Goal: Task Accomplishment & Management: Use online tool/utility

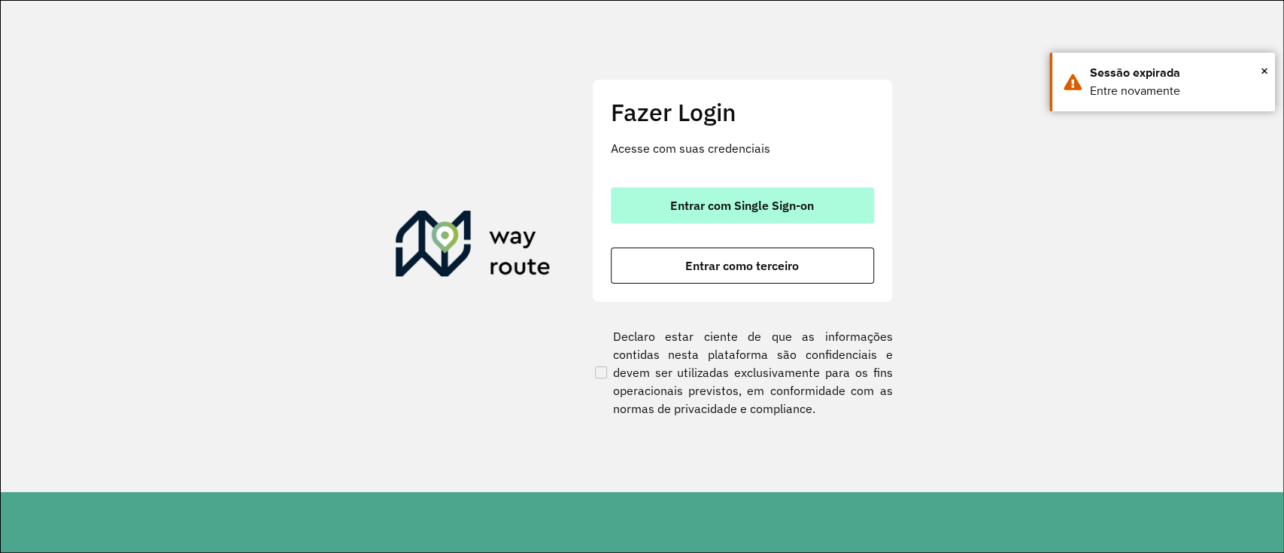
click at [705, 203] on span "Entrar com Single Sign-on" at bounding box center [742, 205] width 144 height 12
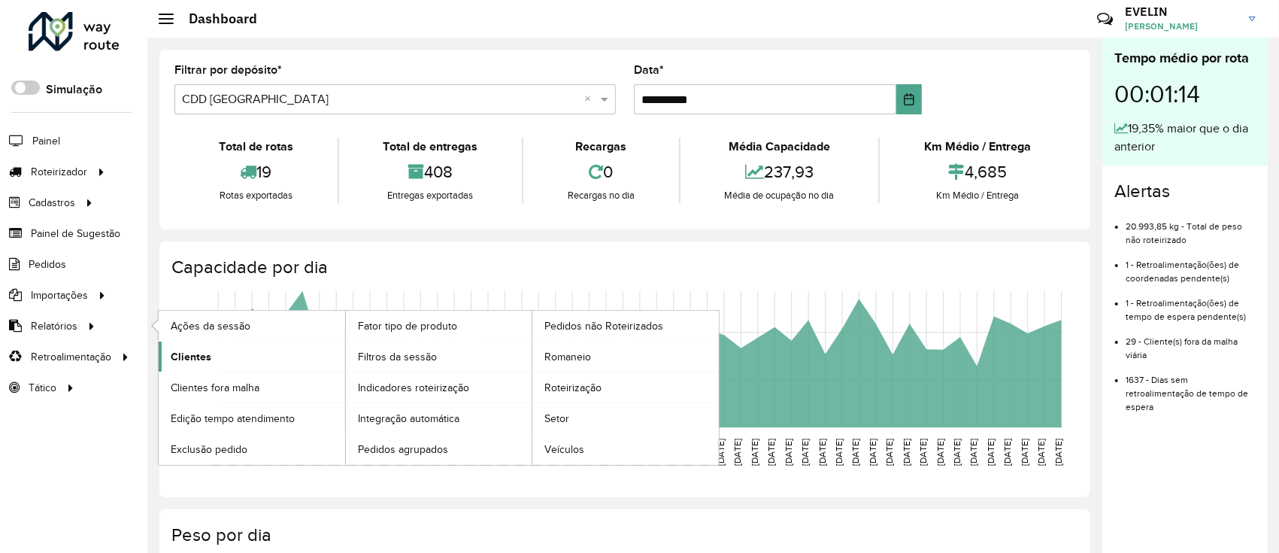
click at [206, 350] on span "Clientes" at bounding box center [191, 357] width 41 height 16
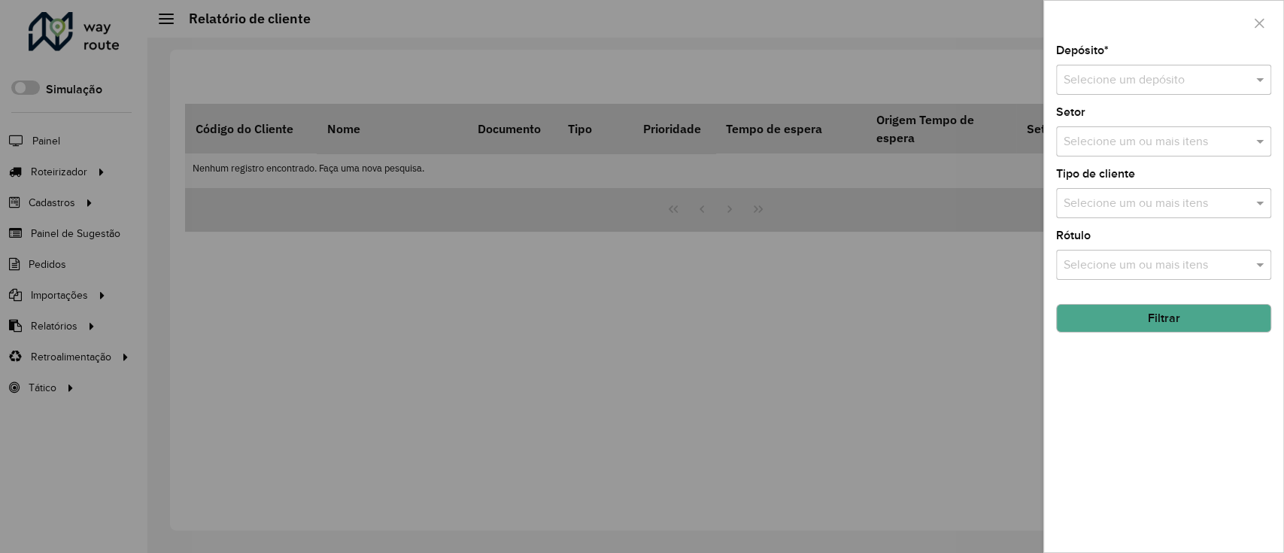
click at [1087, 73] on input "text" at bounding box center [1148, 80] width 170 height 18
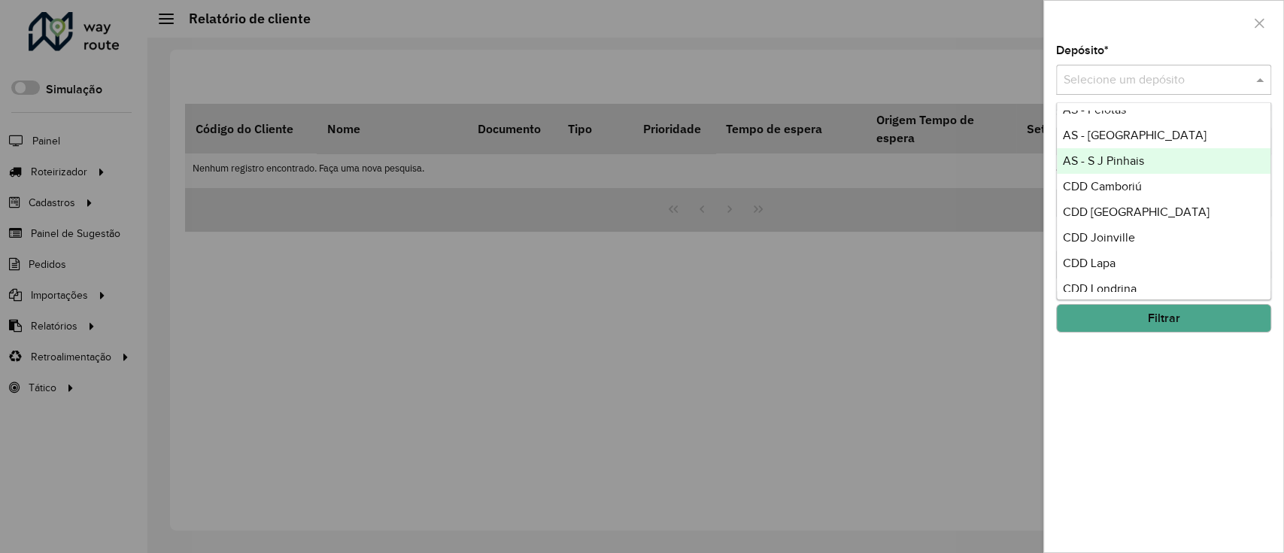
scroll to position [177, 0]
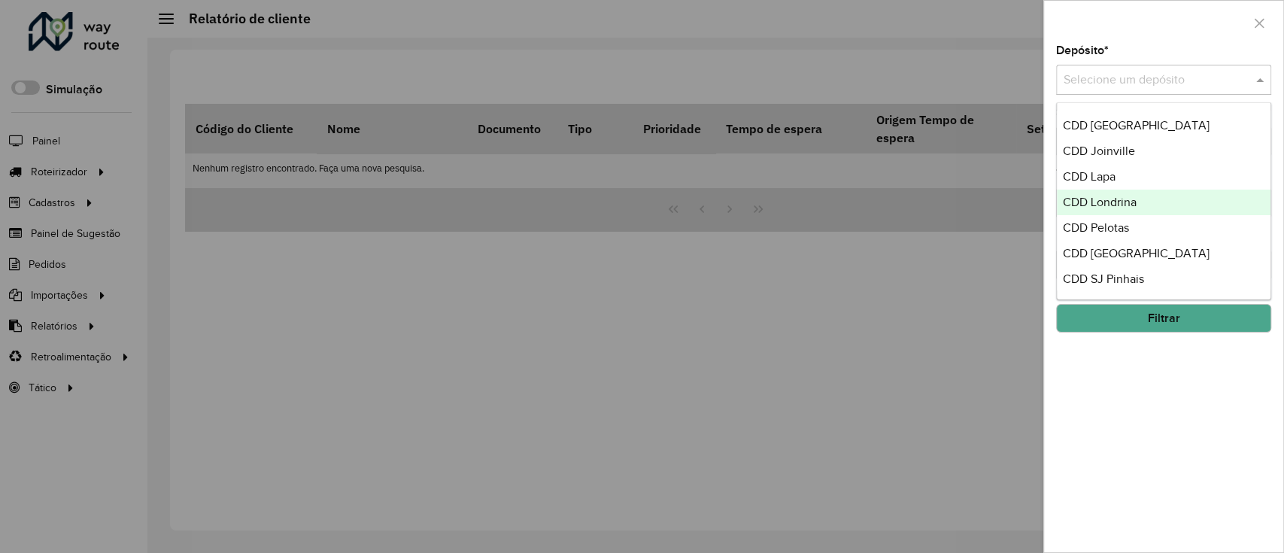
click at [1120, 201] on span "CDD Londrina" at bounding box center [1100, 202] width 74 height 13
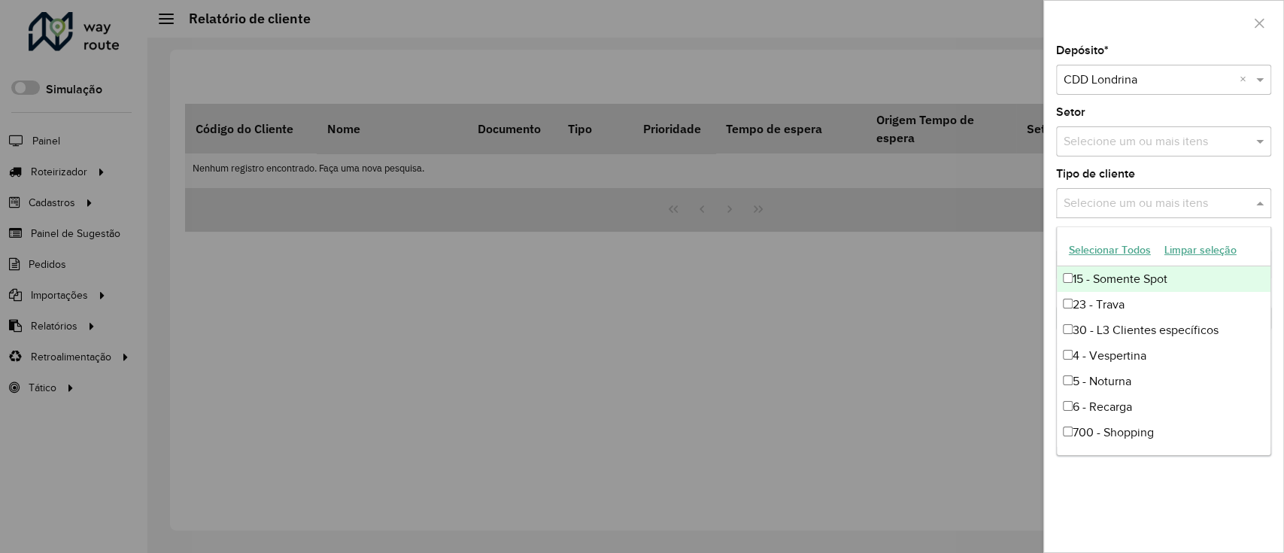
click at [1148, 214] on div "Selecione um ou mais itens" at bounding box center [1163, 203] width 215 height 30
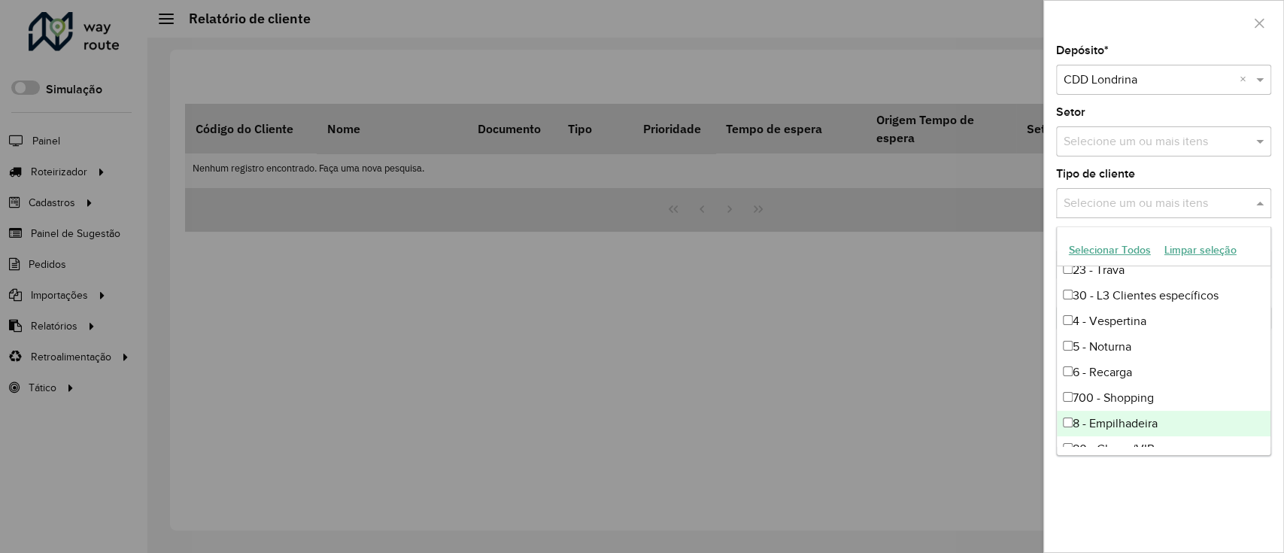
scroll to position [0, 0]
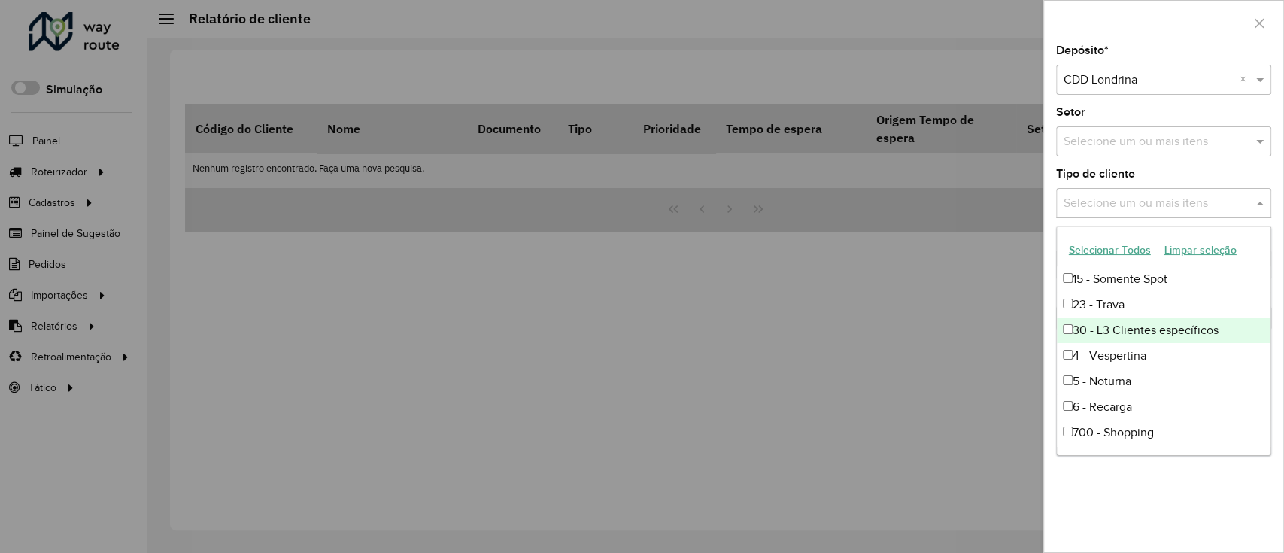
click at [1134, 327] on div "30 - L3 Clientes específicos" at bounding box center [1164, 330] width 214 height 26
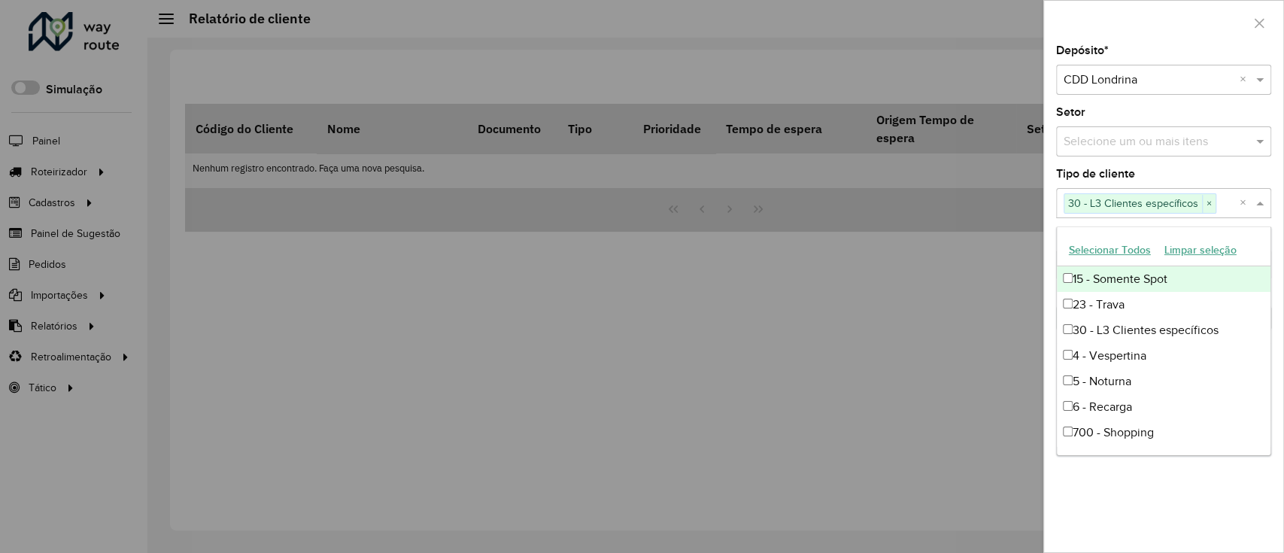
click at [1278, 251] on div "Depósito * Selecione um depósito × CDD Londrina × Setor Selecione um ou mais it…" at bounding box center [1163, 298] width 239 height 507
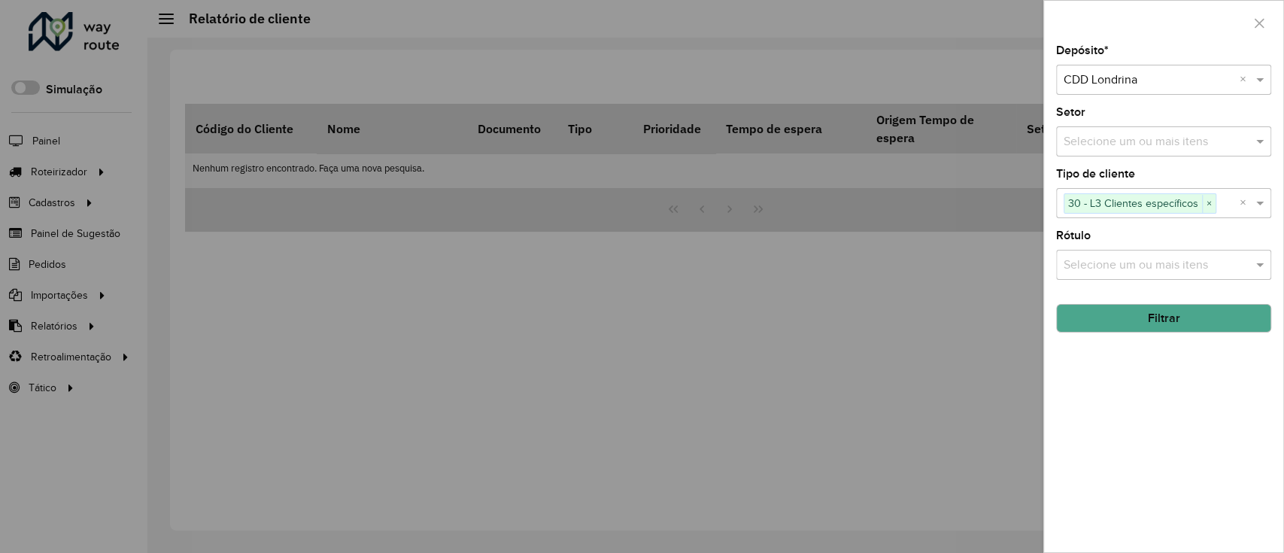
click at [1229, 320] on button "Filtrar" at bounding box center [1163, 318] width 215 height 29
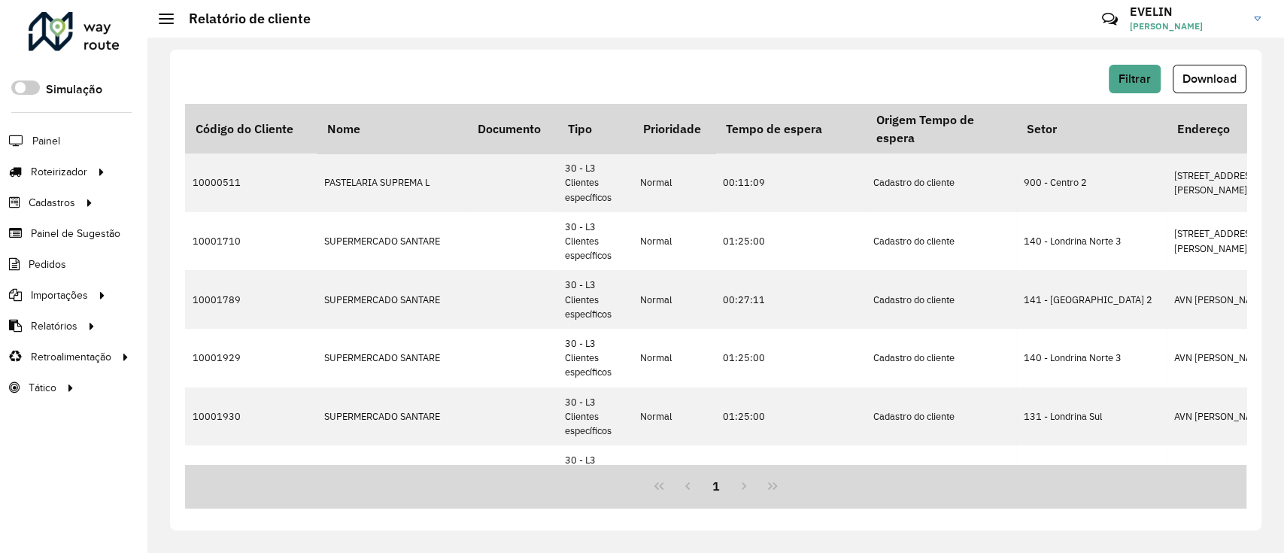
drag, startPoint x: 1199, startPoint y: 79, endPoint x: 1190, endPoint y: 86, distance: 11.3
click at [1200, 79] on span "Download" at bounding box center [1209, 78] width 54 height 13
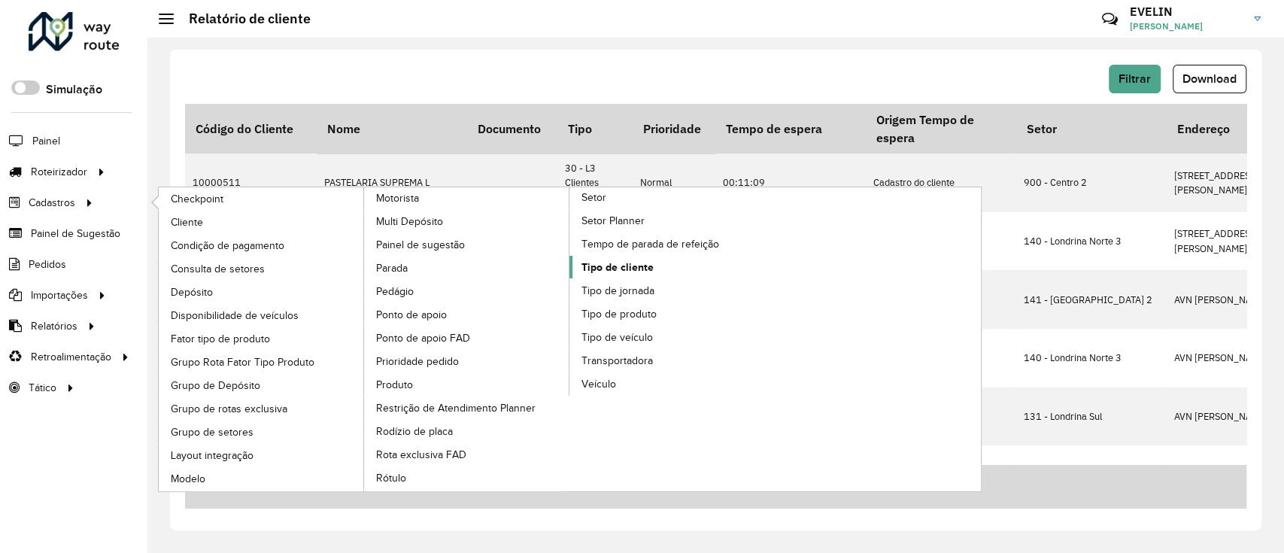
click at [630, 265] on span "Tipo de cliente" at bounding box center [617, 267] width 72 height 16
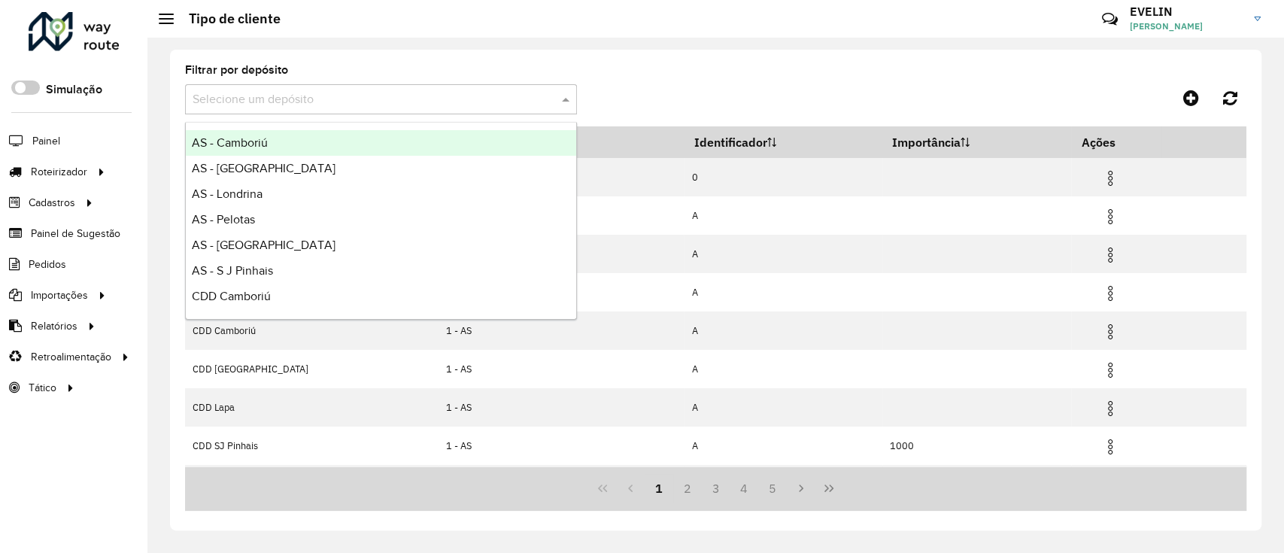
click at [345, 108] on div "Selecione um depósito" at bounding box center [381, 99] width 392 height 30
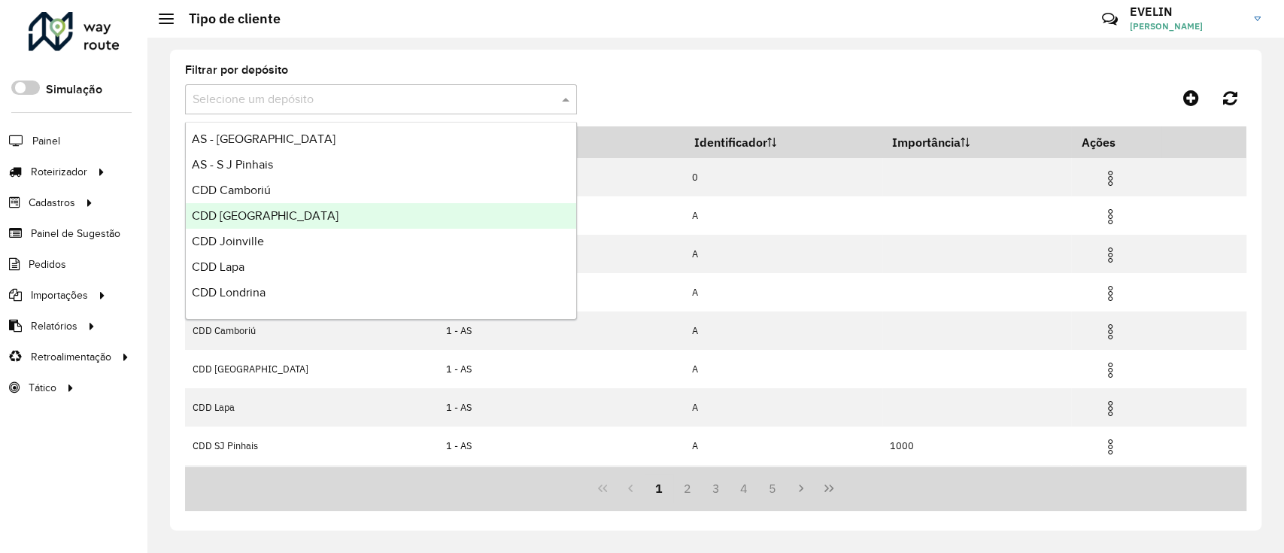
scroll to position [177, 0]
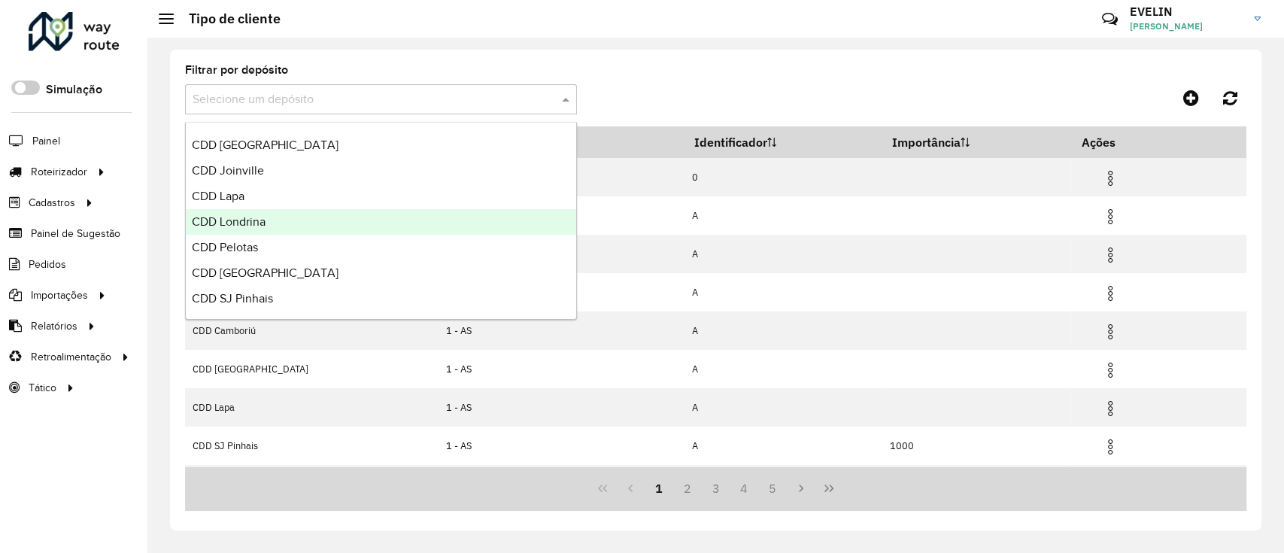
click at [266, 226] on div "CDD Londrina" at bounding box center [381, 222] width 390 height 26
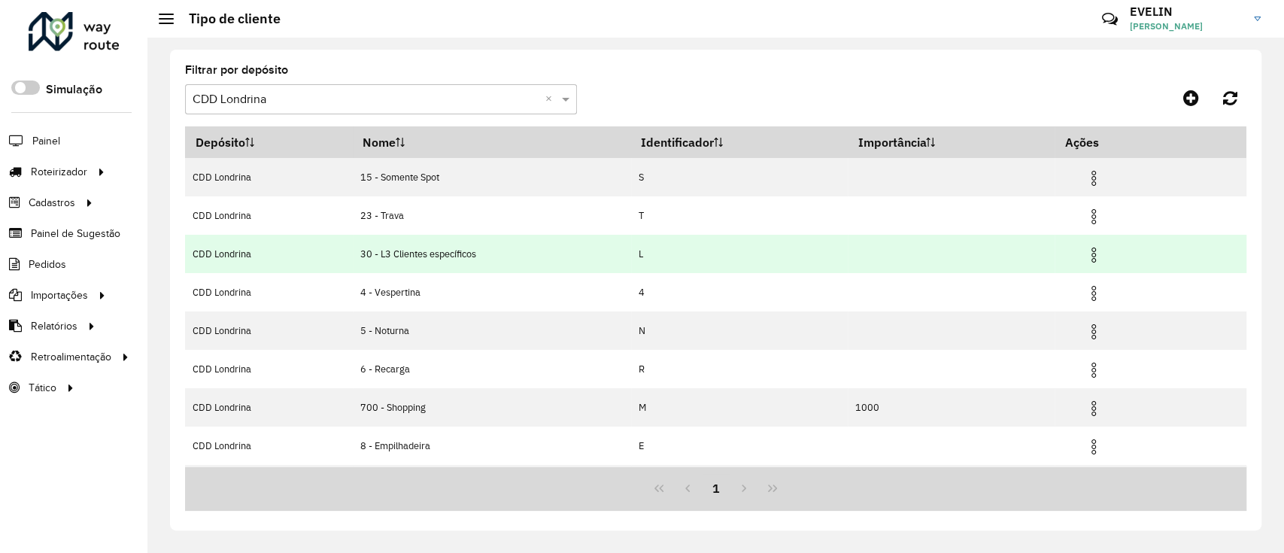
click at [1106, 254] on td at bounding box center [1100, 254] width 90 height 38
click at [1096, 256] on img at bounding box center [1093, 255] width 18 height 18
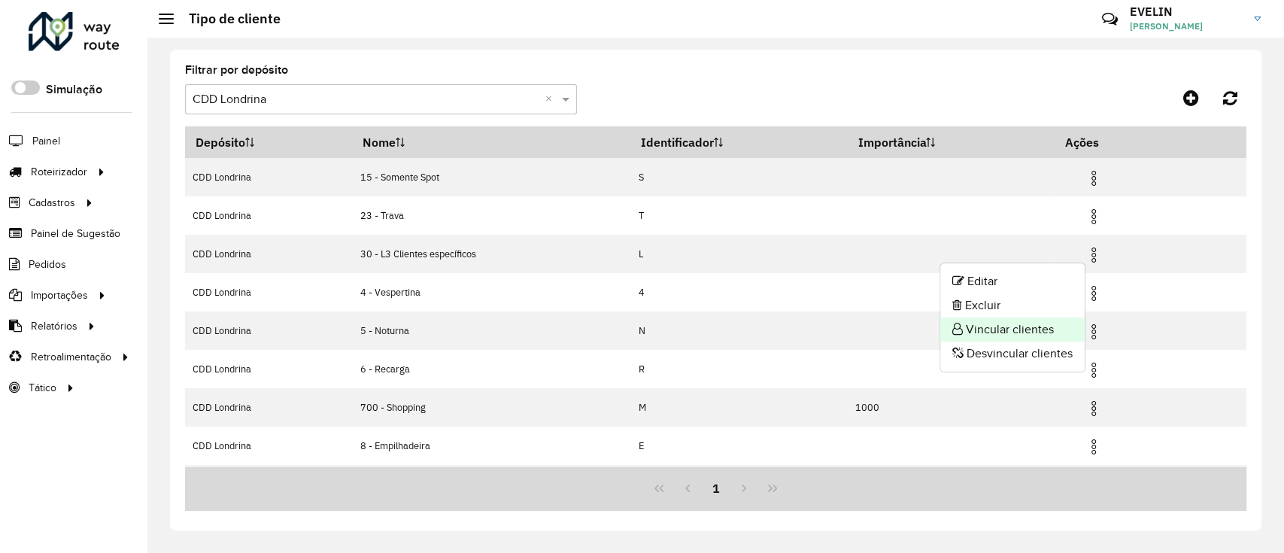
click at [1044, 335] on li "Vincular clientes" at bounding box center [1012, 329] width 144 height 24
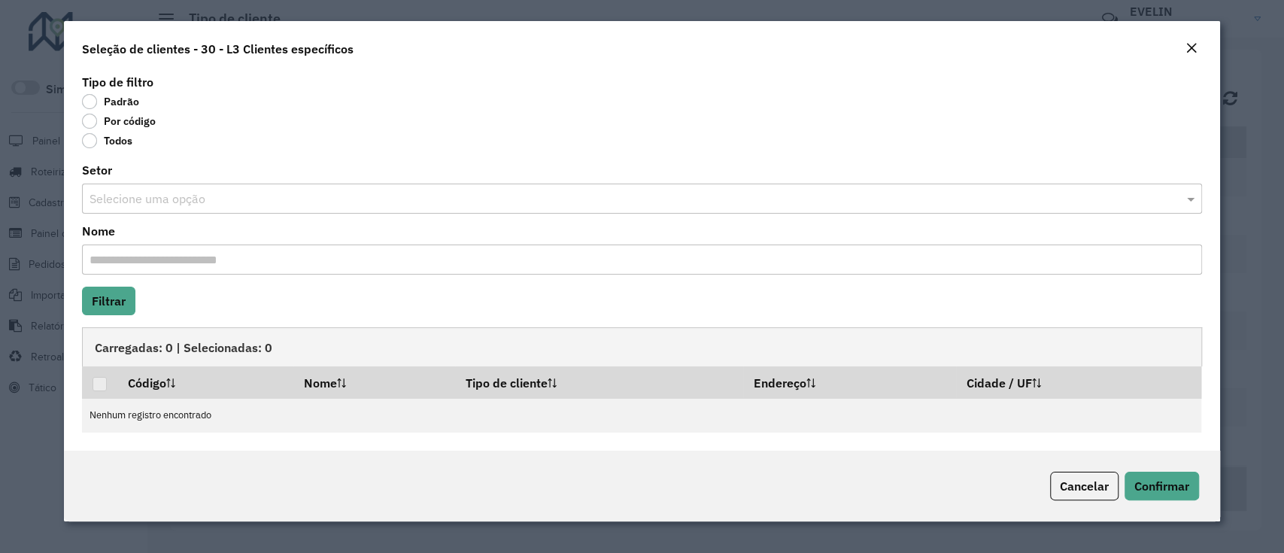
click at [1066, 484] on span "Cancelar" at bounding box center [1084, 485] width 49 height 15
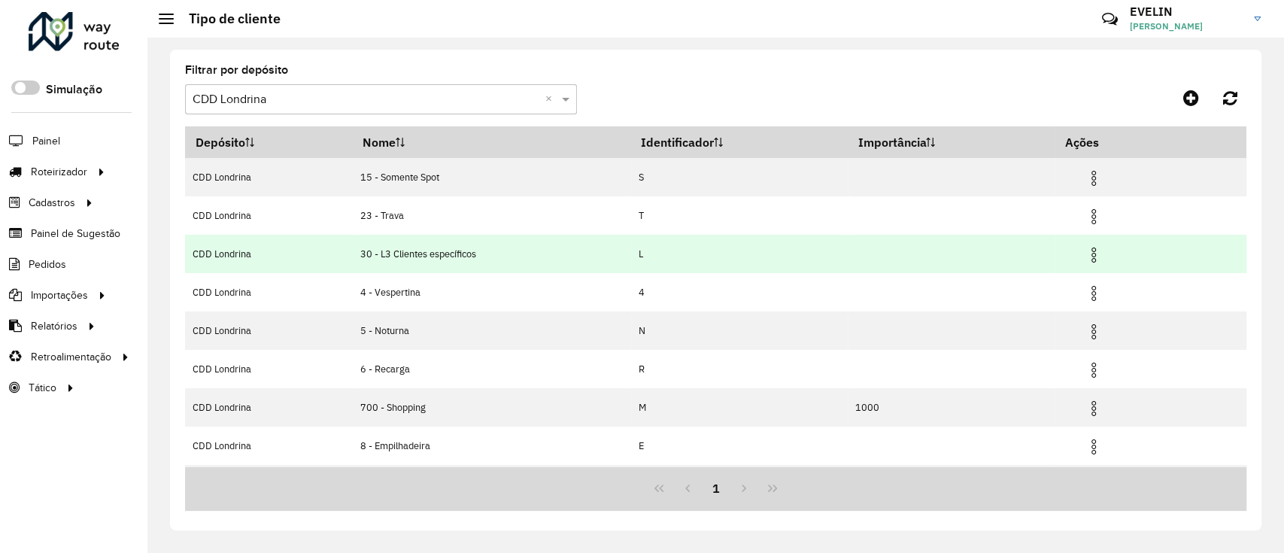
click at [1096, 256] on img at bounding box center [1093, 255] width 18 height 18
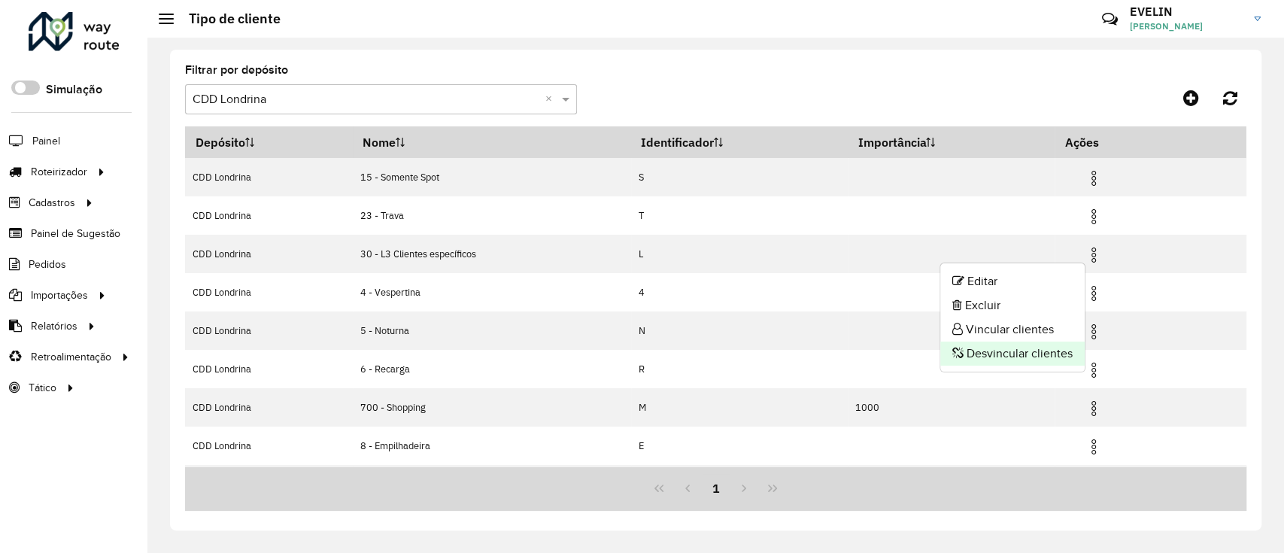
click at [1041, 356] on li "Desvincular clientes" at bounding box center [1012, 353] width 144 height 24
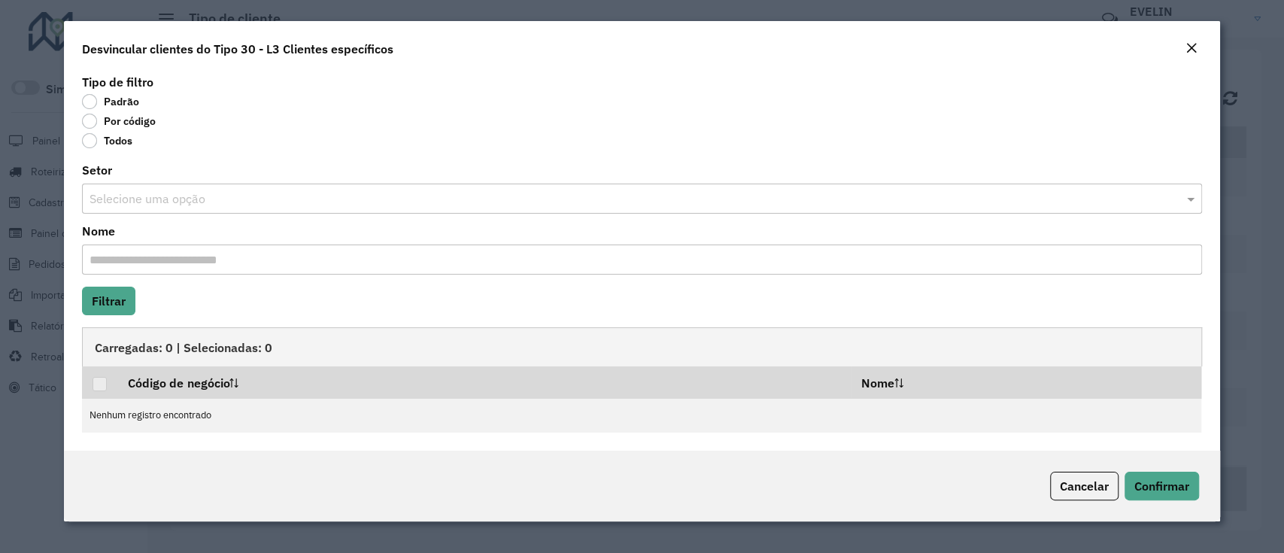
click at [110, 123] on label "Por código" at bounding box center [119, 121] width 74 height 15
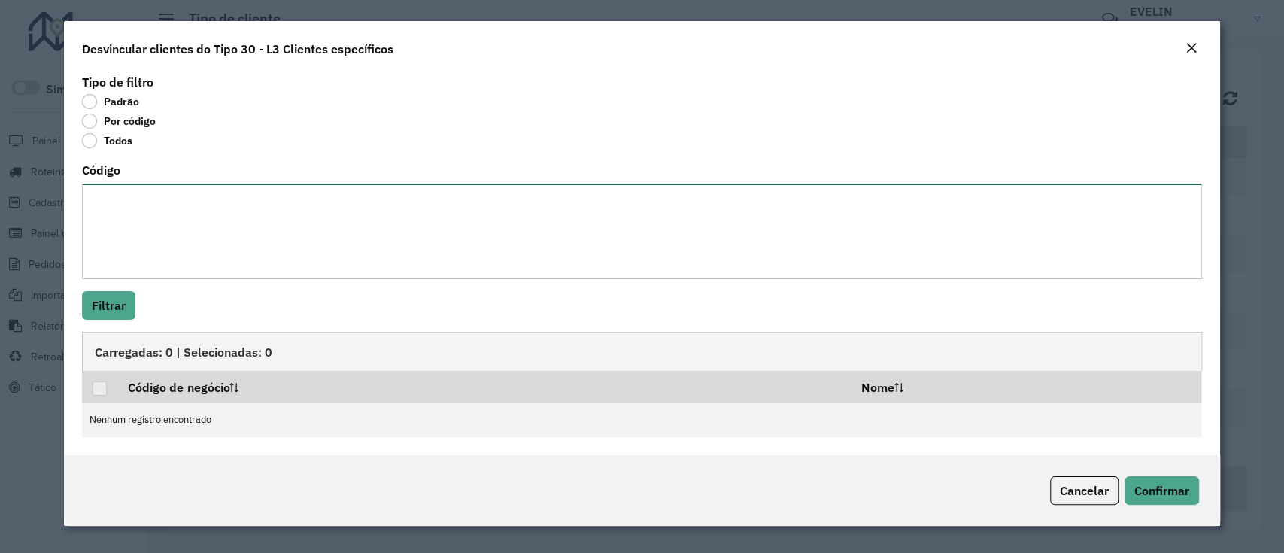
click at [126, 218] on textarea "Código" at bounding box center [641, 232] width 1119 height 96
paste textarea "******** ******** ******** ******** ******** ******** ******** ******** *******…"
type textarea "******** ******** ******** ******** ******** ******** ******** ******** *******…"
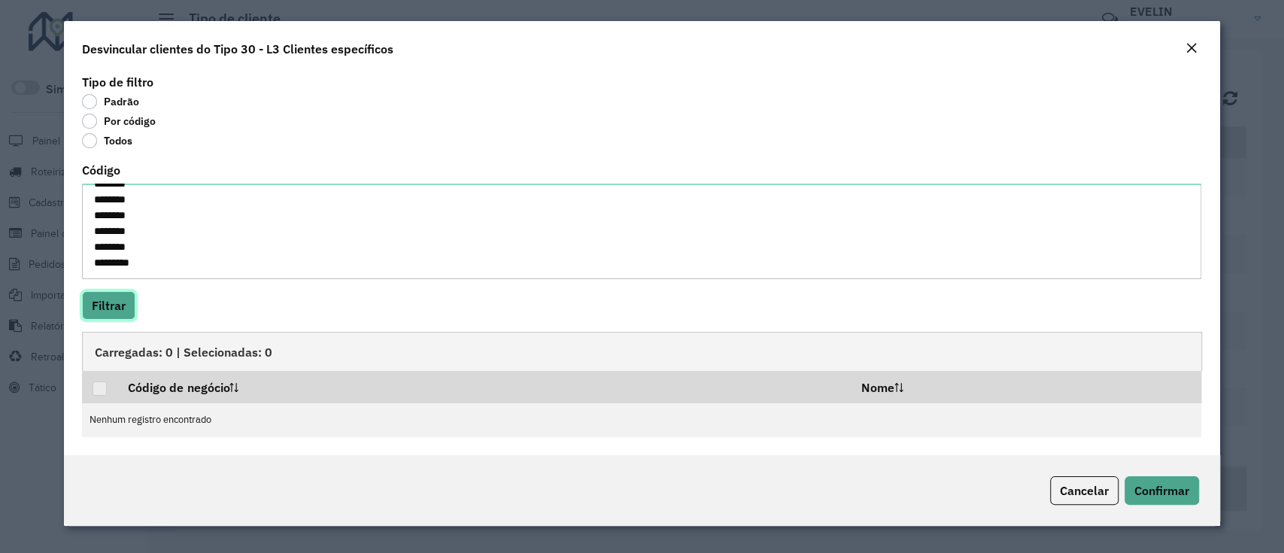
click at [108, 304] on button "Filtrar" at bounding box center [108, 305] width 53 height 29
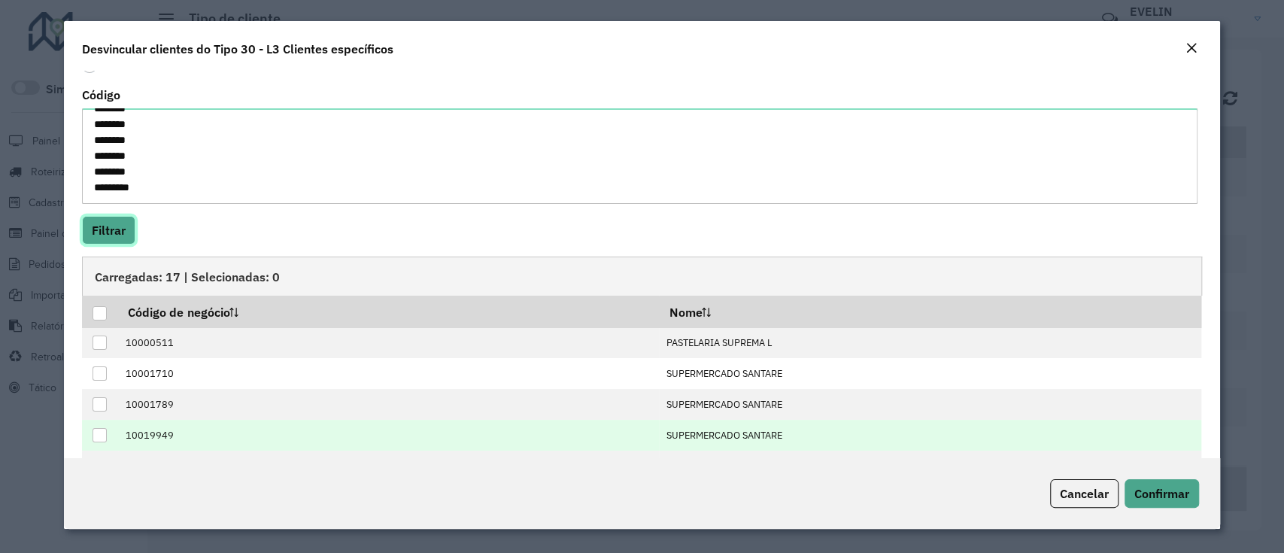
scroll to position [162, 0]
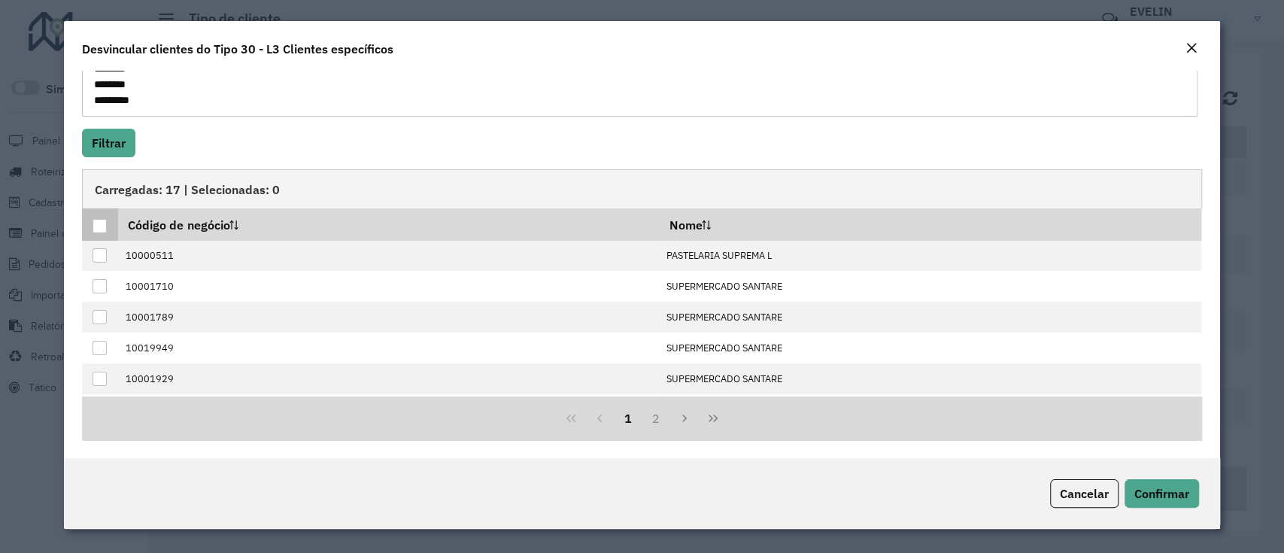
click at [99, 226] on div at bounding box center [100, 226] width 14 height 14
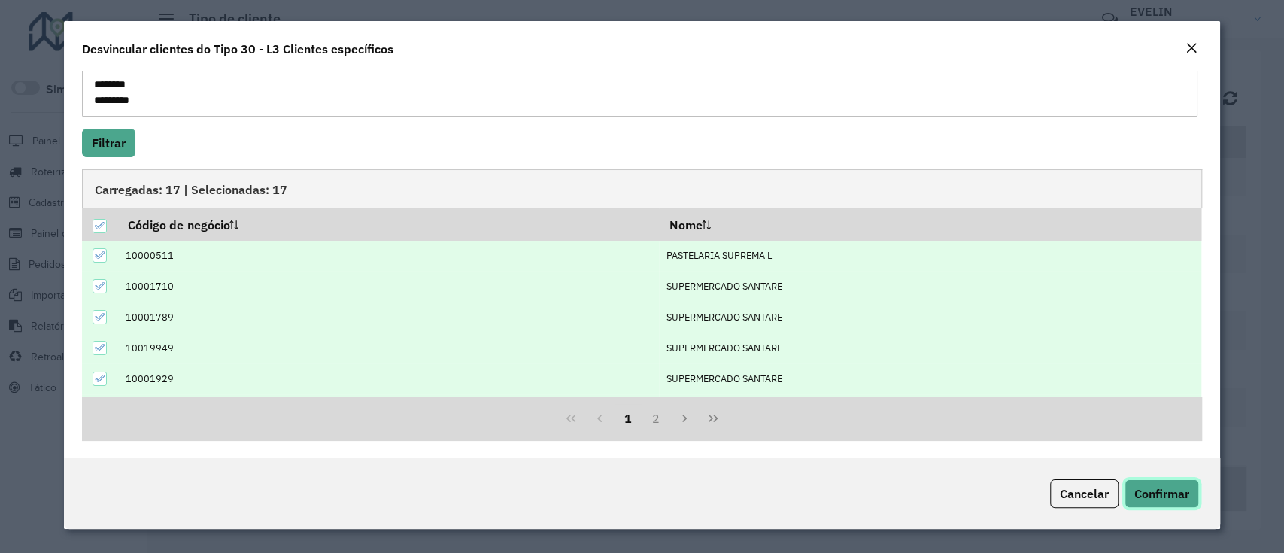
click at [1143, 484] on button "Confirmar" at bounding box center [1161, 493] width 74 height 29
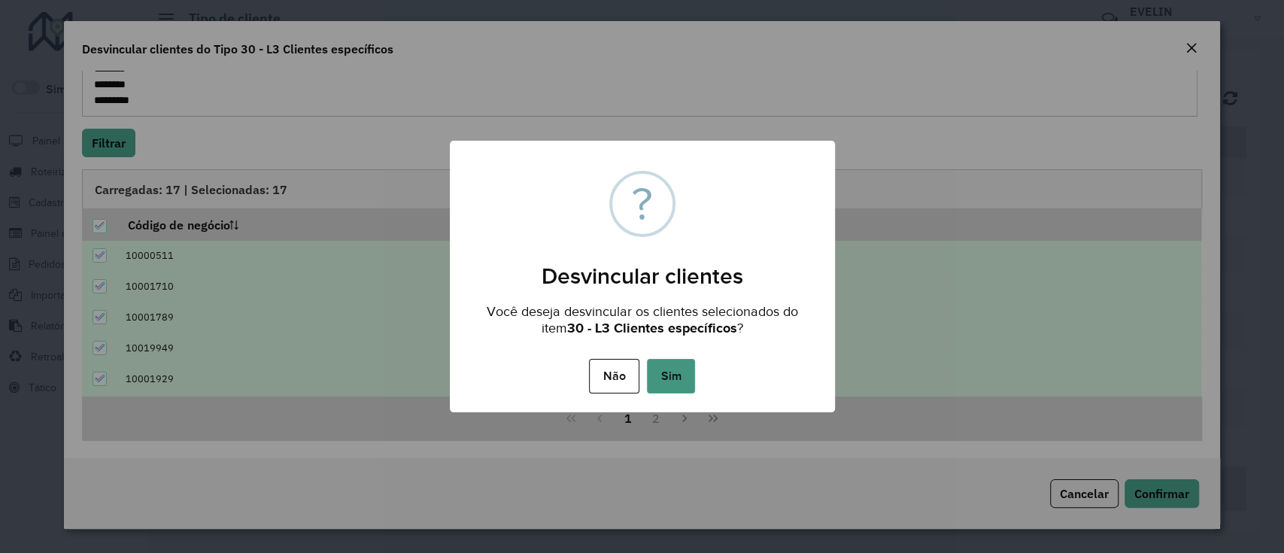
click at [679, 380] on button "Sim" at bounding box center [671, 376] width 48 height 35
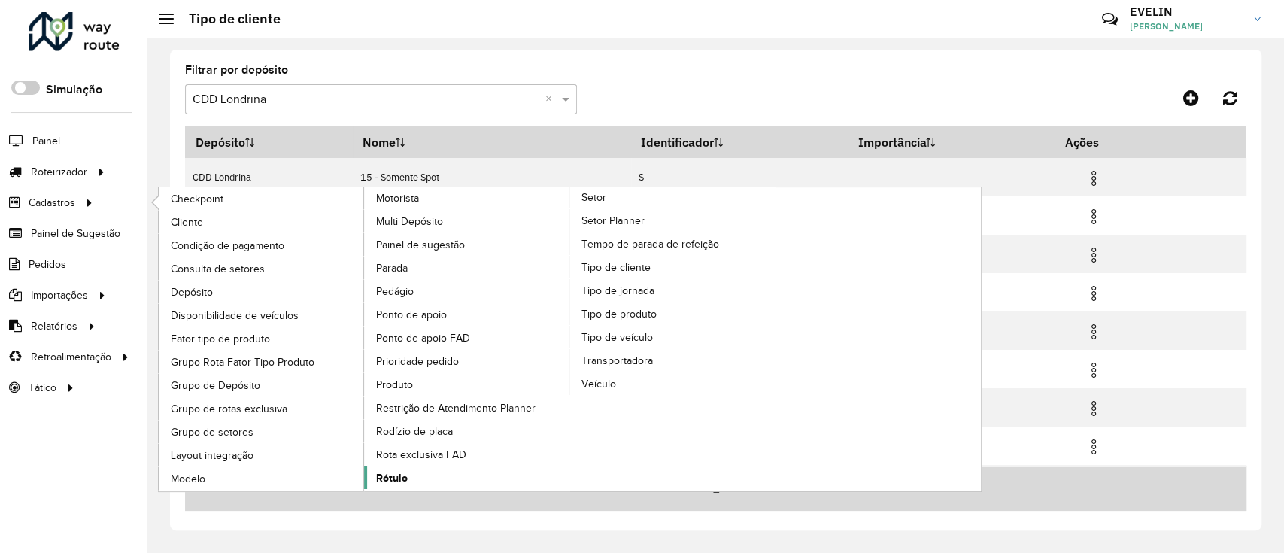
click at [399, 475] on span "Rótulo" at bounding box center [392, 478] width 32 height 16
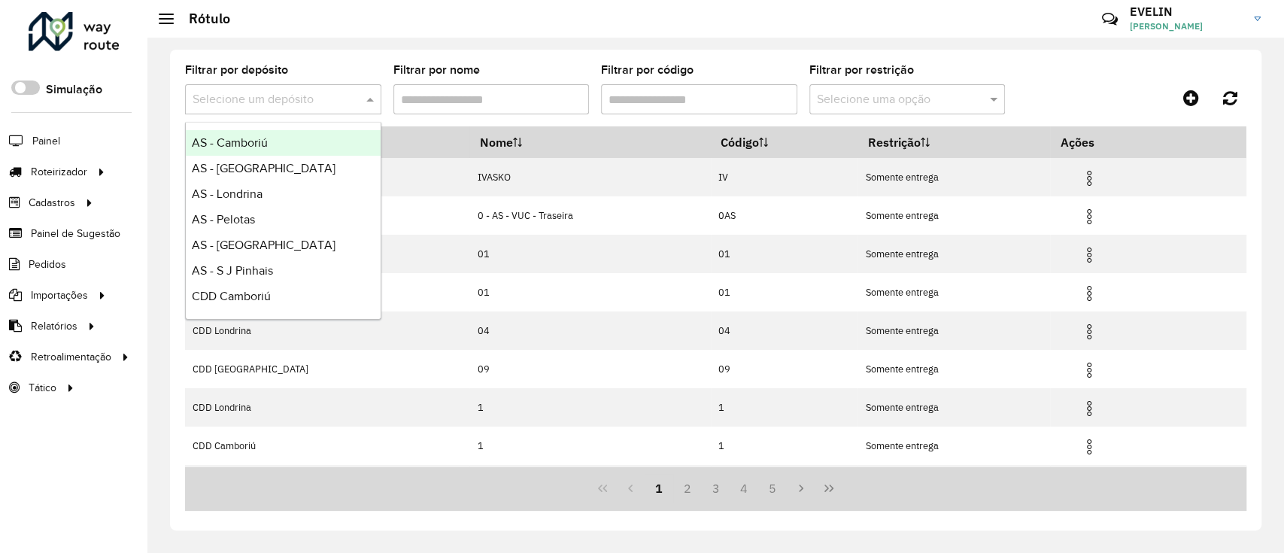
click at [344, 99] on div at bounding box center [283, 99] width 196 height 19
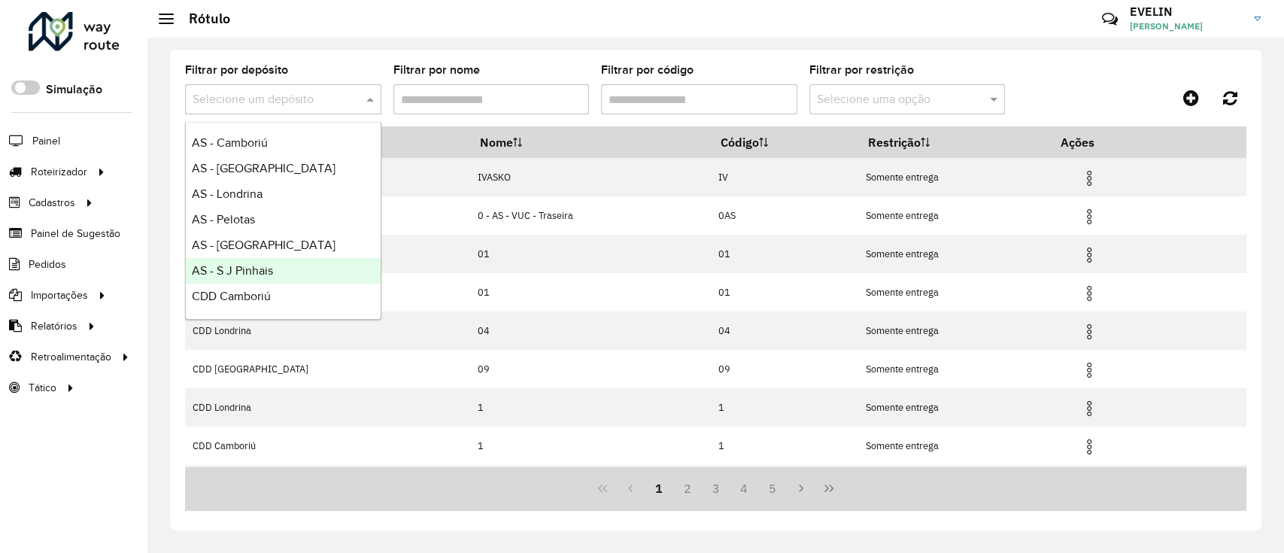
scroll to position [100, 0]
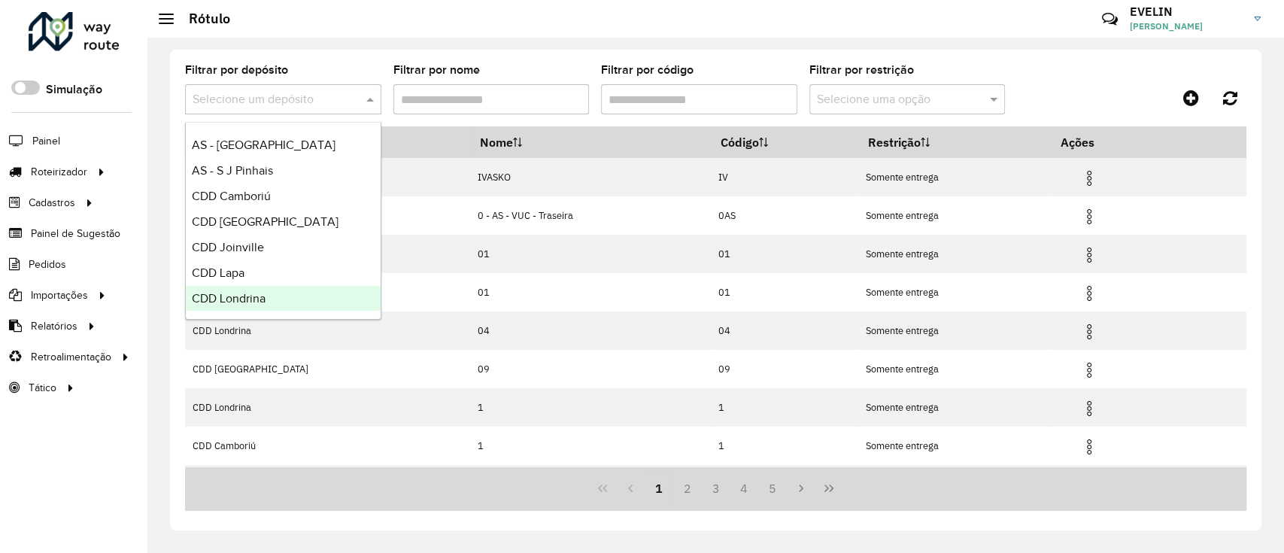
click at [249, 299] on span "CDD Londrina" at bounding box center [229, 298] width 74 height 13
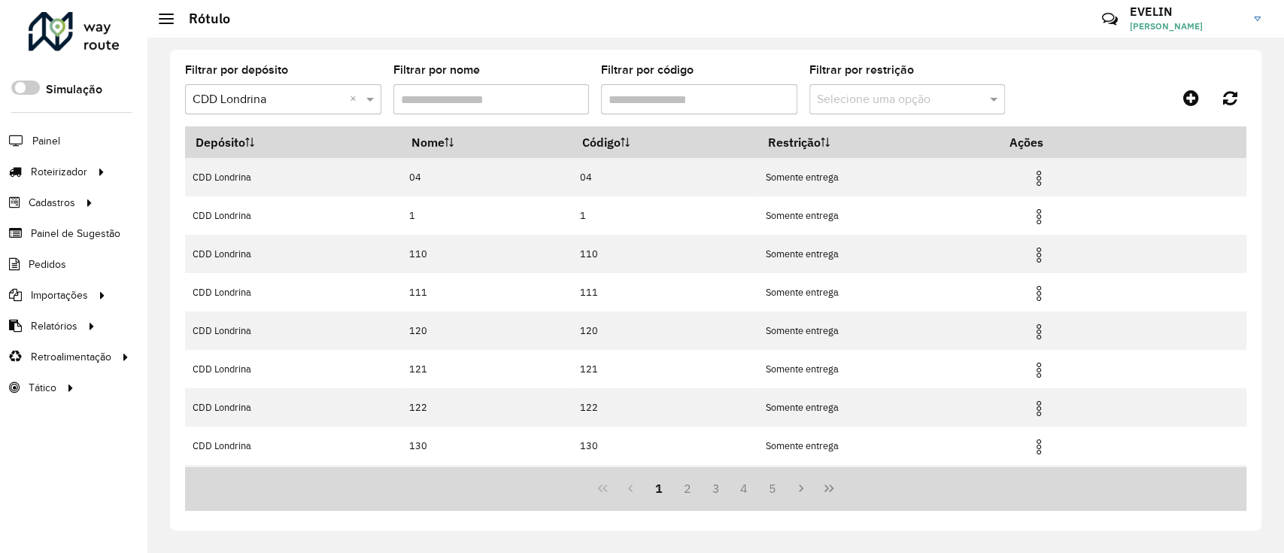
click at [725, 100] on input "Filtrar por código" at bounding box center [699, 99] width 196 height 30
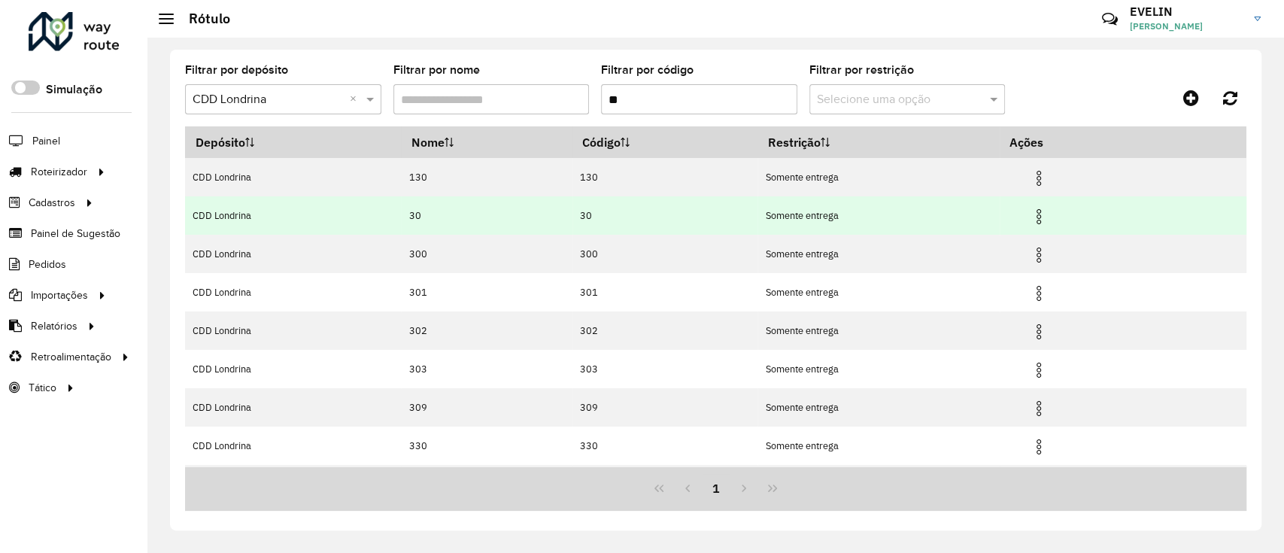
type input "**"
click at [1042, 214] on img at bounding box center [1039, 217] width 18 height 18
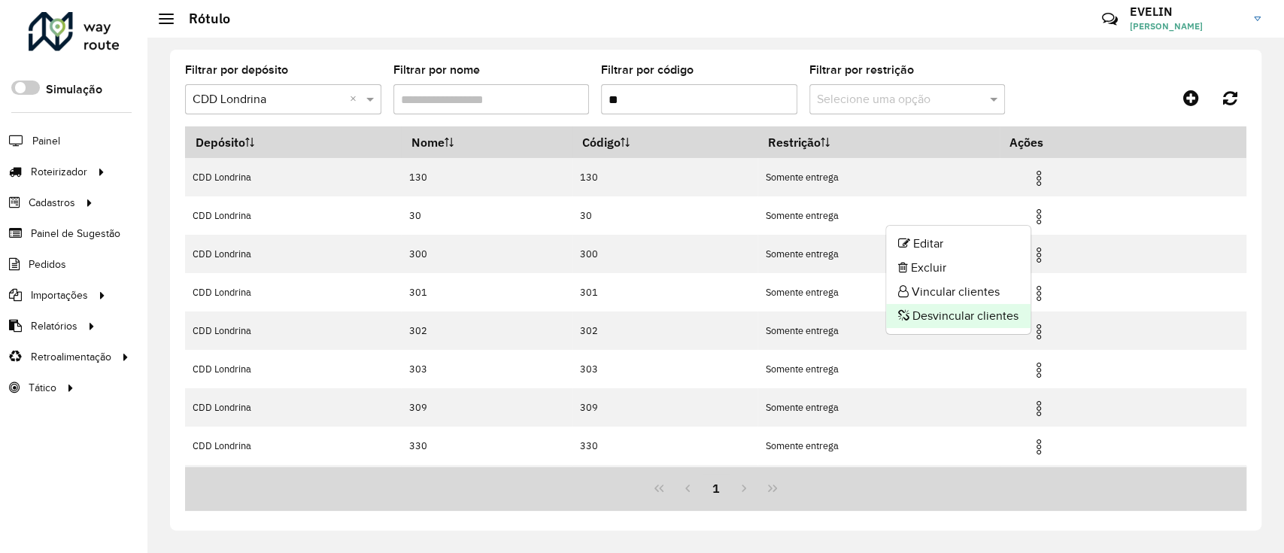
click at [999, 316] on li "Desvincular clientes" at bounding box center [958, 316] width 144 height 24
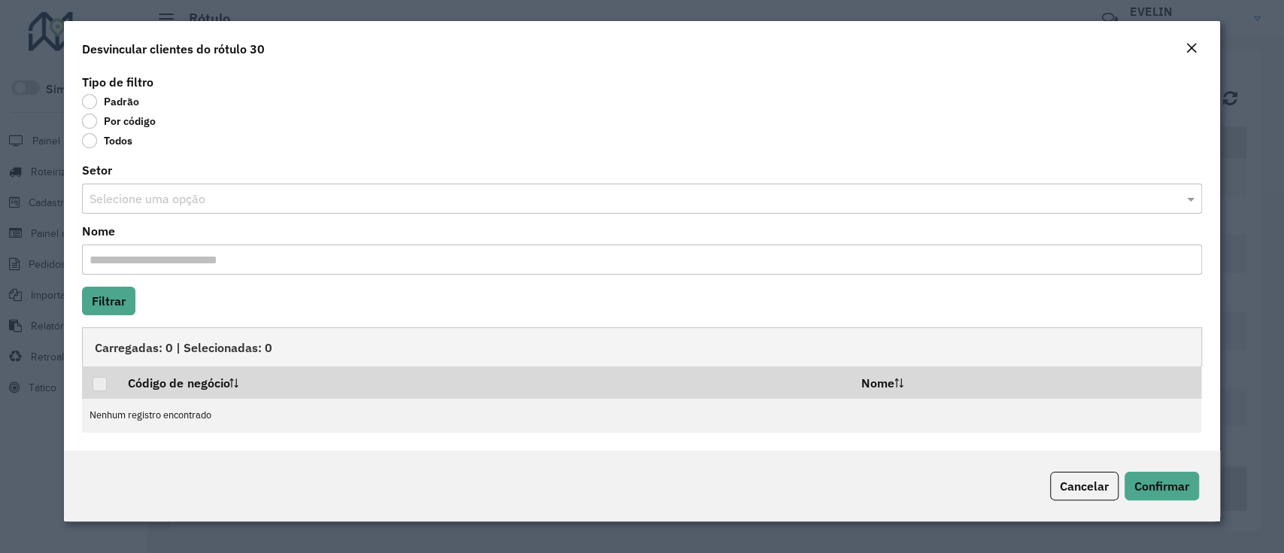
click at [149, 123] on label "Por código" at bounding box center [119, 121] width 74 height 15
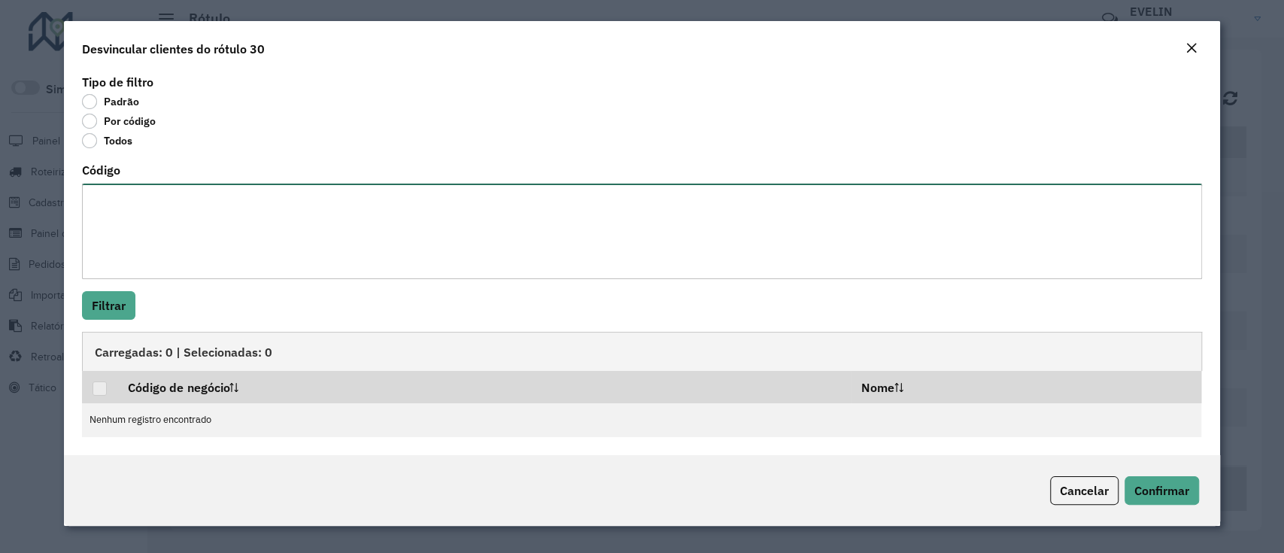
click at [172, 222] on textarea "Código" at bounding box center [641, 232] width 1119 height 96
paste textarea "******** ******** ******** ******** ******** ******** ******** ******** *******…"
type textarea "******** ******** ******** ******** ******** ******** ******** ******** *******…"
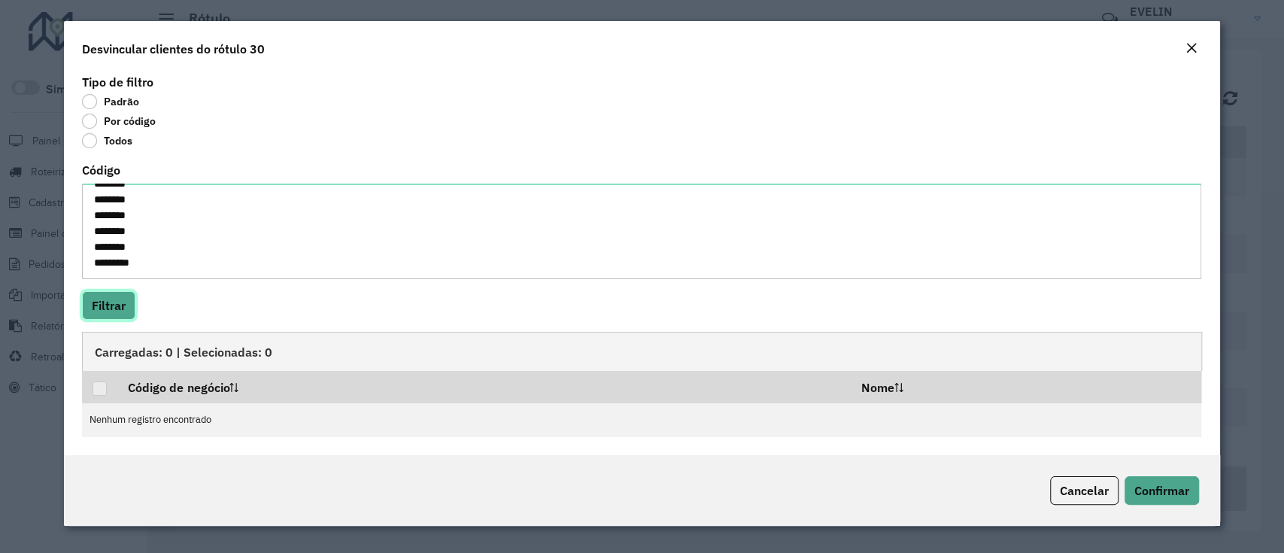
click at [96, 308] on button "Filtrar" at bounding box center [108, 305] width 53 height 29
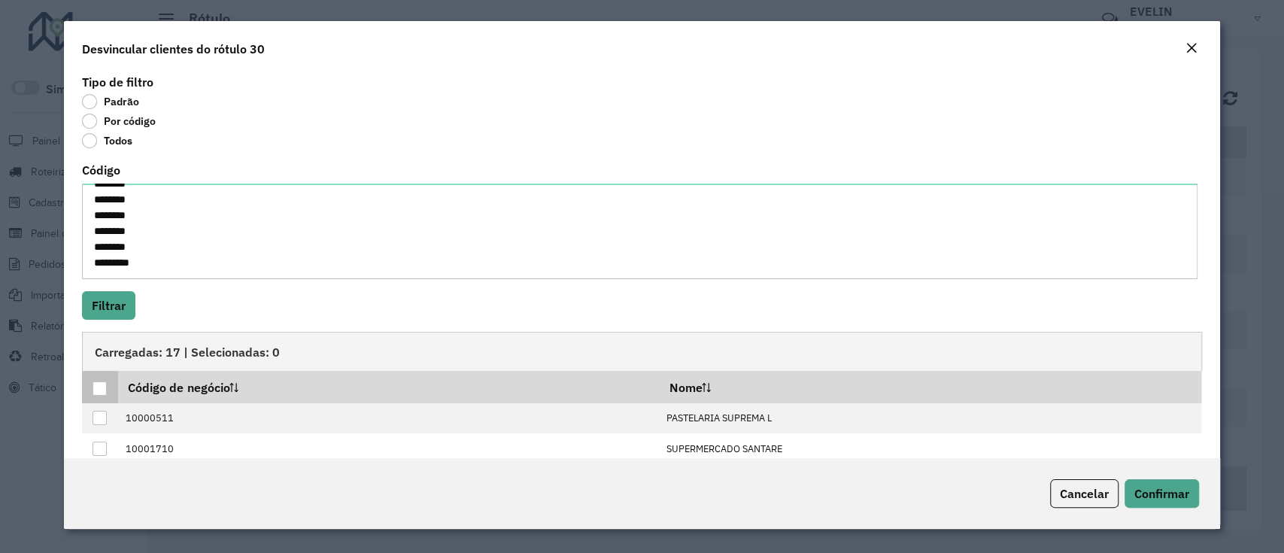
click at [97, 397] on th at bounding box center [99, 387] width 35 height 32
click at [99, 387] on div at bounding box center [100, 388] width 14 height 14
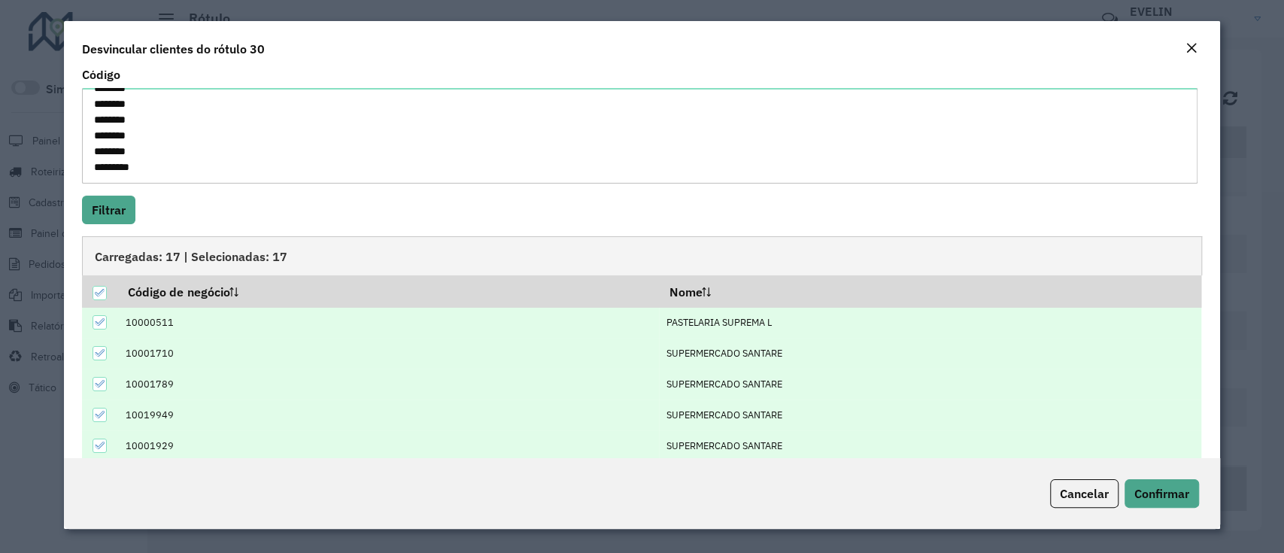
scroll to position [162, 0]
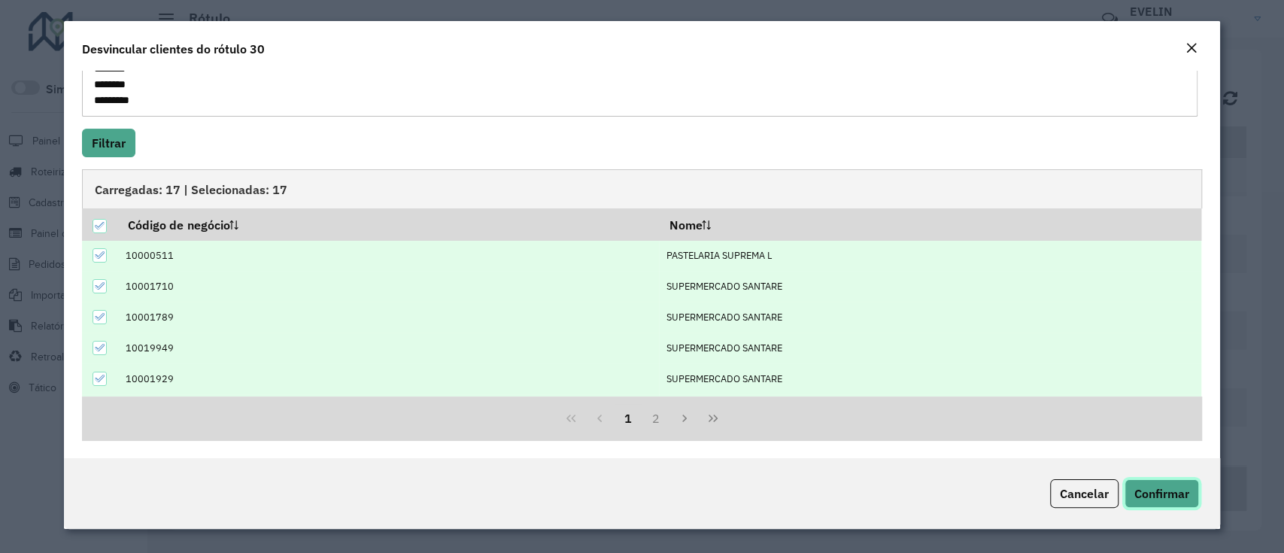
click at [1175, 502] on button "Confirmar" at bounding box center [1161, 493] width 74 height 29
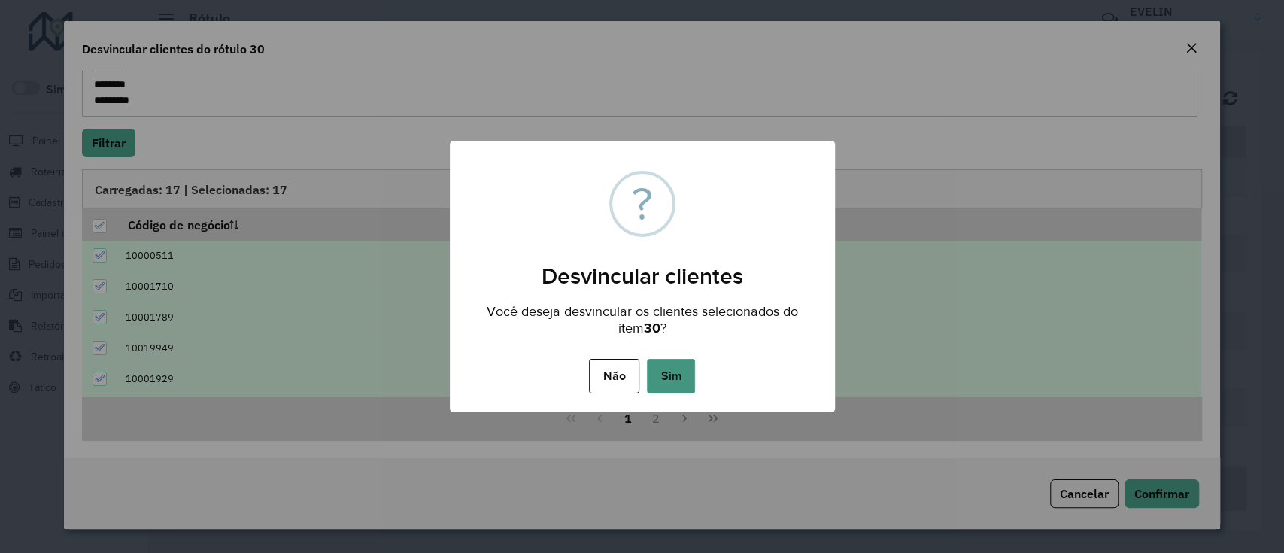
click at [680, 384] on button "Sim" at bounding box center [671, 376] width 48 height 35
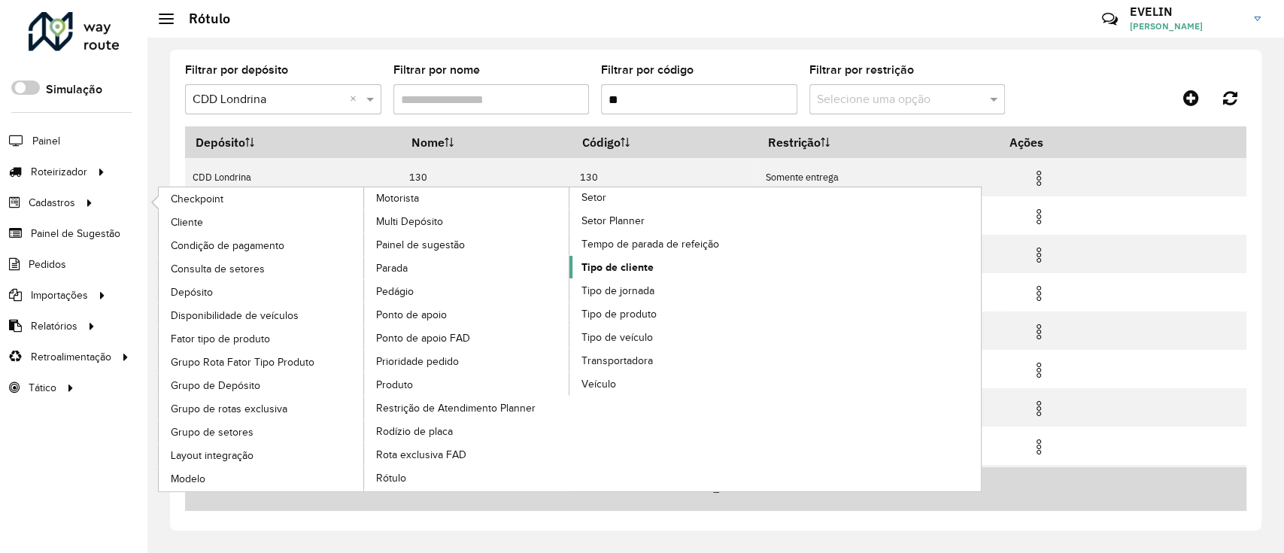
click at [614, 259] on span "Tipo de cliente" at bounding box center [617, 267] width 72 height 16
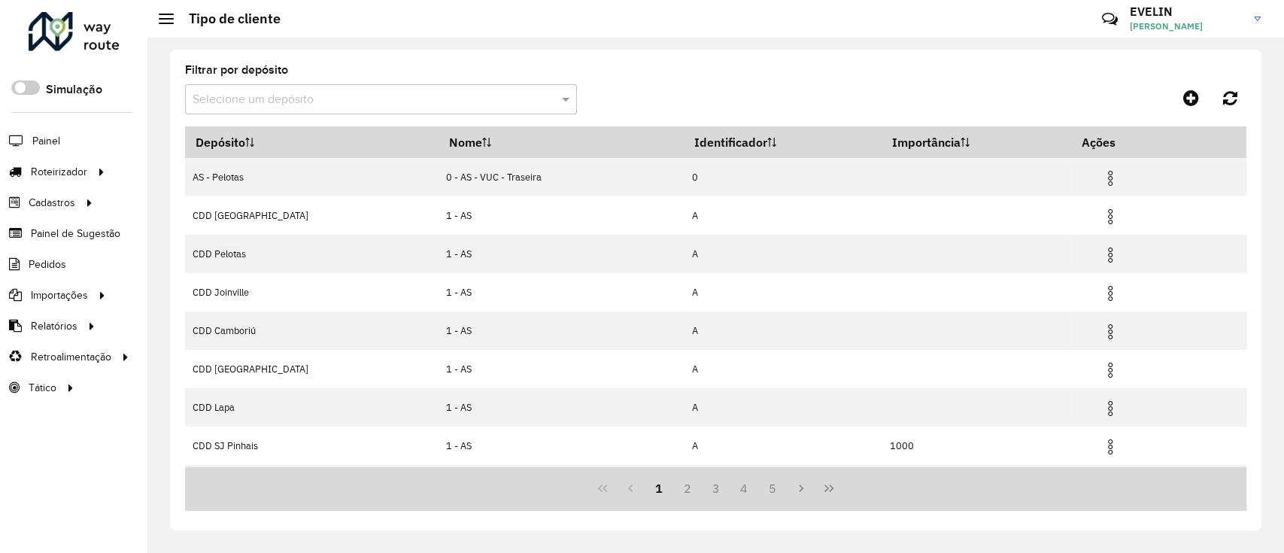
click at [261, 99] on hb-app "Aguarde... Pop-up bloqueado! Seu navegador bloqueou automáticamente a abertura …" at bounding box center [642, 276] width 1284 height 553
click at [261, 99] on input "text" at bounding box center [366, 100] width 347 height 18
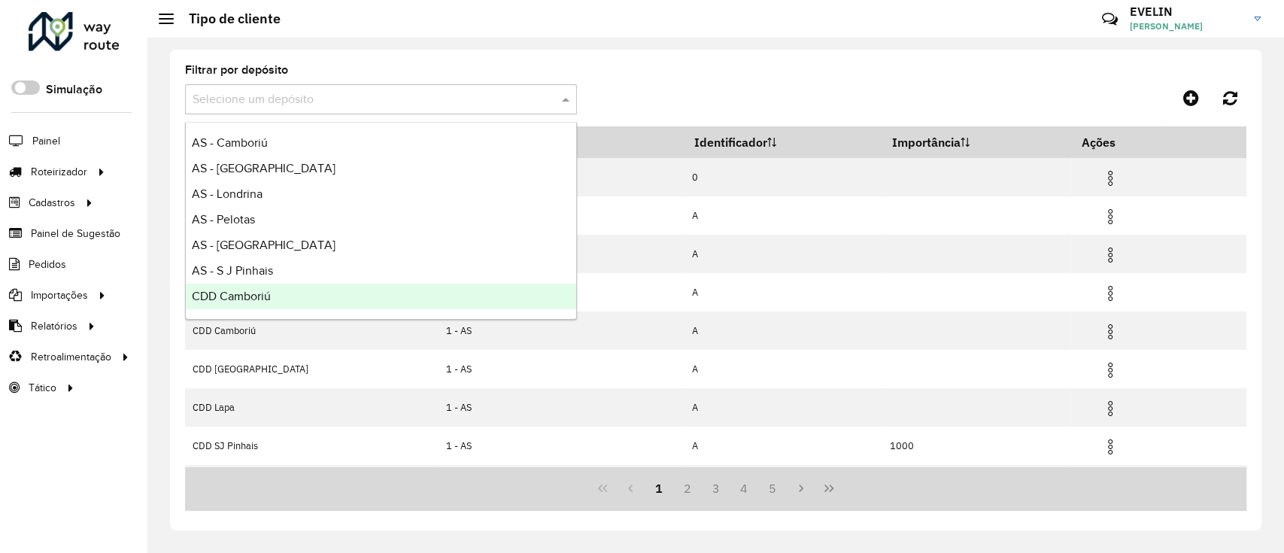
scroll to position [177, 0]
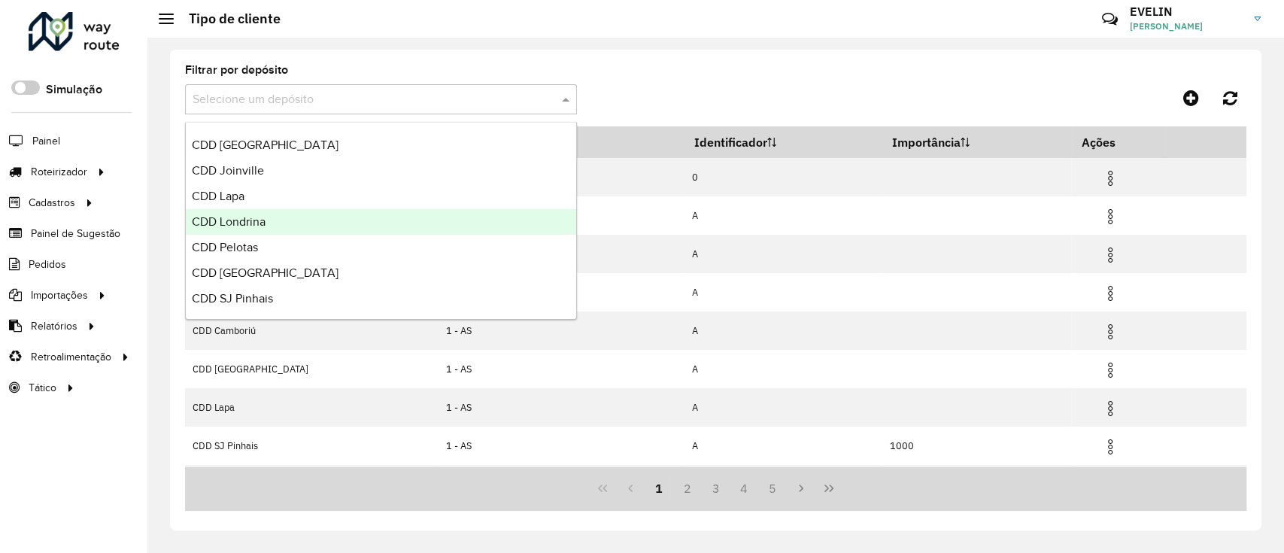
click at [270, 214] on div "CDD Londrina" at bounding box center [381, 222] width 390 height 26
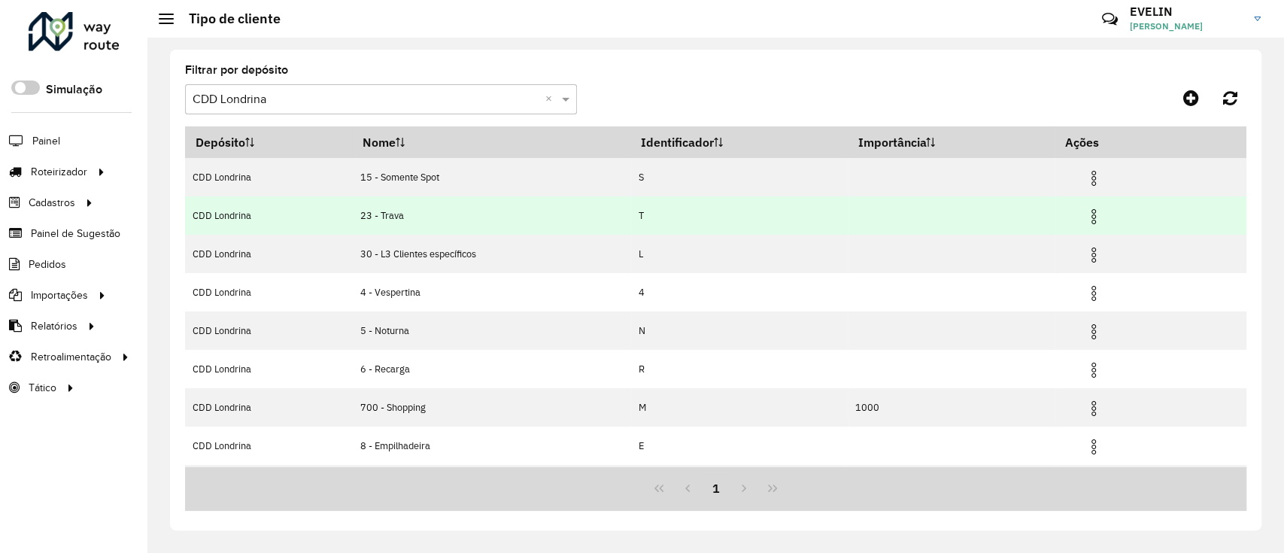
click at [1102, 211] on img at bounding box center [1093, 217] width 18 height 18
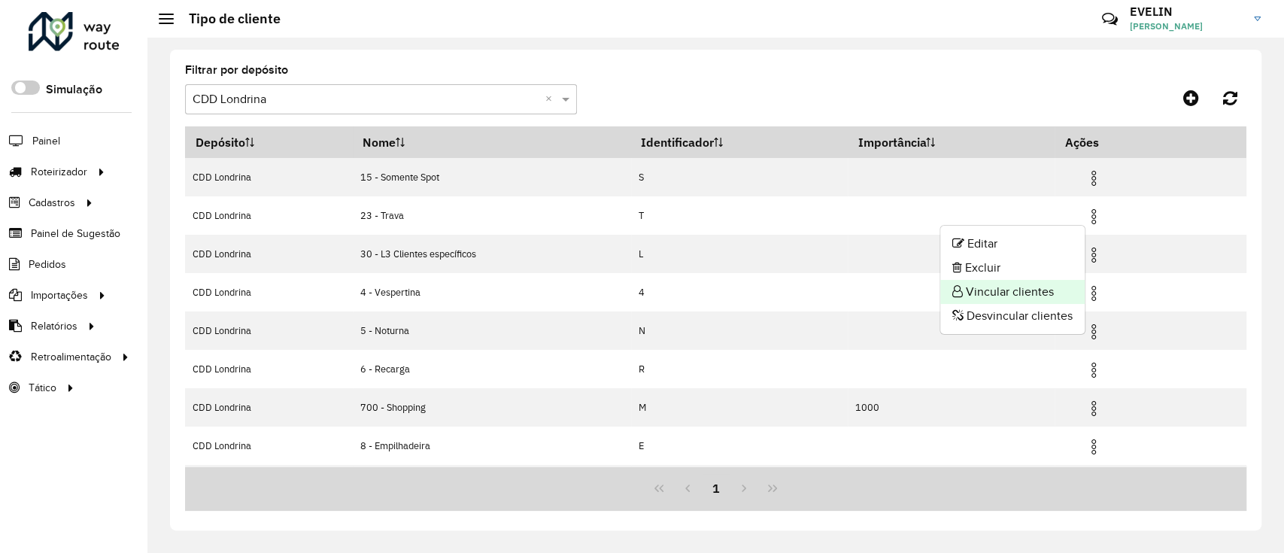
click at [1017, 287] on li "Vincular clientes" at bounding box center [1012, 292] width 144 height 24
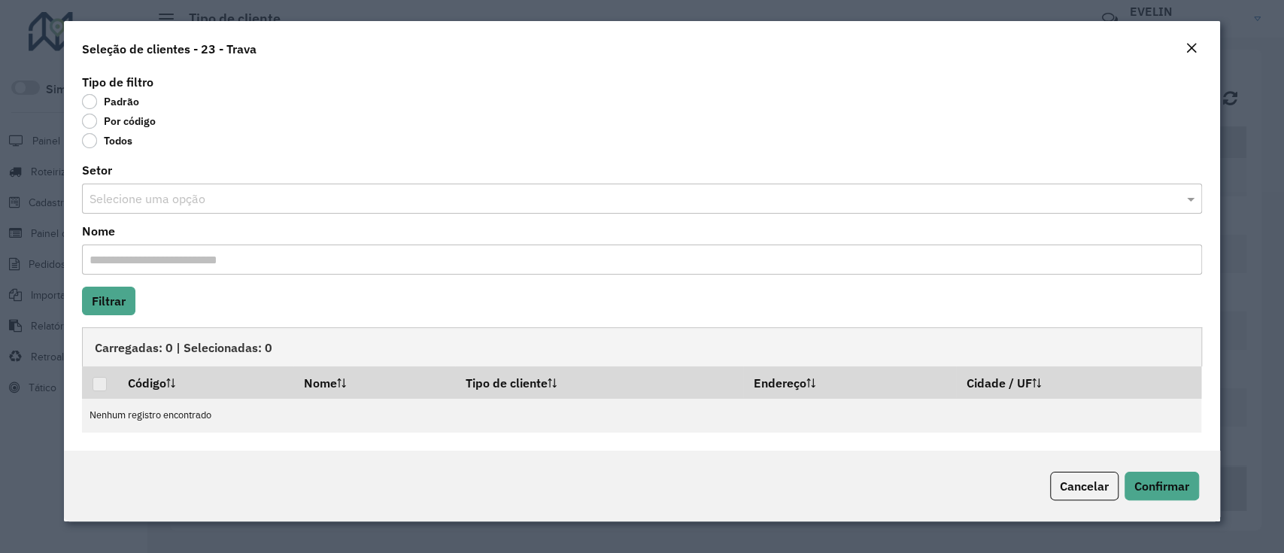
click at [138, 123] on label "Por código" at bounding box center [119, 121] width 74 height 15
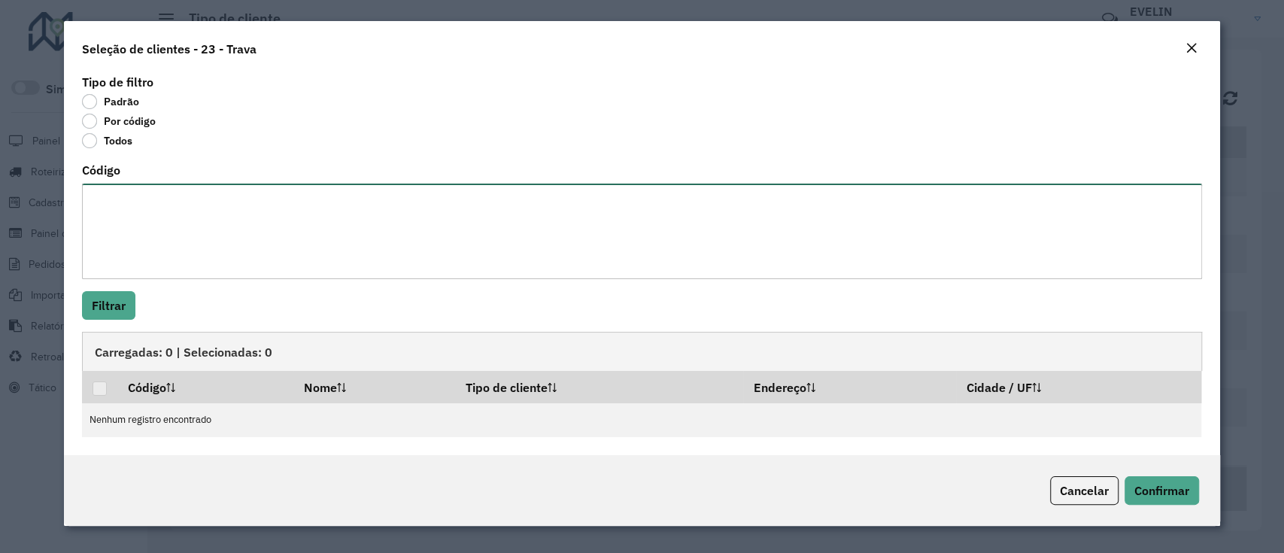
click at [159, 198] on textarea "Código" at bounding box center [641, 232] width 1119 height 96
paste textarea "******** ******** ******** ******** ******** ******** ******** ******** *******…"
type textarea "******** ******** ******** ******** ******** ******** ******** ******** *******…"
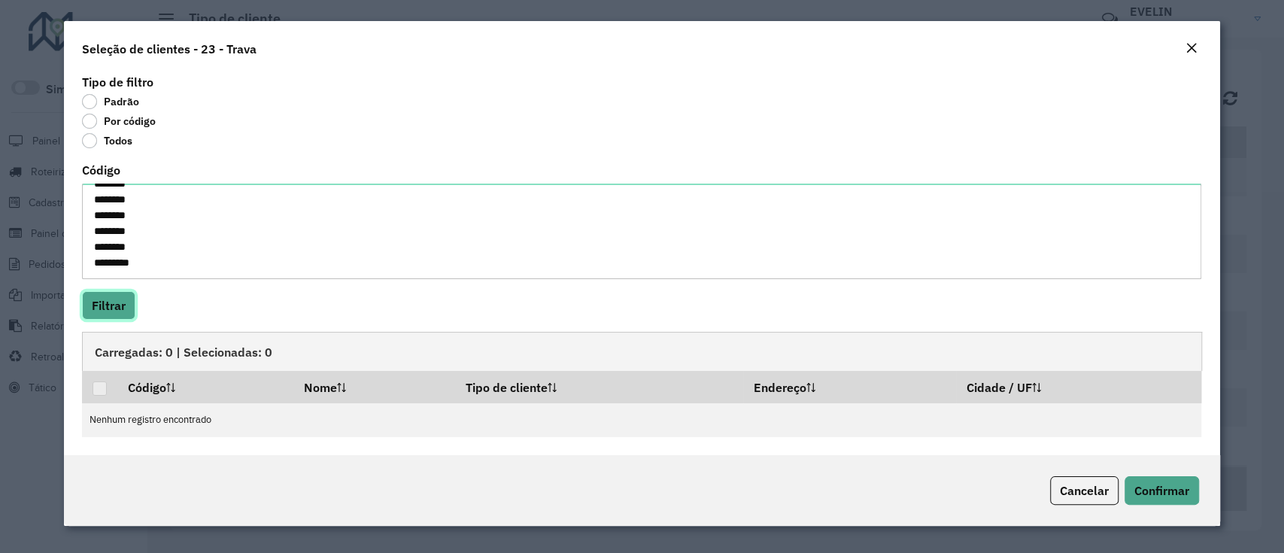
click at [120, 299] on button "Filtrar" at bounding box center [108, 305] width 53 height 29
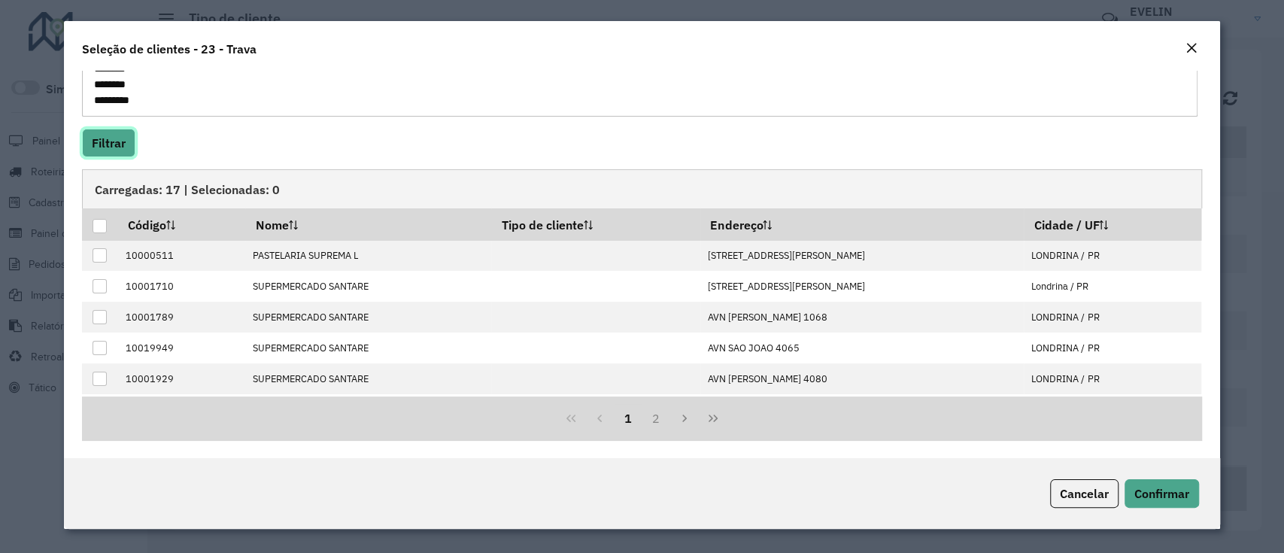
scroll to position [162, 0]
click at [101, 231] on div at bounding box center [100, 226] width 14 height 14
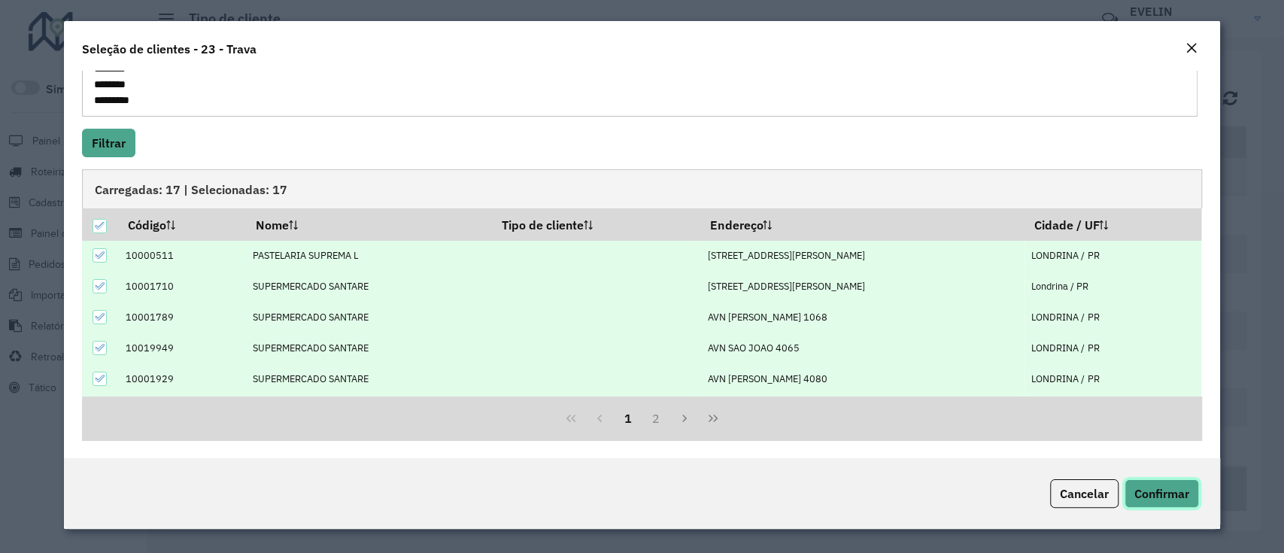
click at [1157, 503] on button "Confirmar" at bounding box center [1161, 493] width 74 height 29
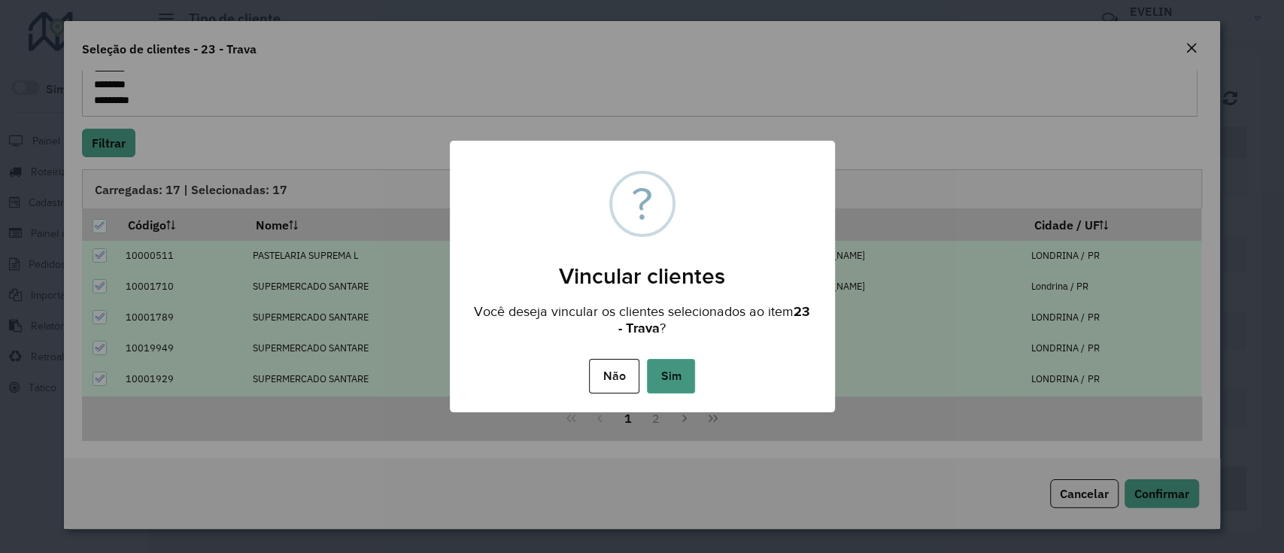
click at [681, 376] on button "Sim" at bounding box center [671, 376] width 48 height 35
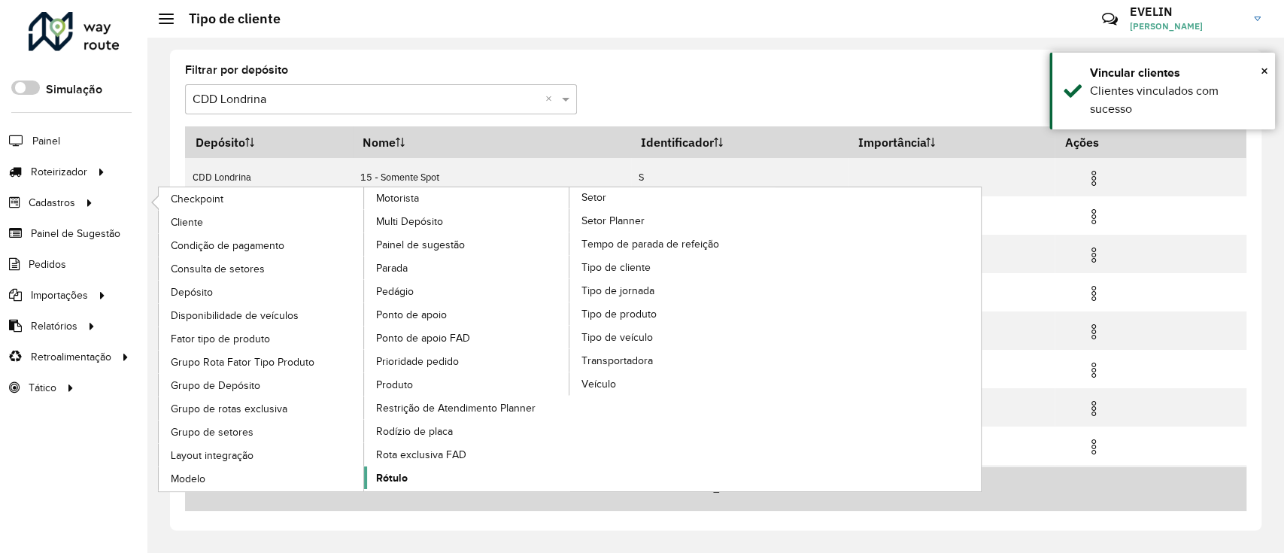
click at [409, 480] on link "Rótulo" at bounding box center [467, 477] width 206 height 23
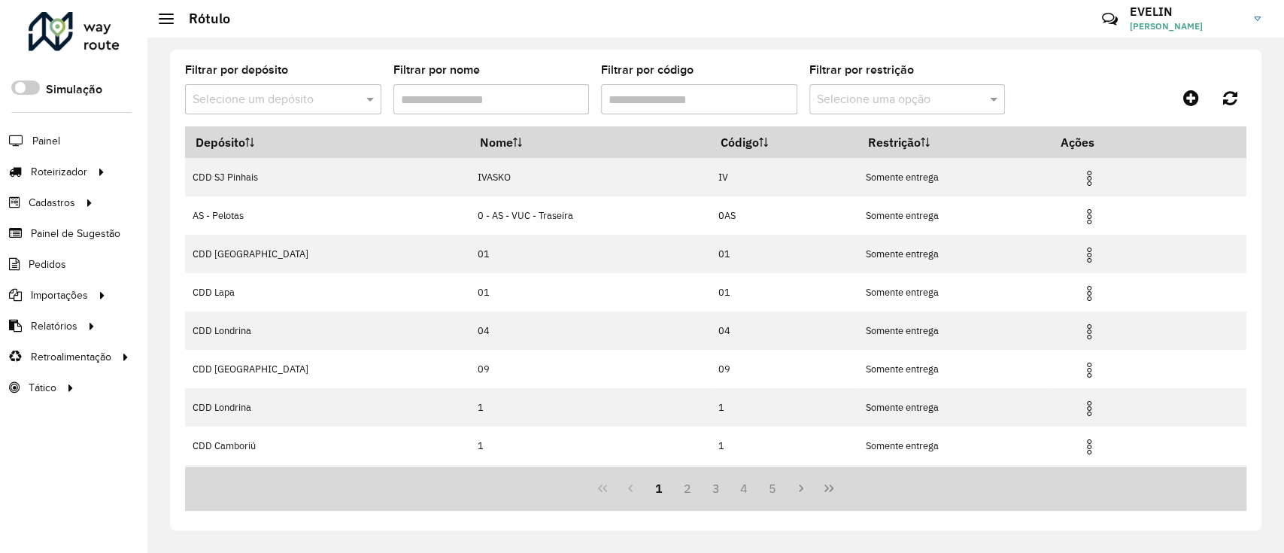
click at [330, 103] on input "text" at bounding box center [268, 100] width 151 height 18
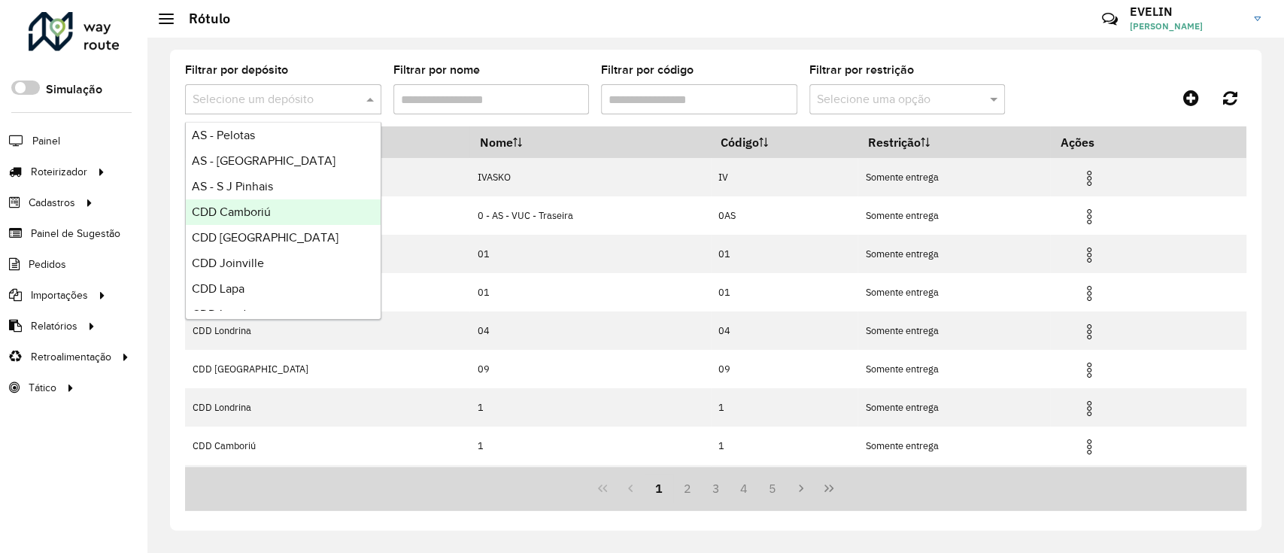
scroll to position [177, 0]
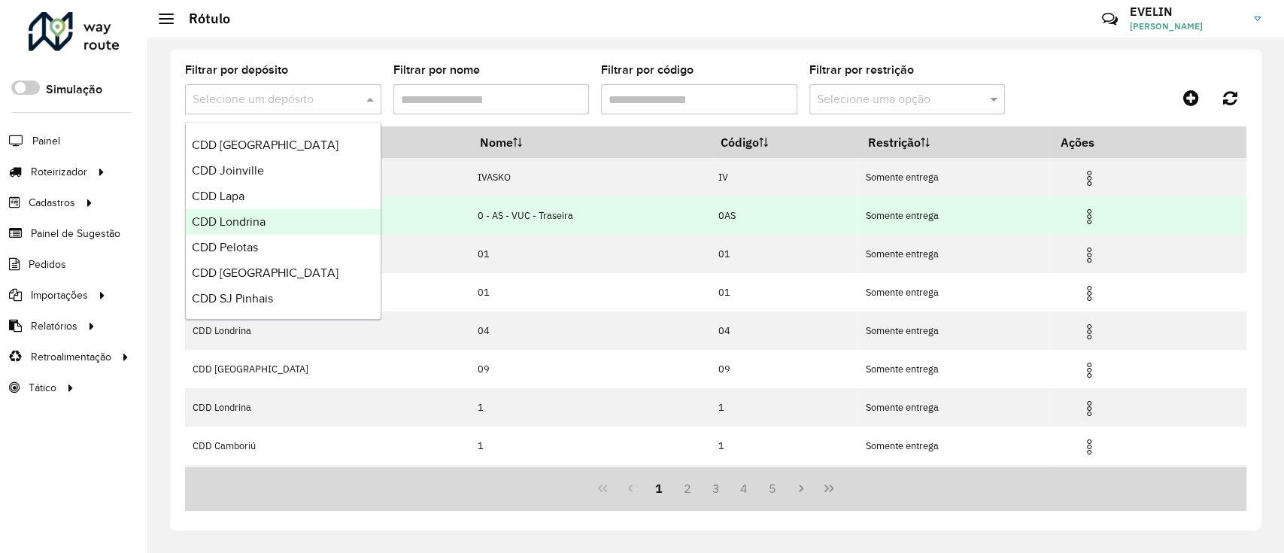
click at [251, 229] on div "CDD Londrina" at bounding box center [283, 222] width 195 height 26
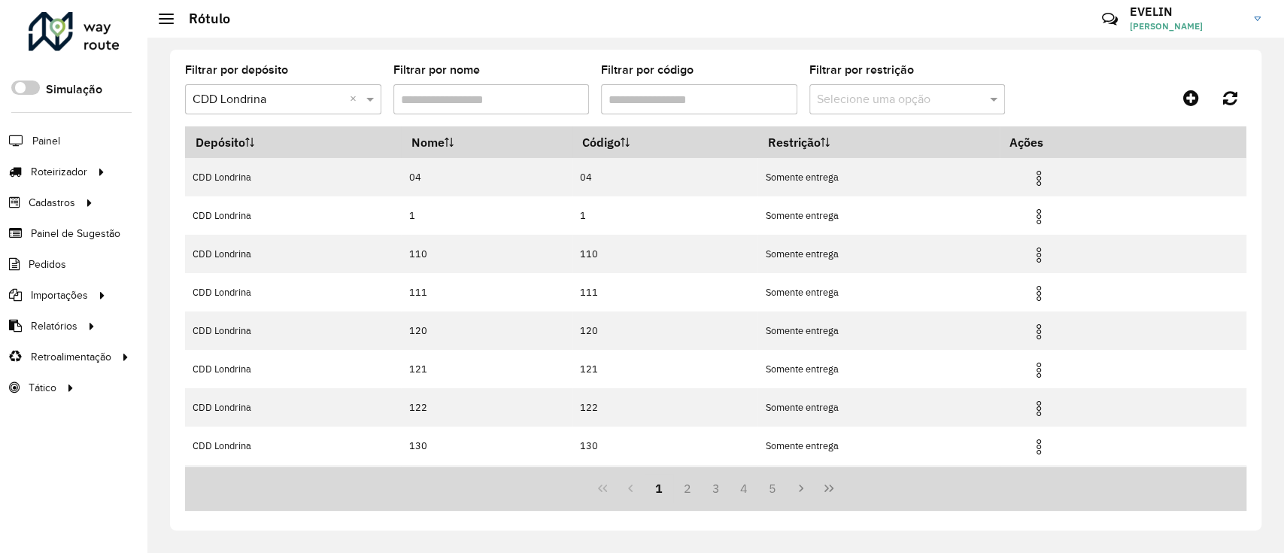
click at [626, 95] on input "Filtrar por código" at bounding box center [699, 99] width 196 height 30
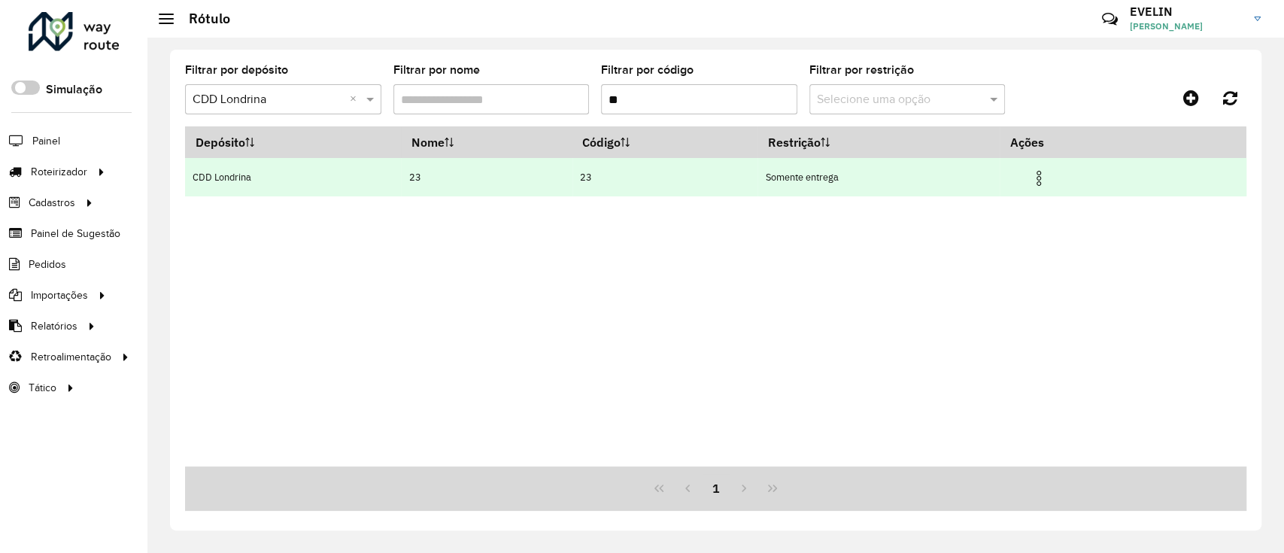
type input "**"
click at [1057, 173] on td at bounding box center [1044, 177] width 90 height 38
click at [1031, 179] on td at bounding box center [1044, 177] width 90 height 38
click at [1048, 177] on img at bounding box center [1039, 178] width 18 height 18
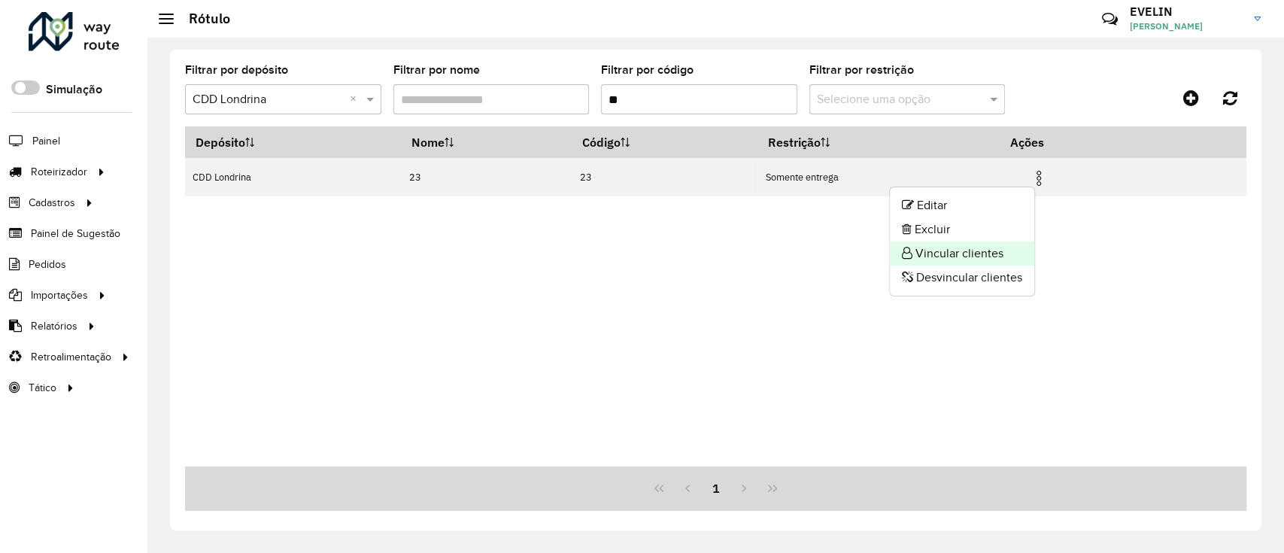
click at [969, 253] on li "Vincular clientes" at bounding box center [962, 253] width 144 height 24
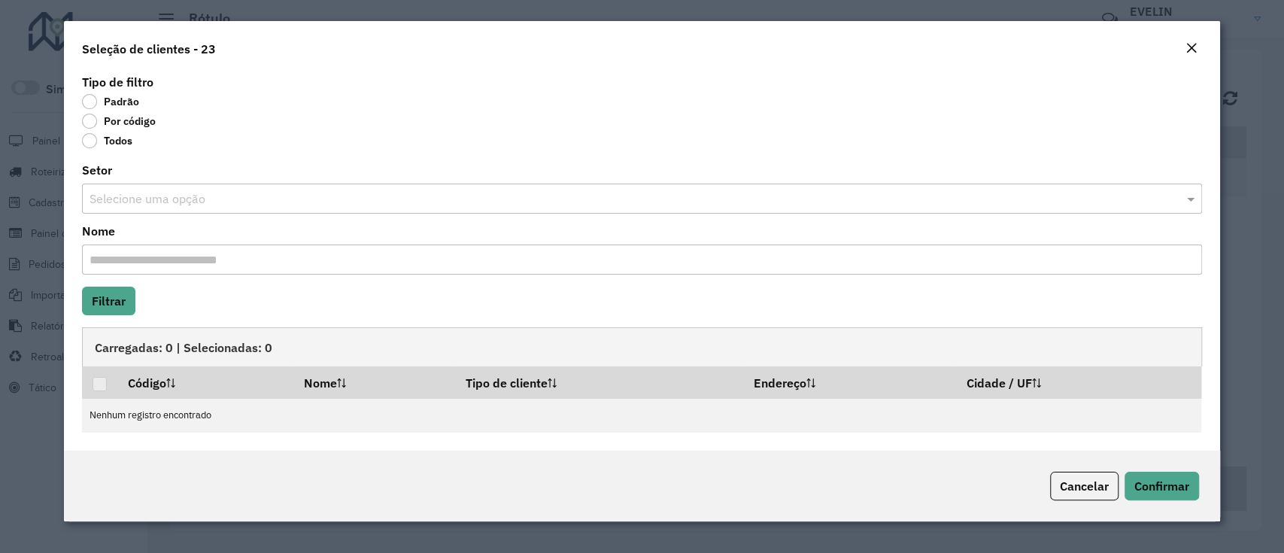
click at [108, 123] on label "Por código" at bounding box center [119, 121] width 74 height 15
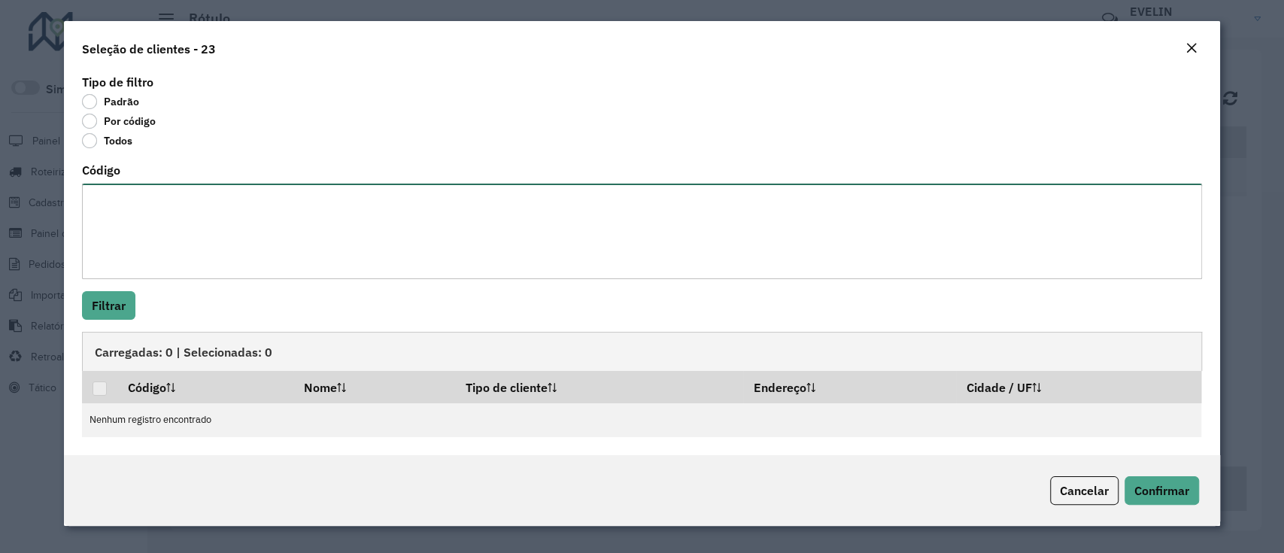
click at [150, 219] on textarea "Código" at bounding box center [641, 232] width 1119 height 96
paste textarea "******** ******** ******** ******** ******** ******** ******** ******** *******…"
type textarea "******** ******** ******** ******** ******** ******** ******** ******** *******…"
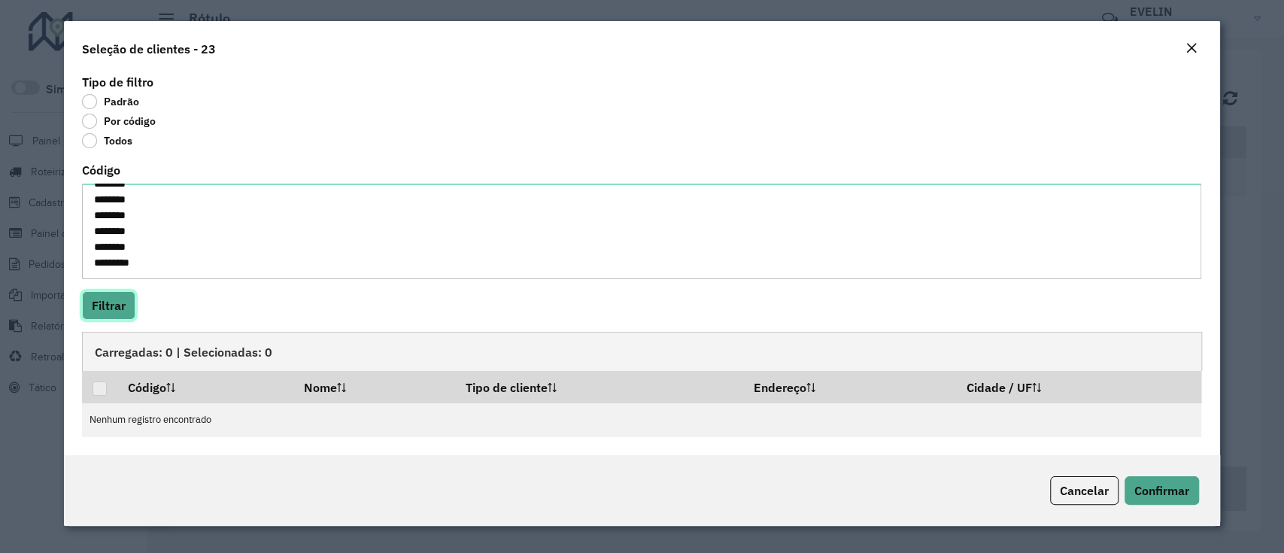
click at [117, 310] on button "Filtrar" at bounding box center [108, 305] width 53 height 29
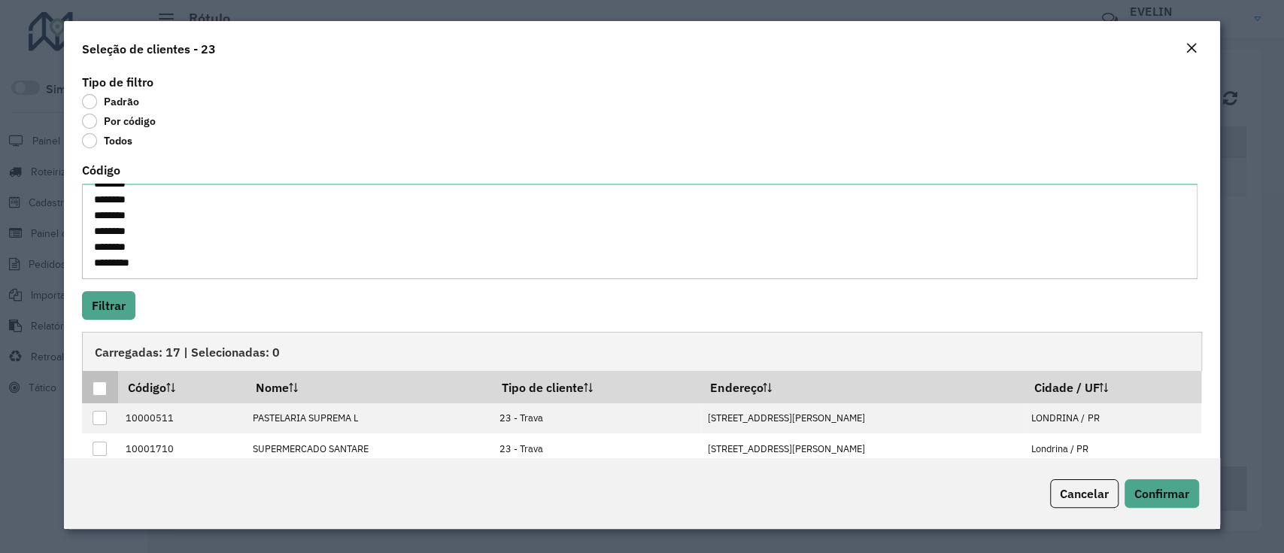
click at [96, 394] on div at bounding box center [100, 388] width 14 height 14
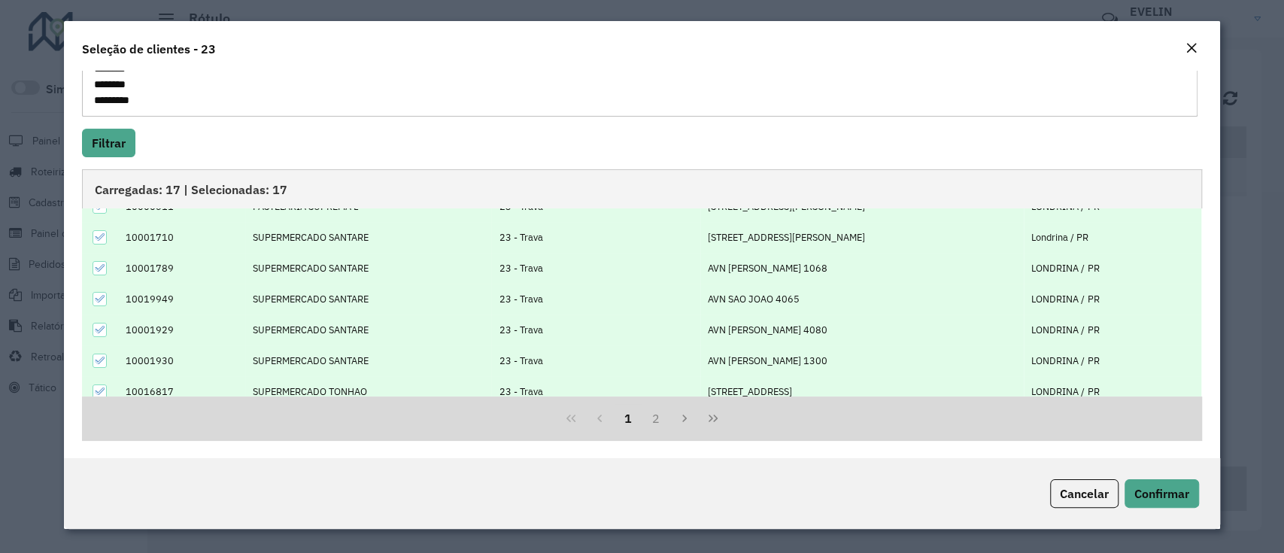
scroll to position [151, 0]
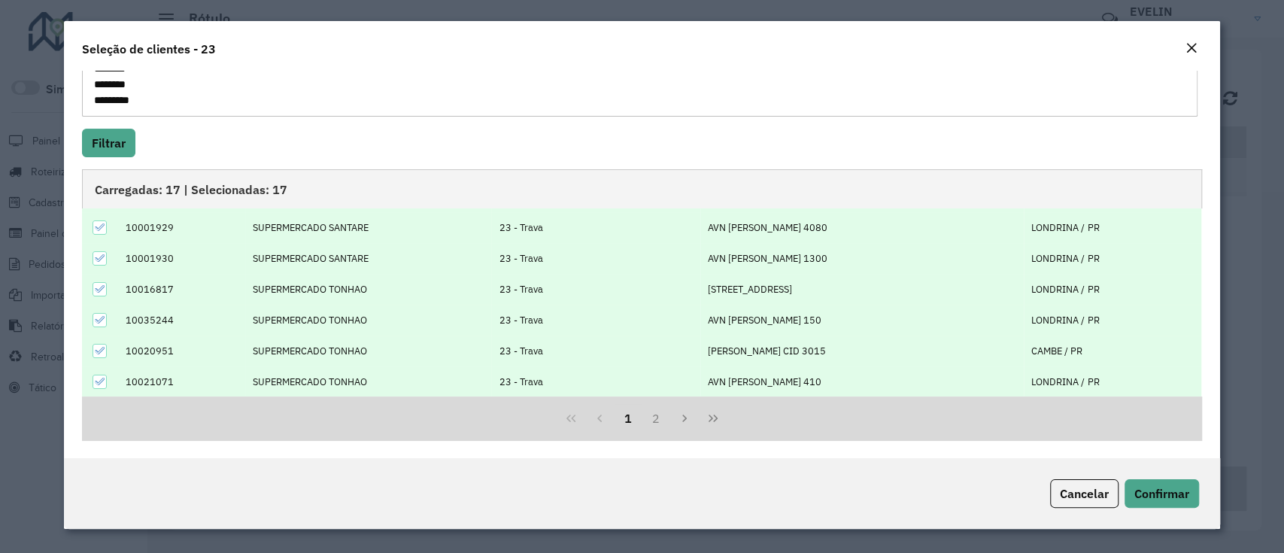
click at [1157, 475] on div "Cancelar Confirmar" at bounding box center [641, 493] width 1155 height 71
click at [1157, 484] on button "Confirmar" at bounding box center [1161, 493] width 74 height 29
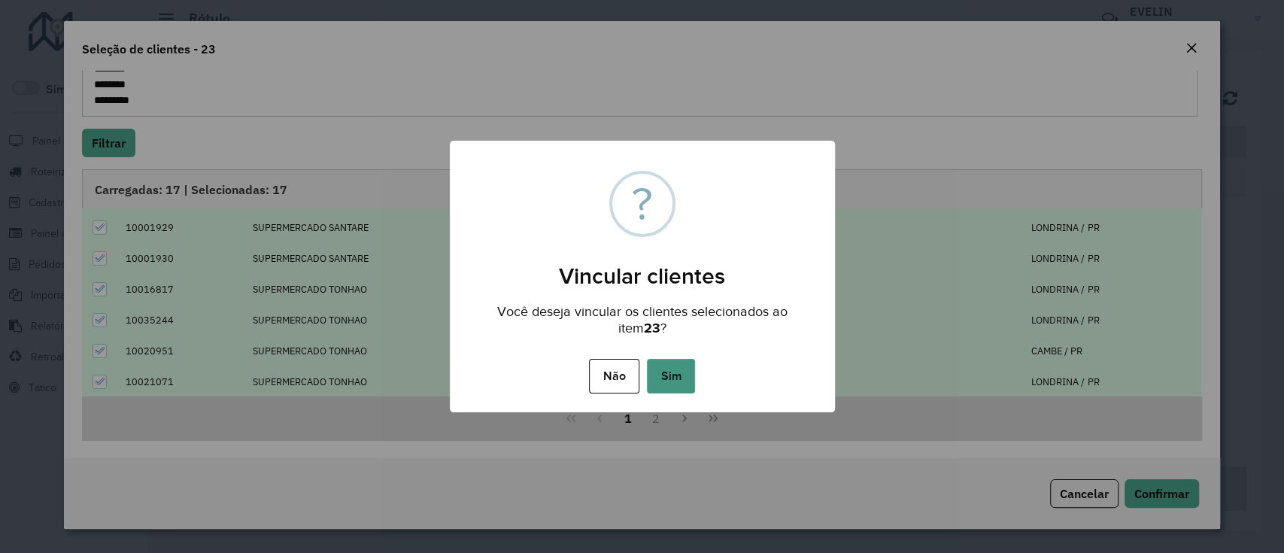
click at [668, 370] on button "Sim" at bounding box center [671, 376] width 48 height 35
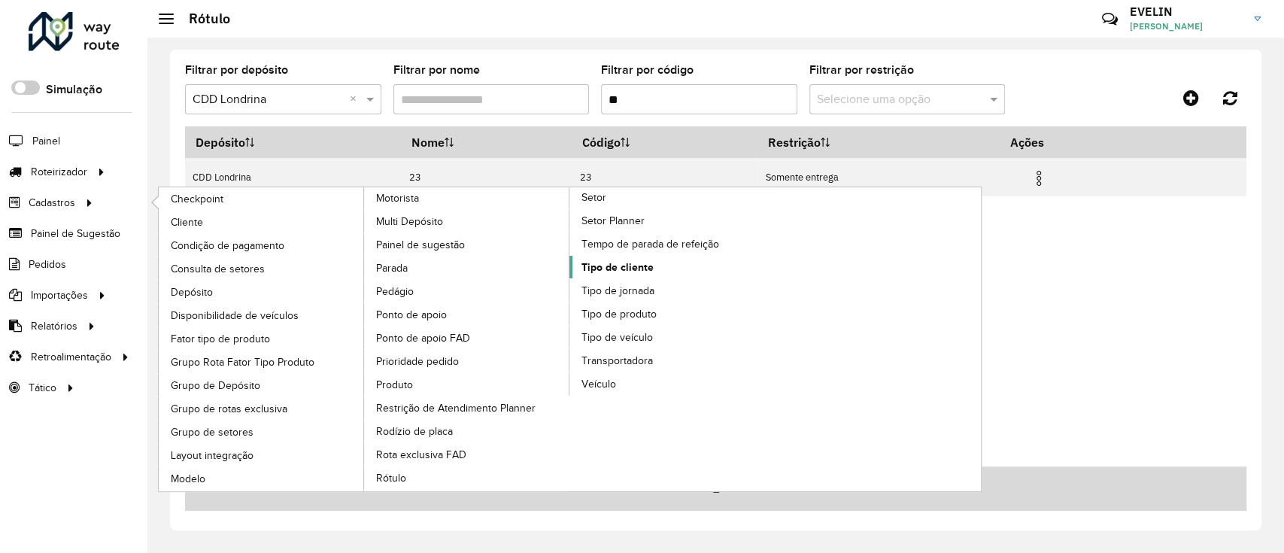
click at [612, 265] on span "Tipo de cliente" at bounding box center [617, 267] width 72 height 16
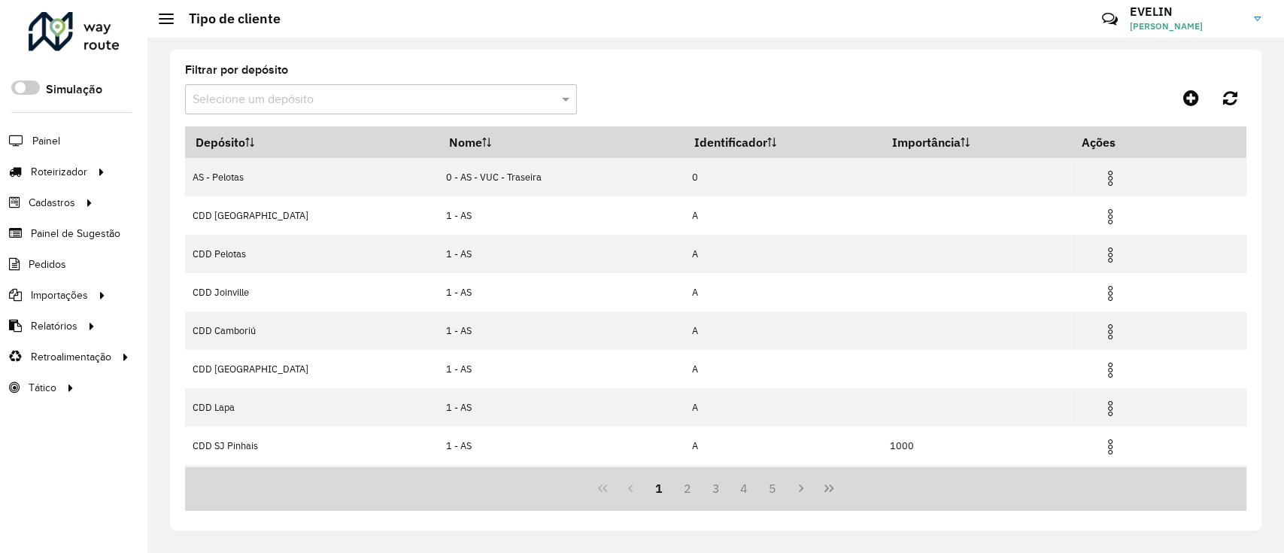
click at [387, 105] on input "text" at bounding box center [366, 100] width 347 height 18
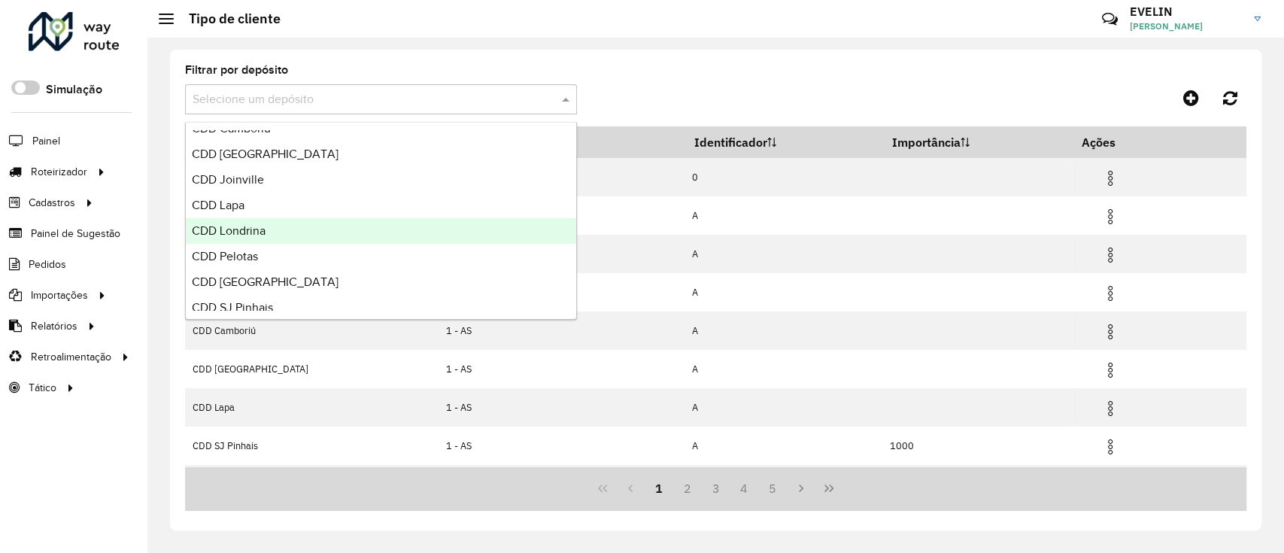
scroll to position [177, 0]
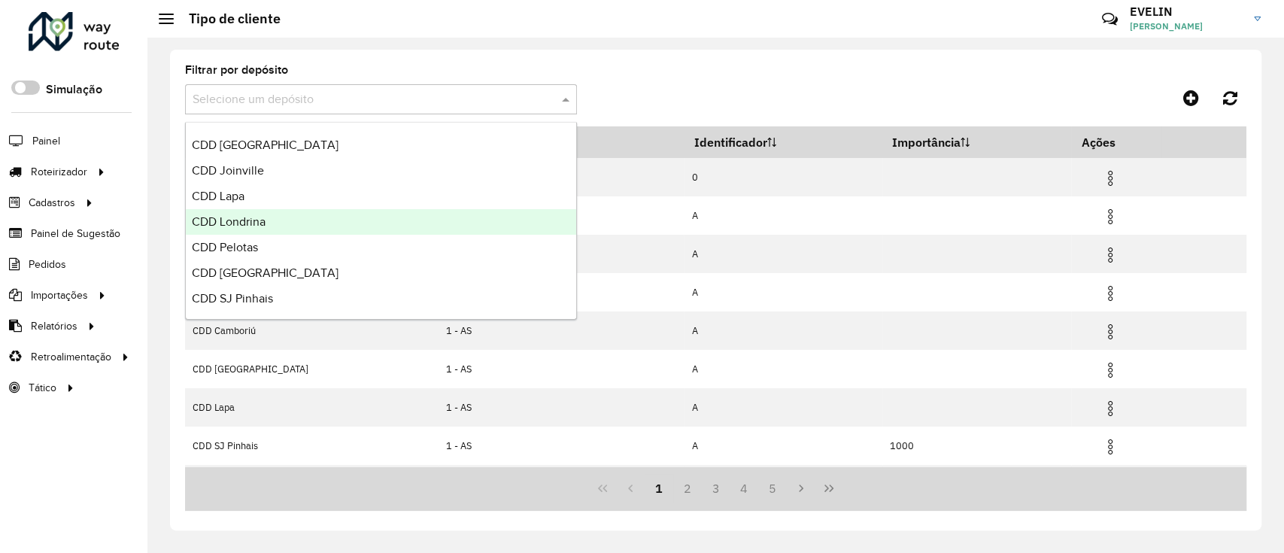
click at [265, 229] on div "CDD Londrina" at bounding box center [381, 222] width 390 height 26
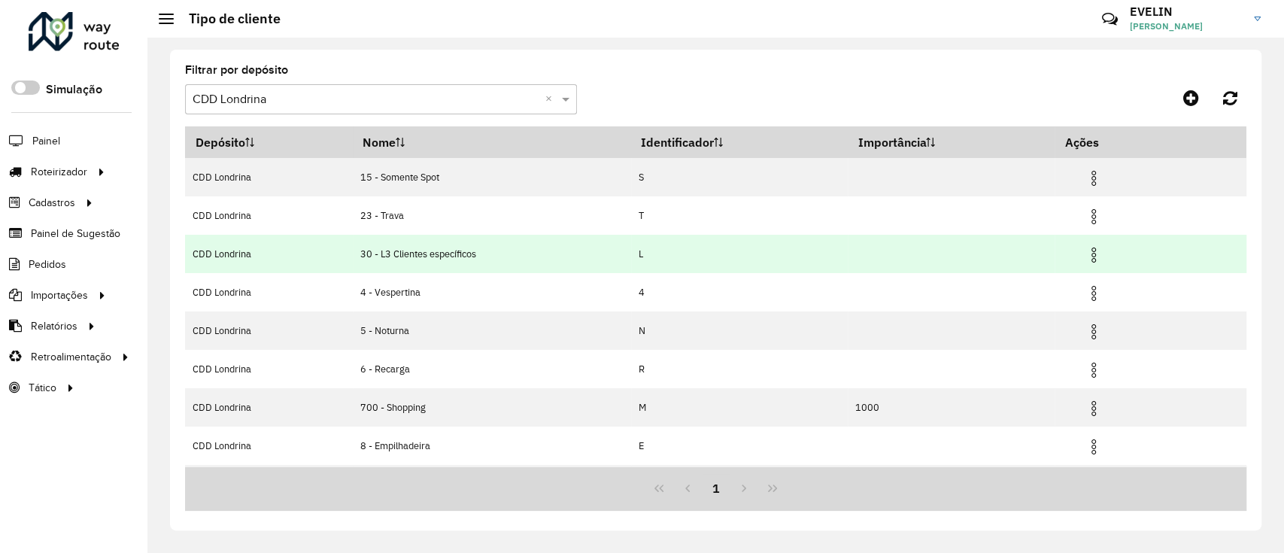
click at [1093, 251] on img at bounding box center [1093, 255] width 18 height 18
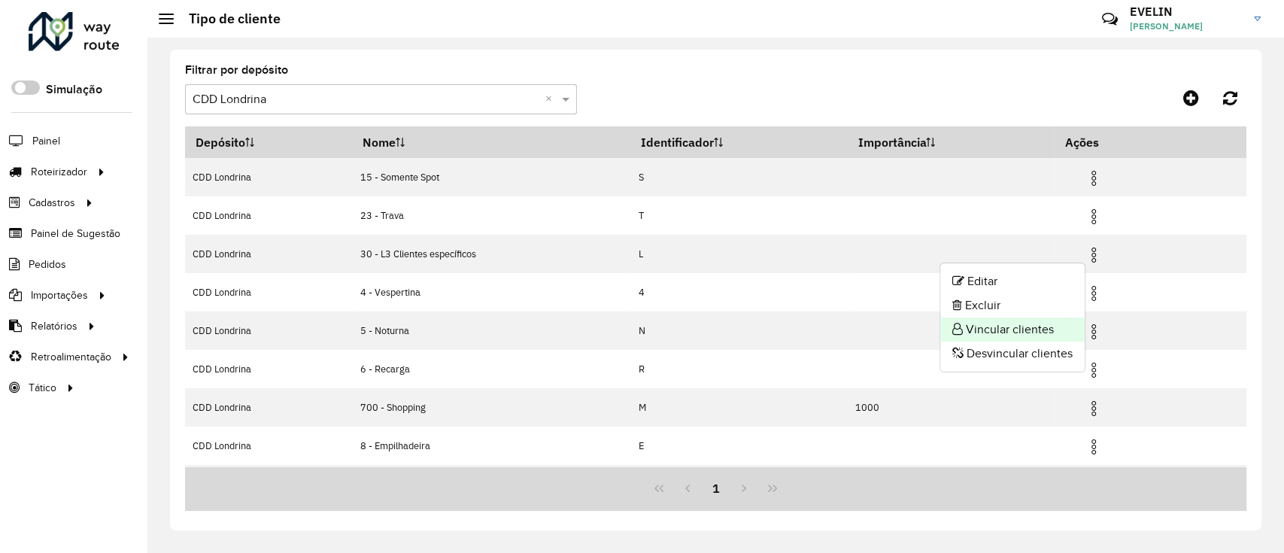
click at [1002, 321] on li "Vincular clientes" at bounding box center [1012, 329] width 144 height 24
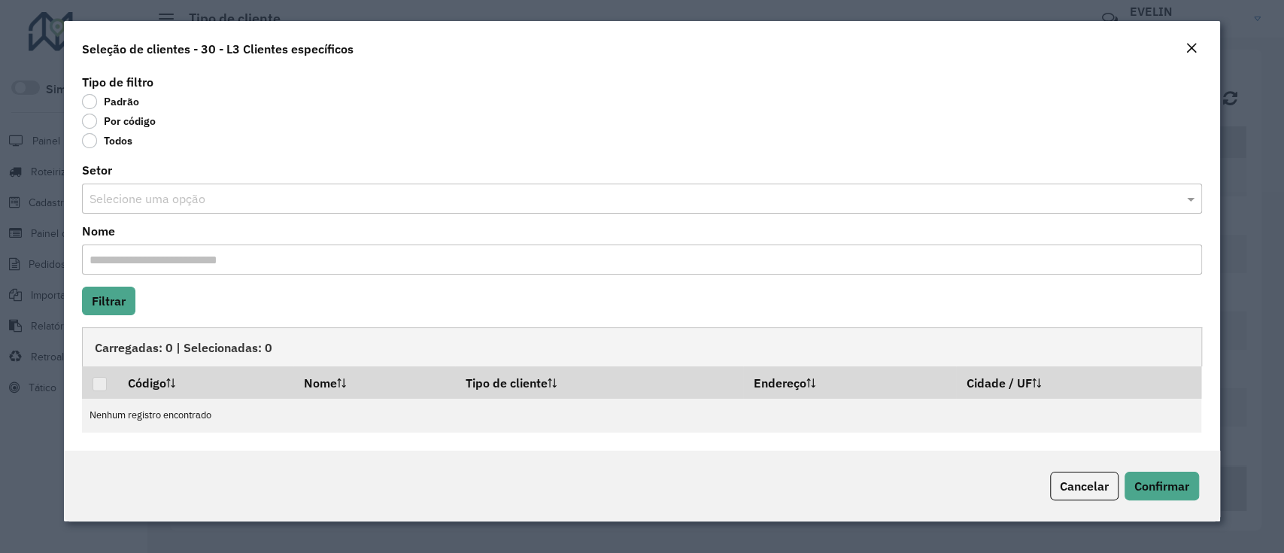
click at [111, 121] on label "Por código" at bounding box center [119, 121] width 74 height 15
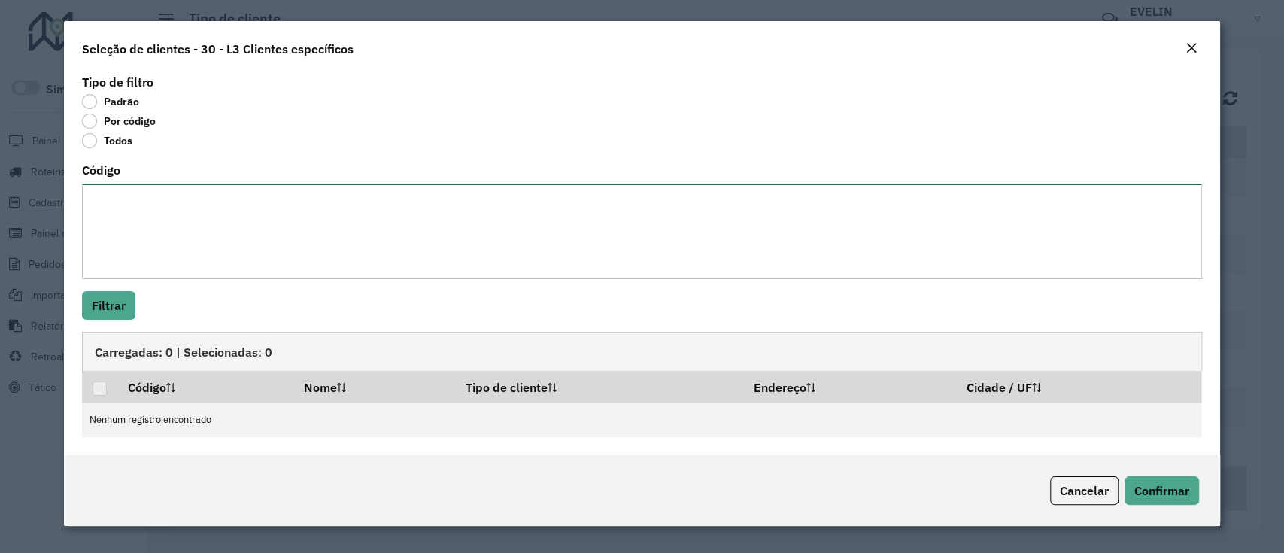
click at [196, 260] on textarea "Código" at bounding box center [641, 232] width 1119 height 96
type textarea "***** *****"
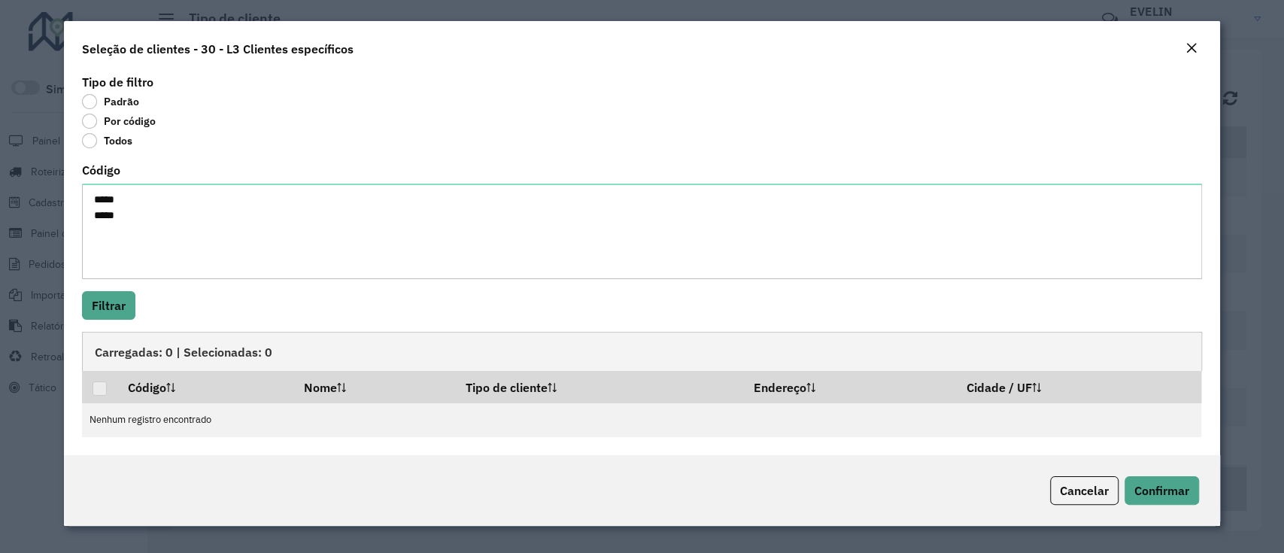
click at [96, 287] on div "Tipo de filtro Padrão Por código Todos Código ***** ***** Filtrar Carregadas: 0…" at bounding box center [641, 263] width 1155 height 384
click at [96, 302] on button "Filtrar" at bounding box center [108, 305] width 53 height 29
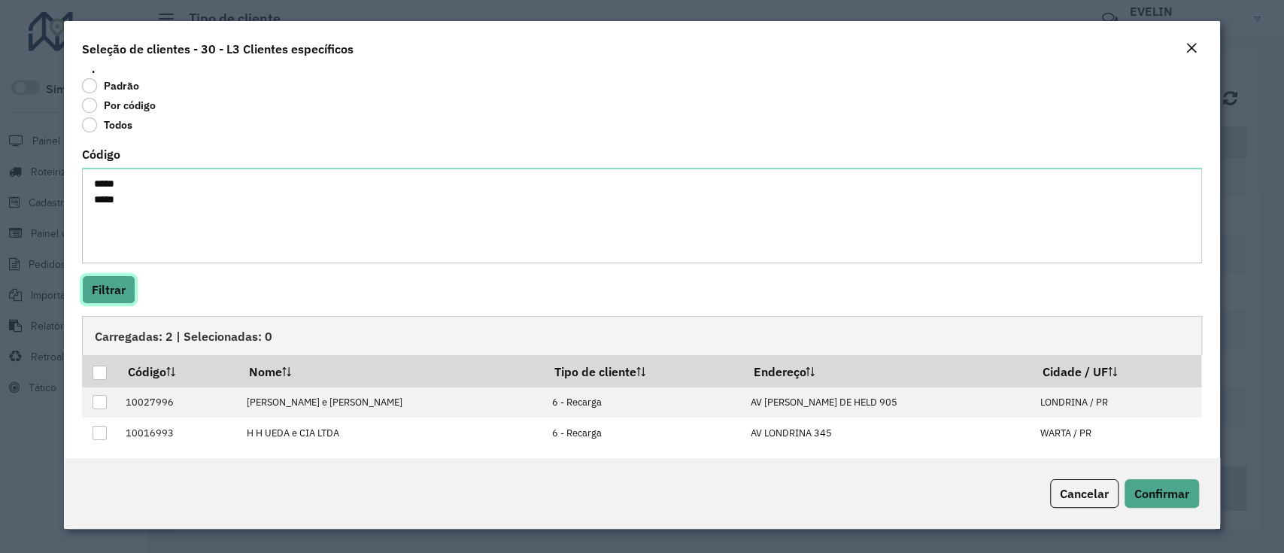
scroll to position [24, 0]
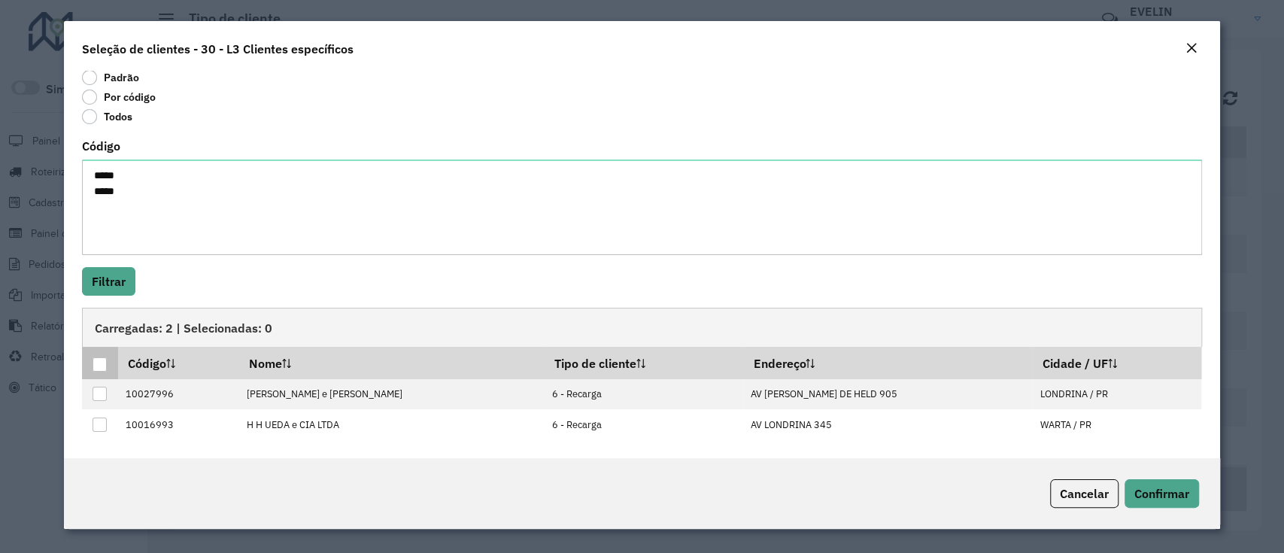
click at [101, 369] on div at bounding box center [100, 364] width 14 height 14
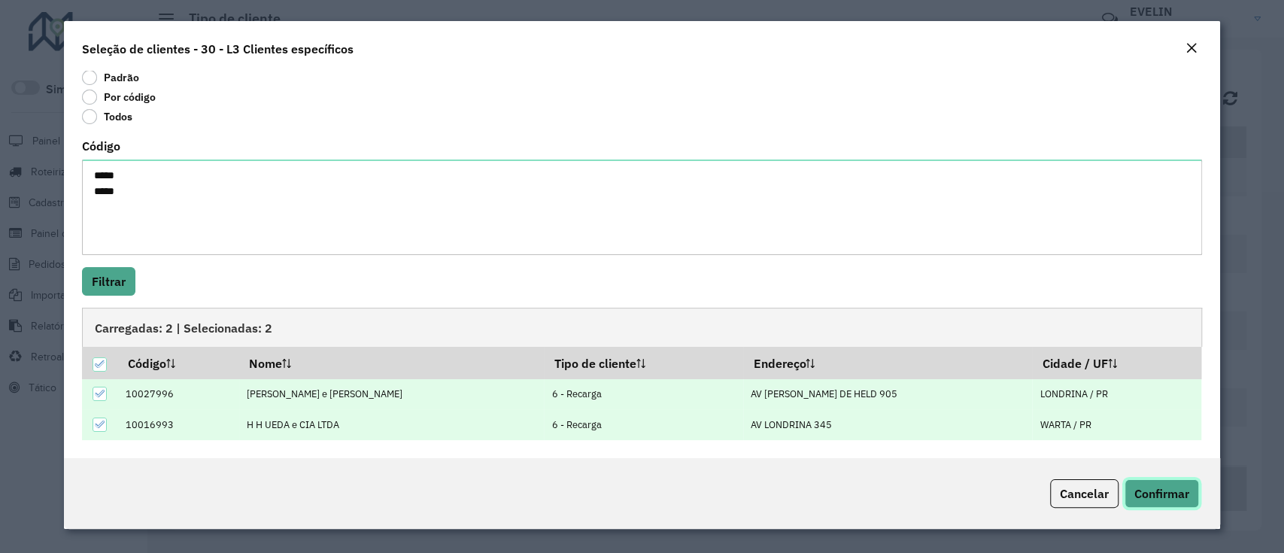
click at [1170, 495] on span "Confirmar" at bounding box center [1161, 493] width 55 height 15
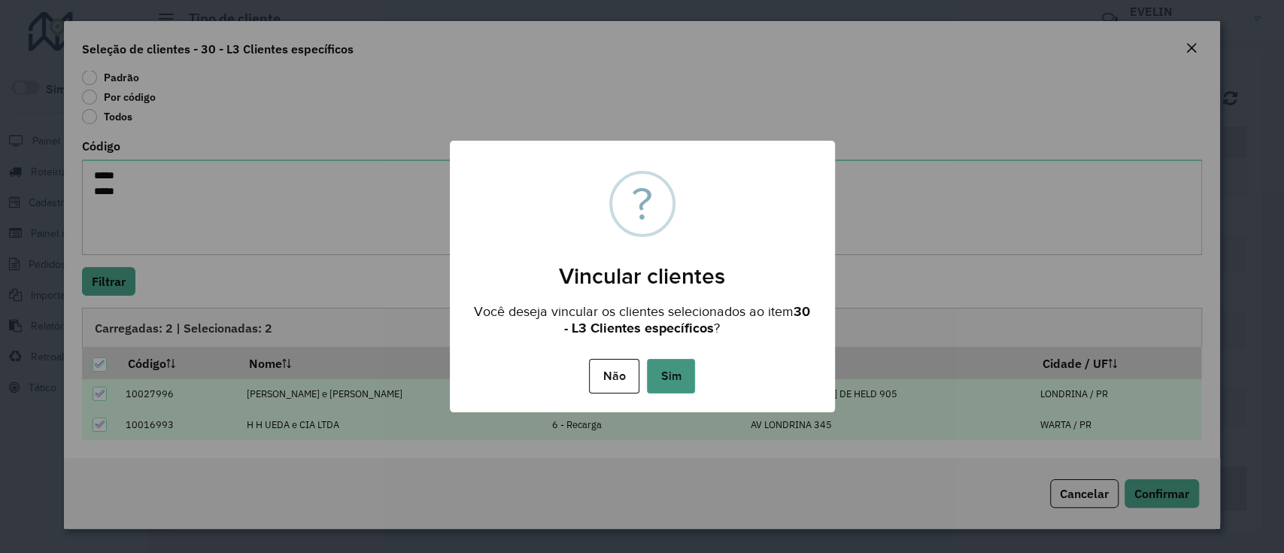
click at [678, 384] on button "Sim" at bounding box center [671, 376] width 48 height 35
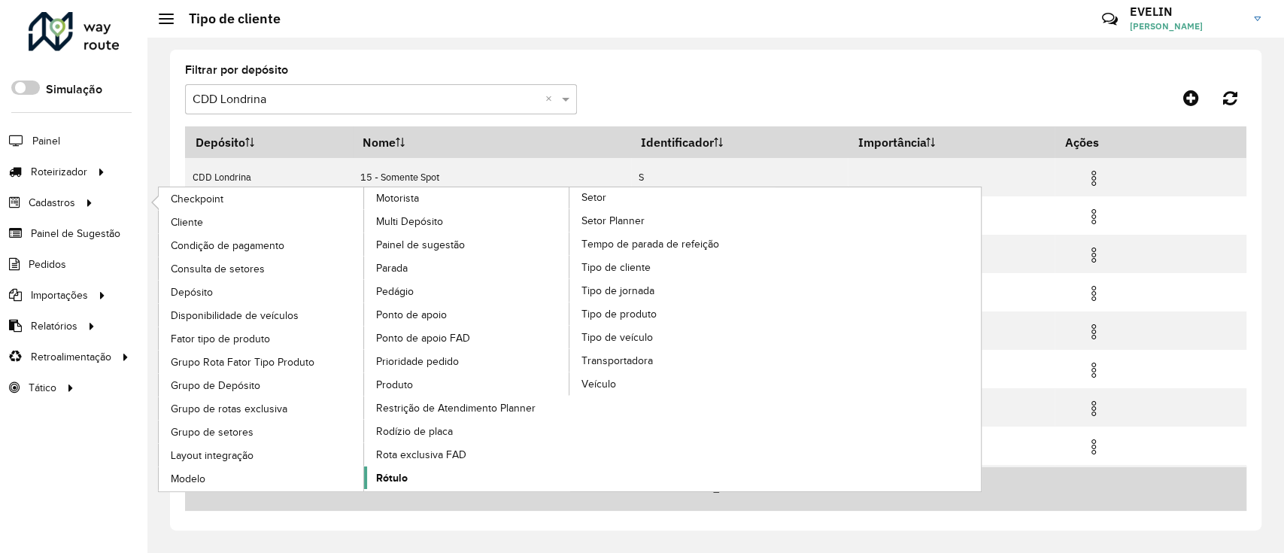
click at [394, 478] on span "Rótulo" at bounding box center [392, 478] width 32 height 16
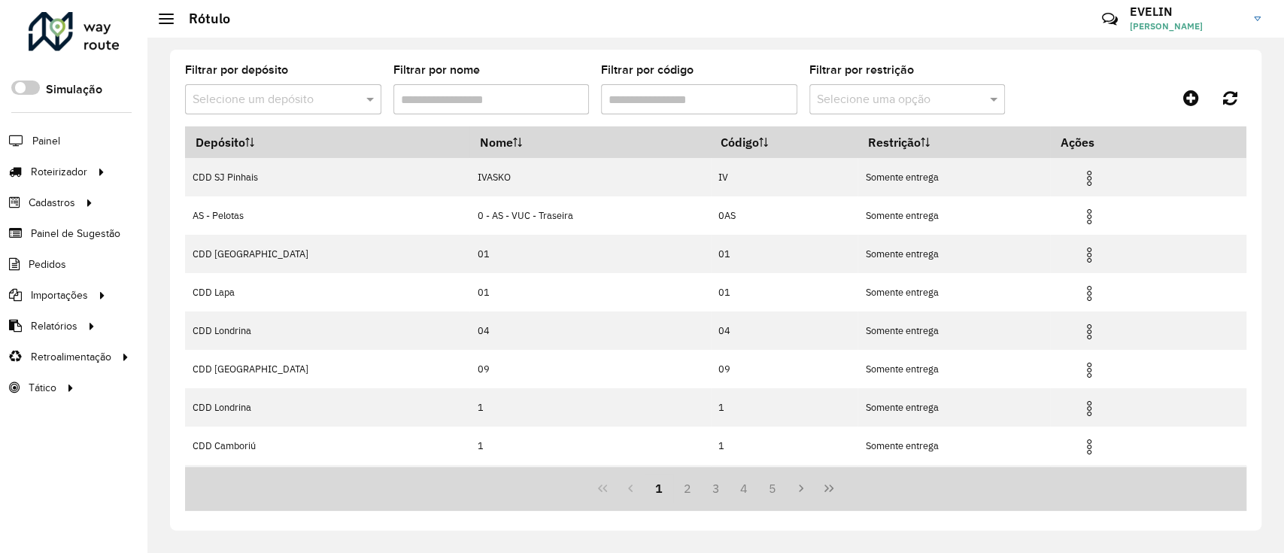
click at [270, 93] on input "text" at bounding box center [268, 100] width 151 height 18
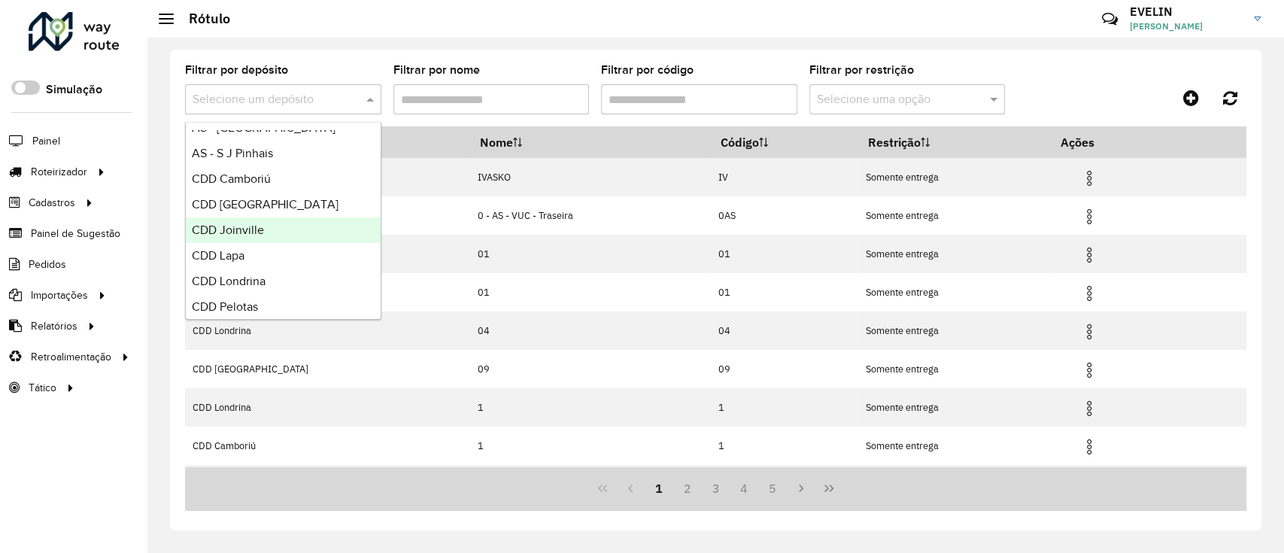
scroll to position [177, 0]
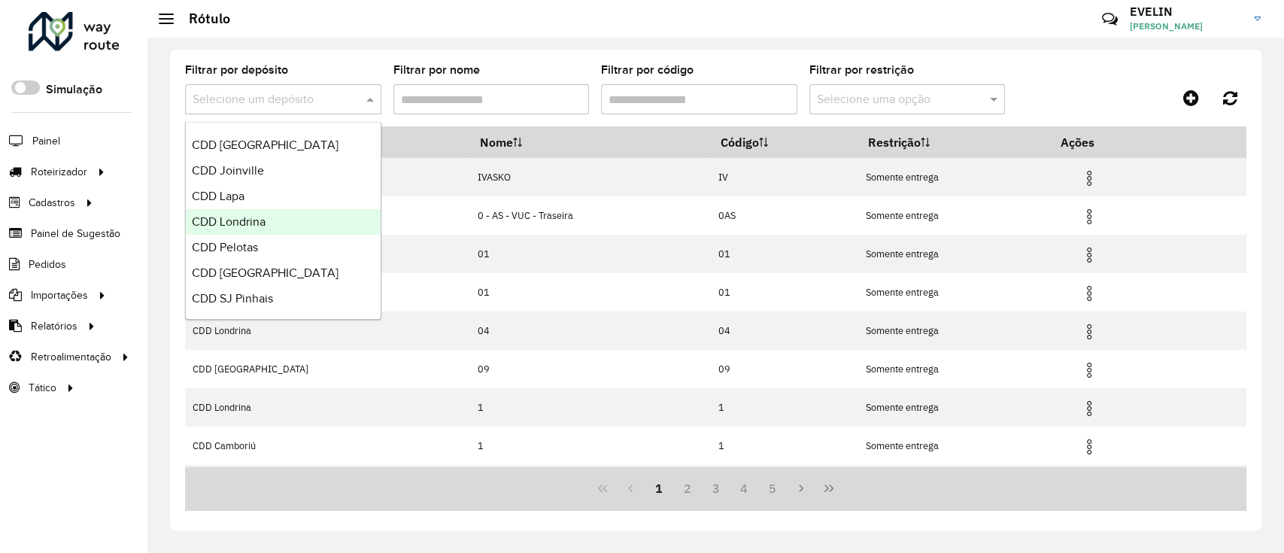
click at [264, 220] on span "CDD Londrina" at bounding box center [229, 221] width 74 height 13
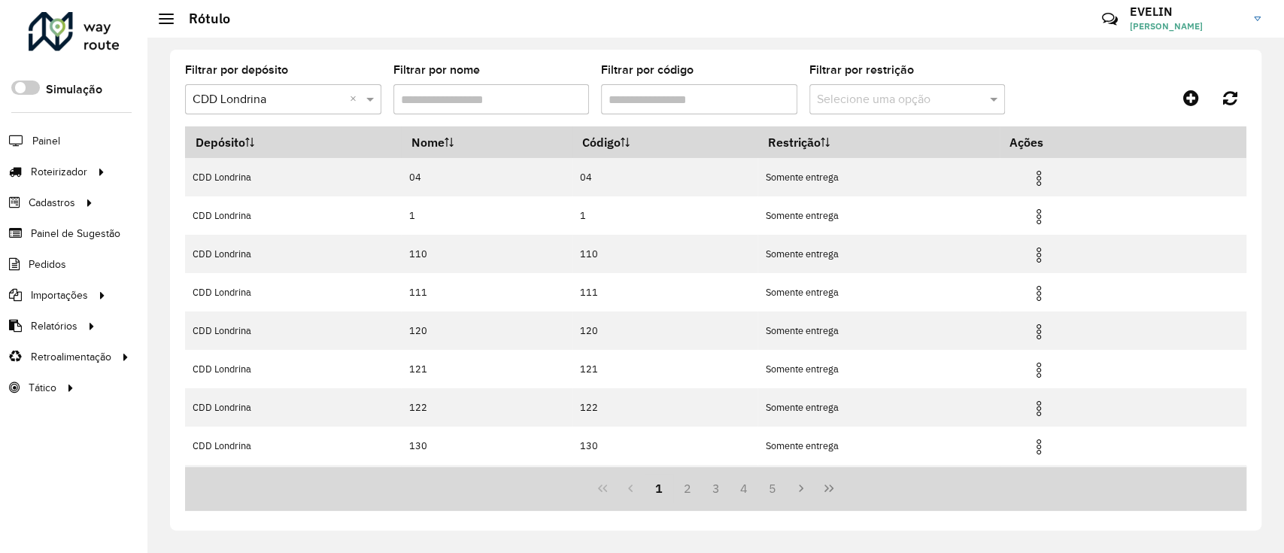
click at [727, 98] on input "Filtrar por código" at bounding box center [699, 99] width 196 height 30
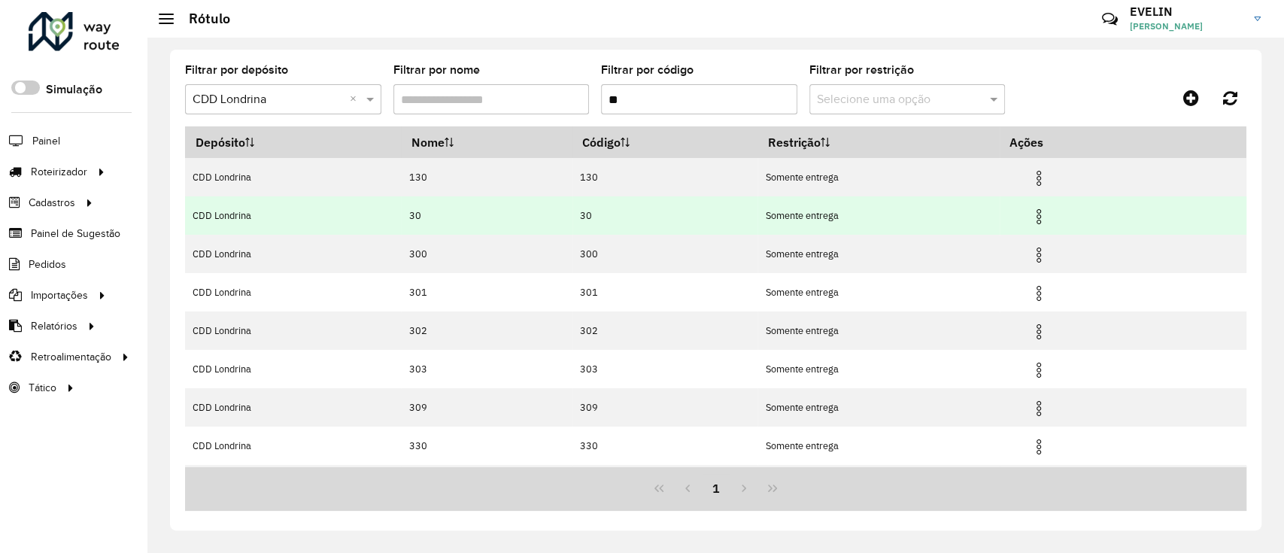
type input "**"
click at [1039, 211] on img at bounding box center [1039, 217] width 18 height 18
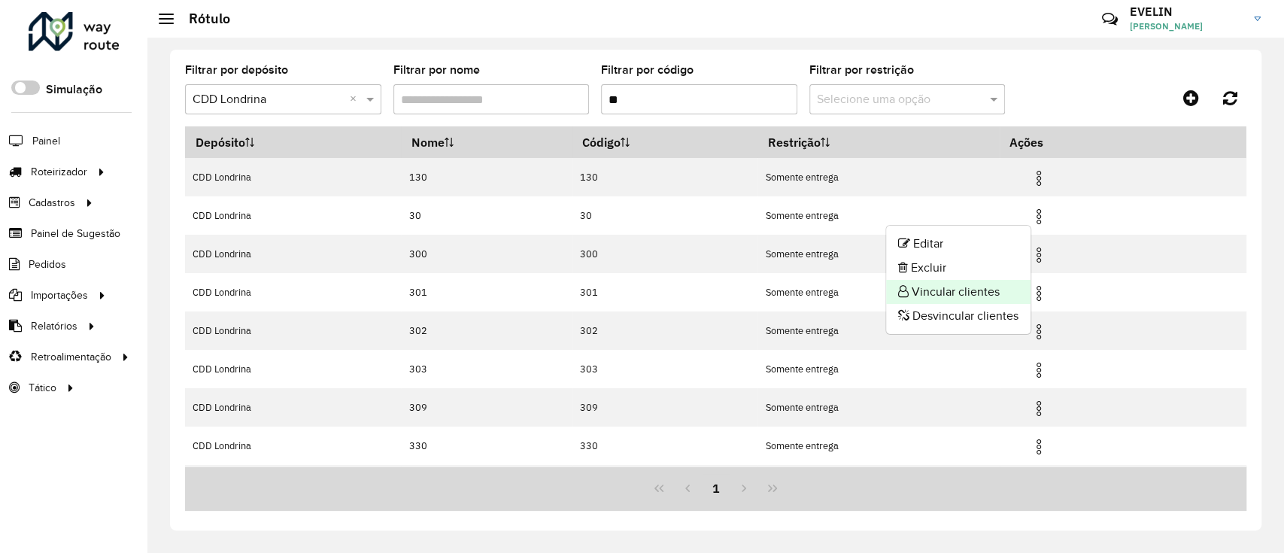
click at [981, 290] on li "Vincular clientes" at bounding box center [958, 292] width 144 height 24
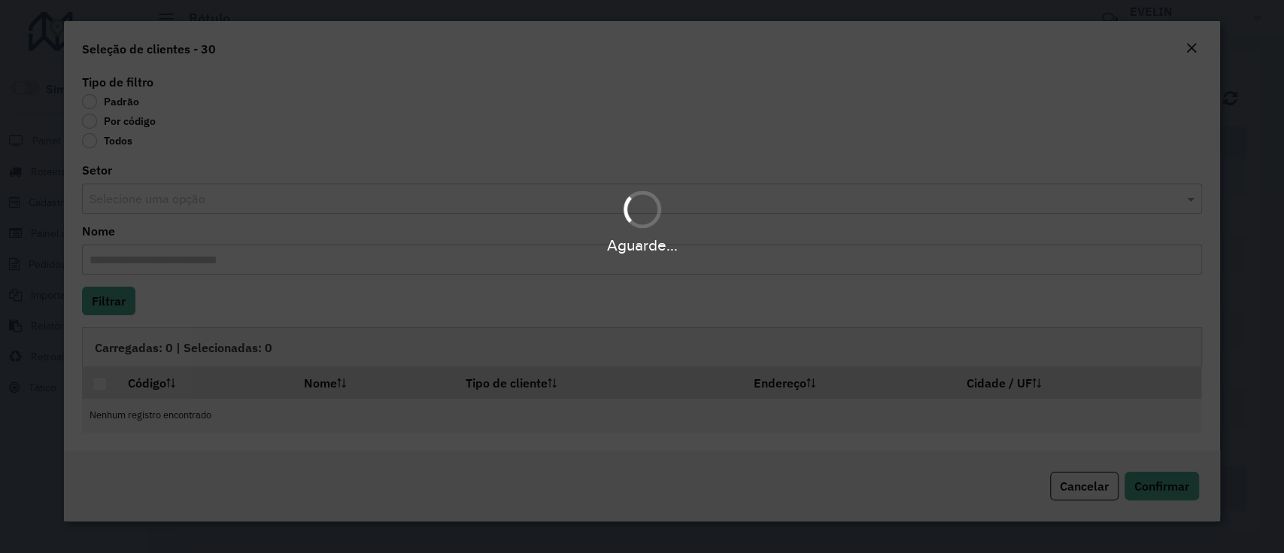
click at [119, 115] on div "Aguarde..." at bounding box center [642, 276] width 1284 height 553
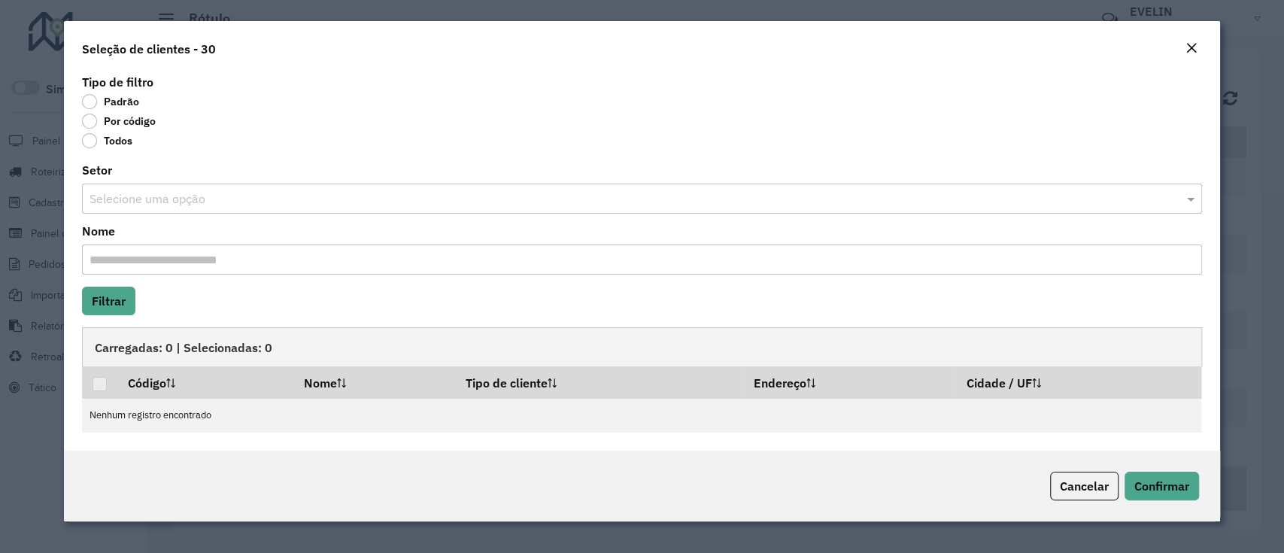
click at [111, 123] on label "Por código" at bounding box center [119, 121] width 74 height 15
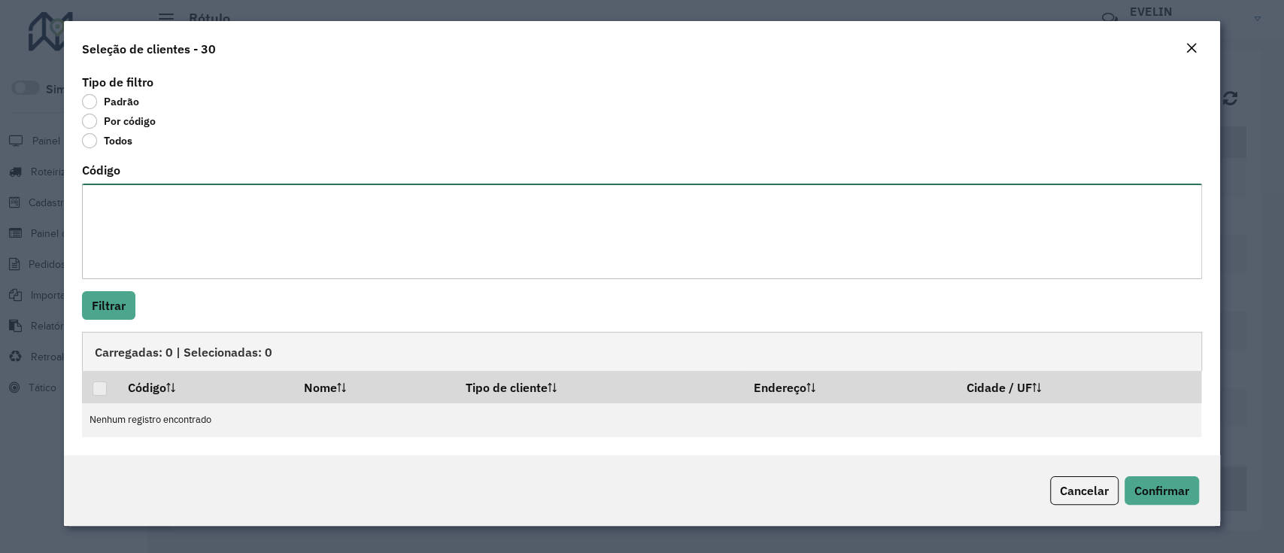
click at [108, 212] on textarea "Código" at bounding box center [641, 232] width 1119 height 96
type textarea "*****"
click at [155, 212] on textarea "*****" at bounding box center [641, 232] width 1119 height 96
type textarea "***** *****"
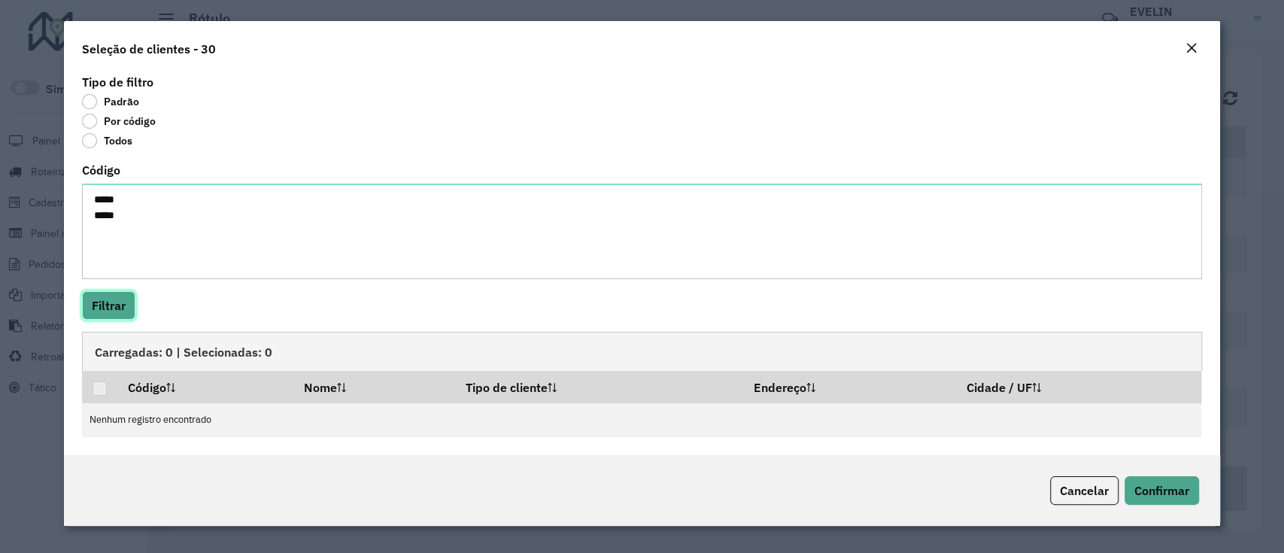
click at [120, 294] on button "Filtrar" at bounding box center [108, 305] width 53 height 29
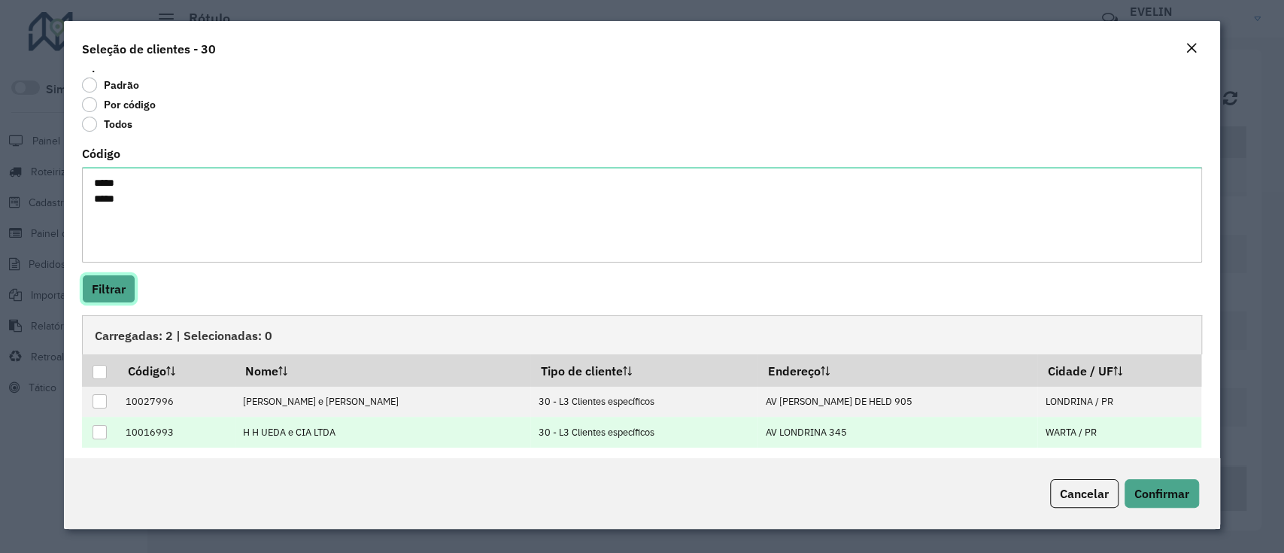
scroll to position [24, 0]
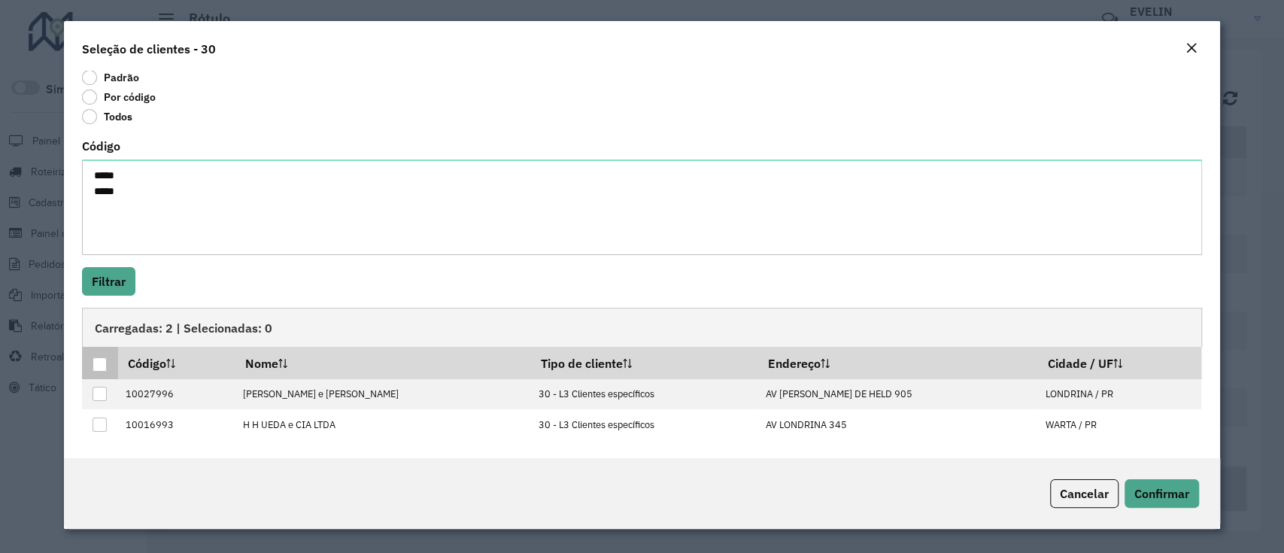
click at [106, 369] on div at bounding box center [100, 364] width 14 height 14
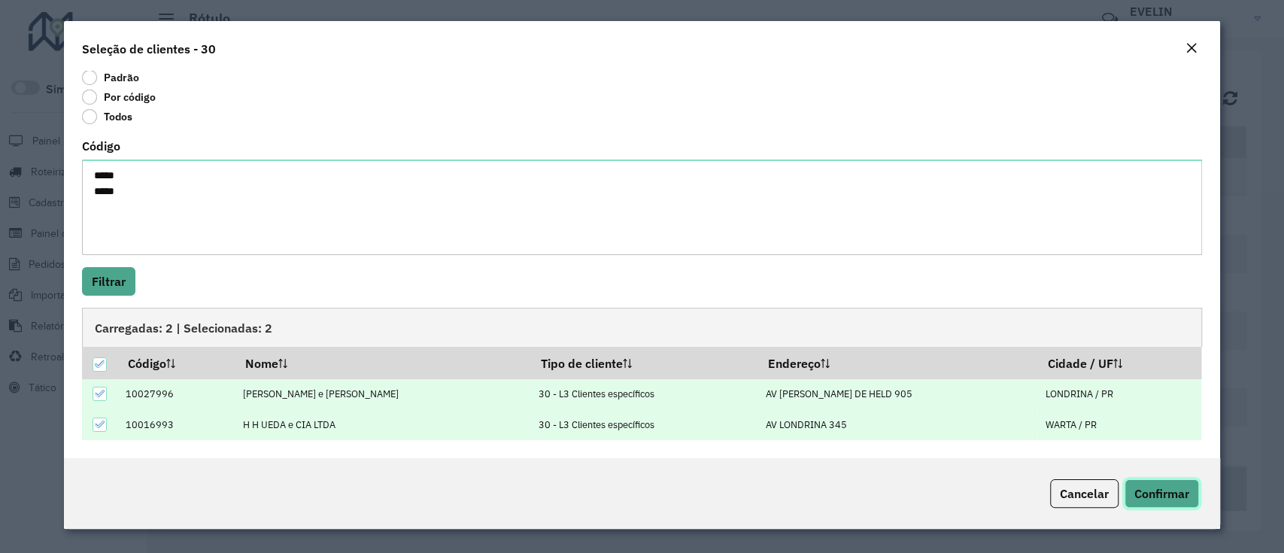
click at [1156, 500] on span "Confirmar" at bounding box center [1161, 493] width 55 height 15
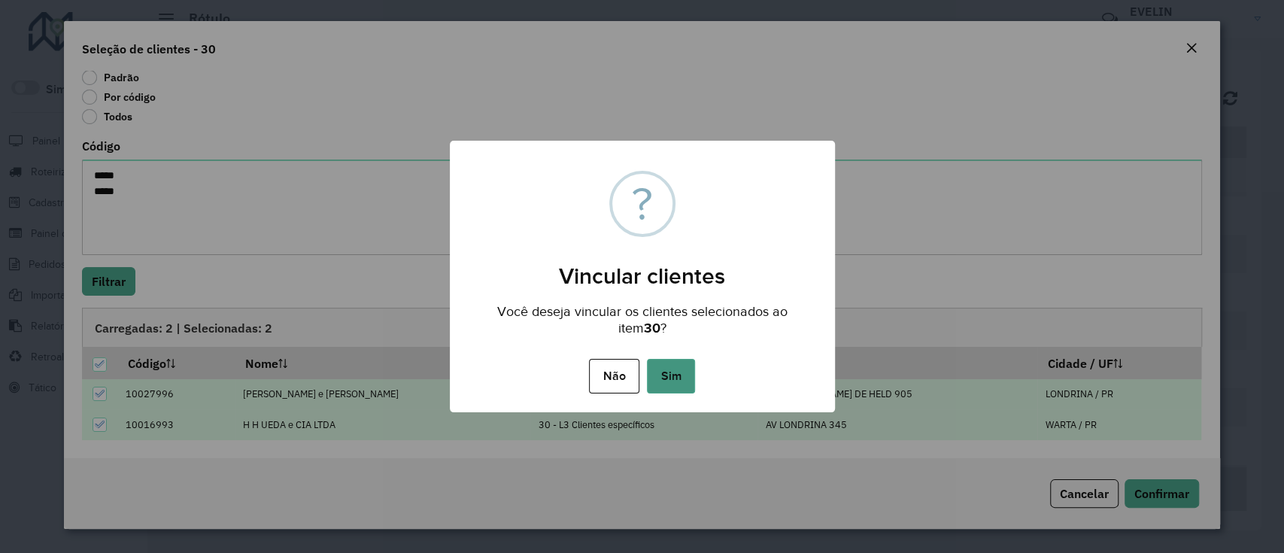
click at [658, 381] on button "Sim" at bounding box center [671, 376] width 48 height 35
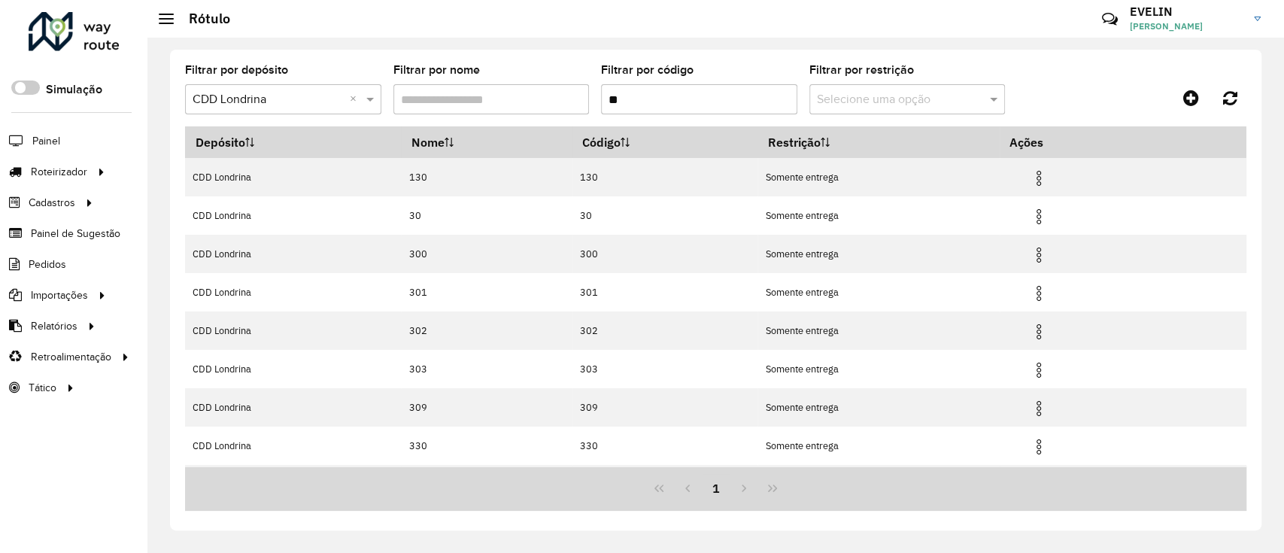
click at [291, 97] on input "text" at bounding box center [268, 100] width 151 height 18
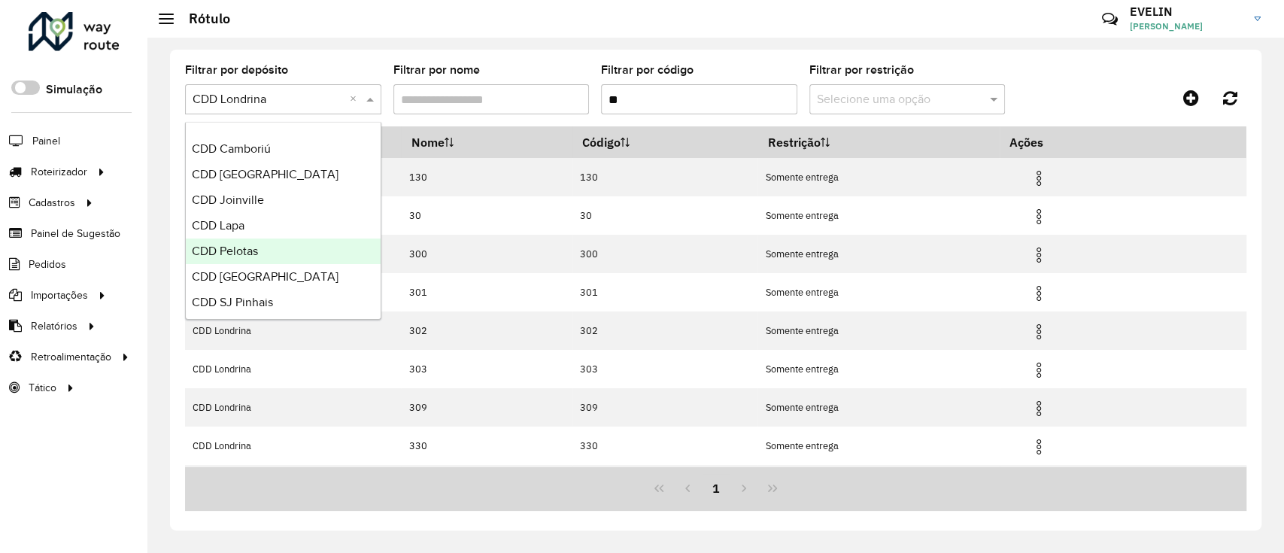
scroll to position [151, 0]
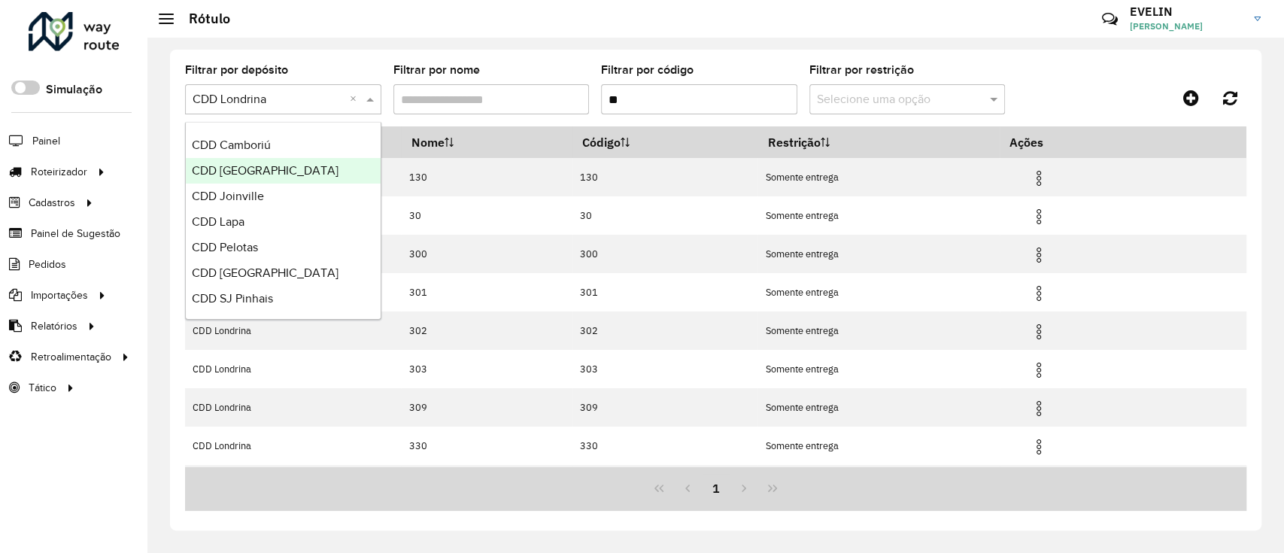
click at [256, 164] on span "CDD [GEOGRAPHIC_DATA]" at bounding box center [265, 170] width 147 height 13
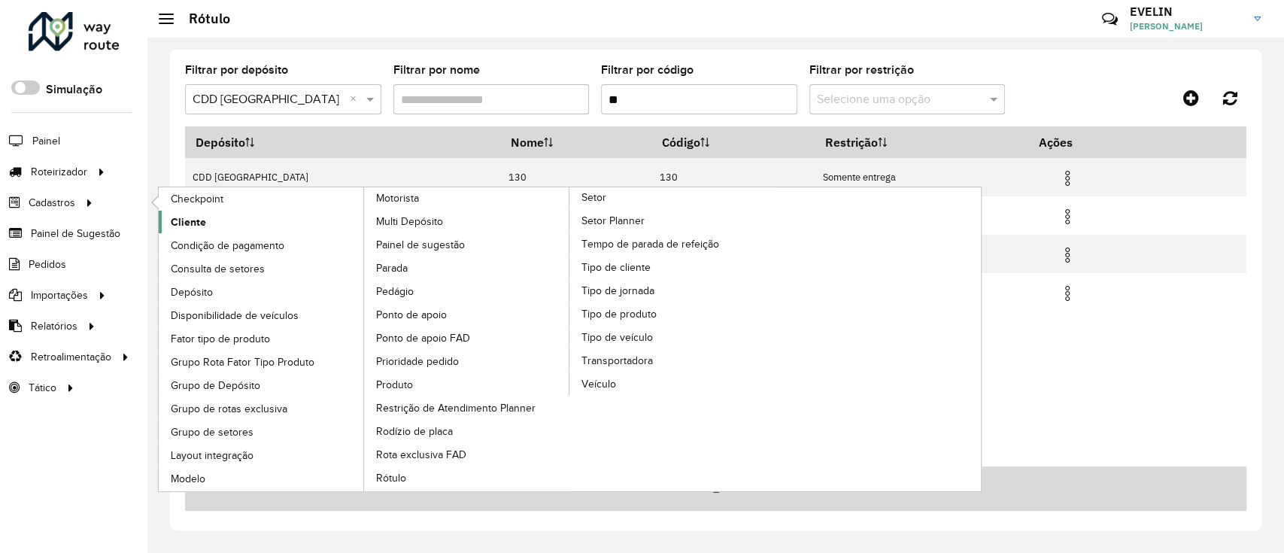
click at [217, 217] on link "Cliente" at bounding box center [262, 222] width 206 height 23
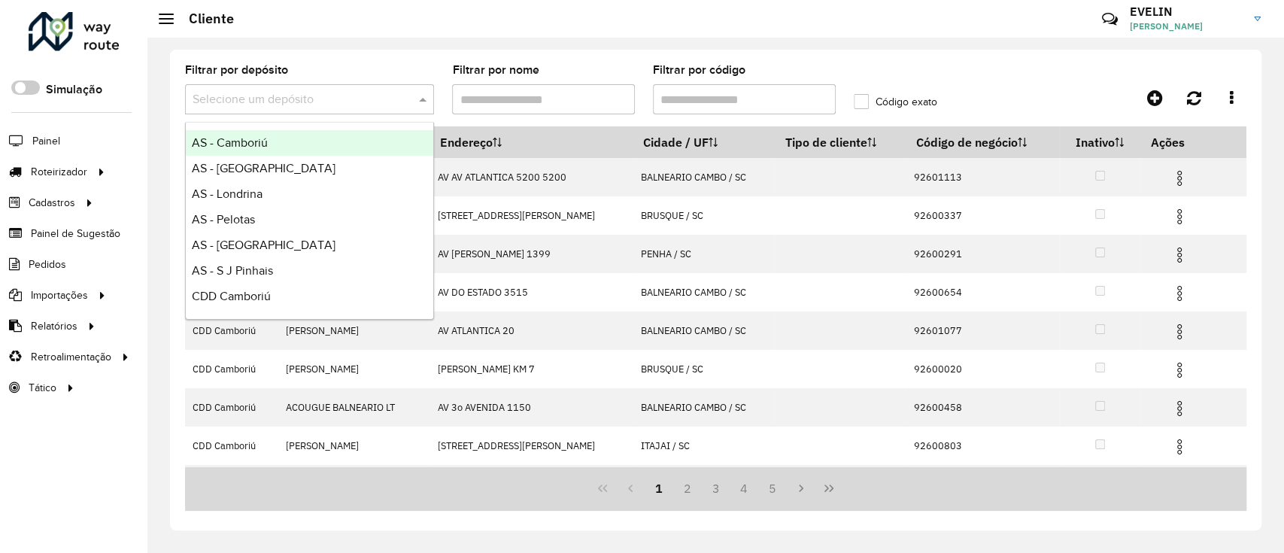
click at [421, 102] on span at bounding box center [424, 99] width 19 height 18
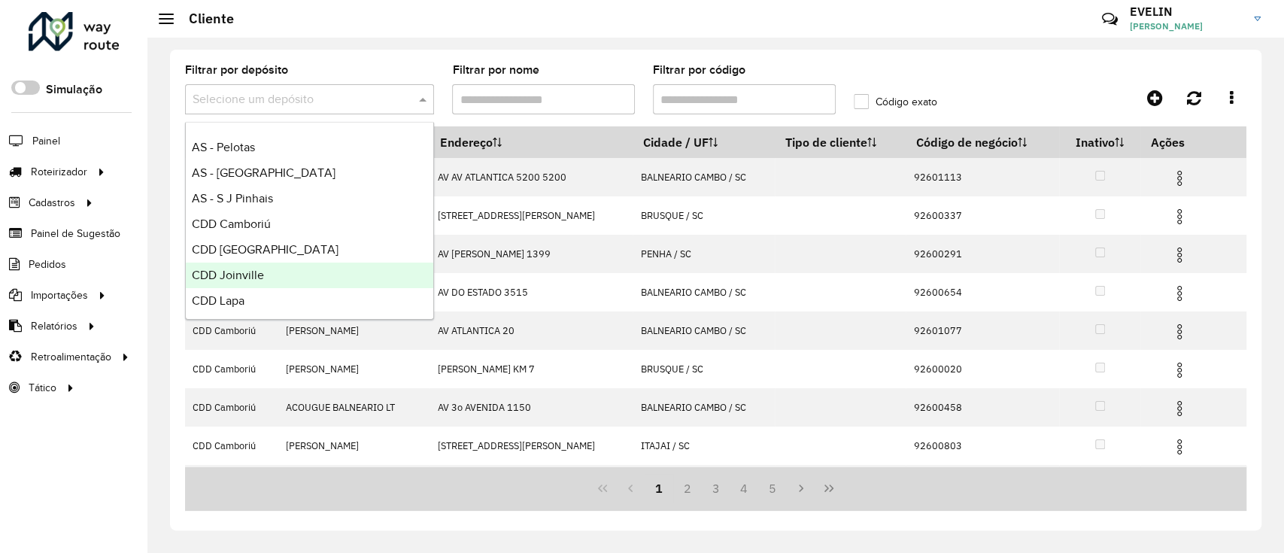
scroll to position [177, 0]
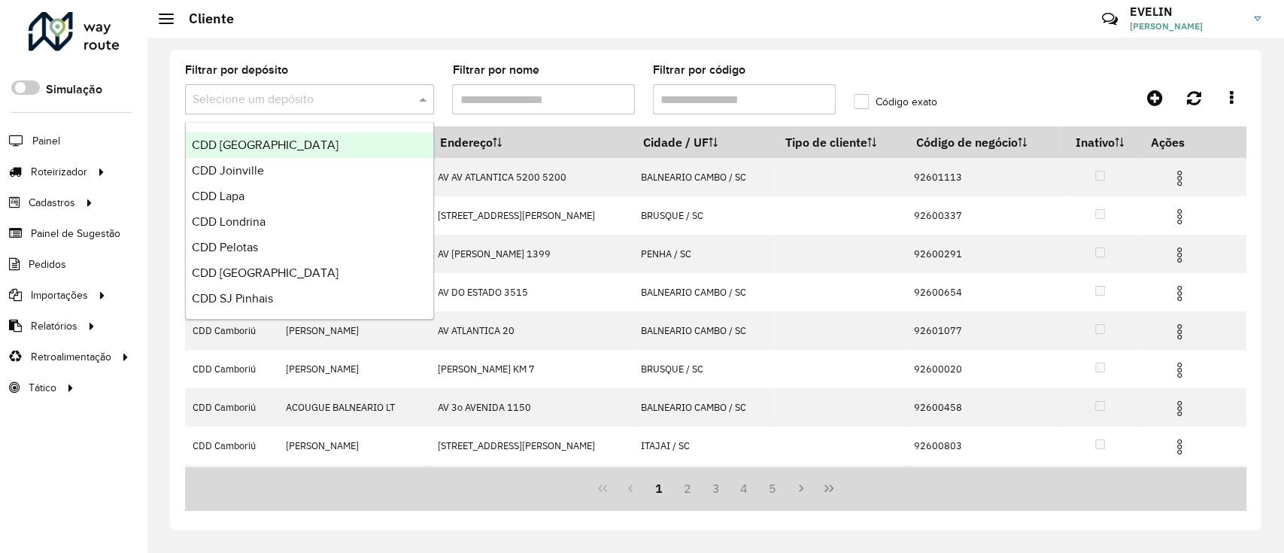
click at [245, 147] on span "CDD [GEOGRAPHIC_DATA]" at bounding box center [265, 144] width 147 height 13
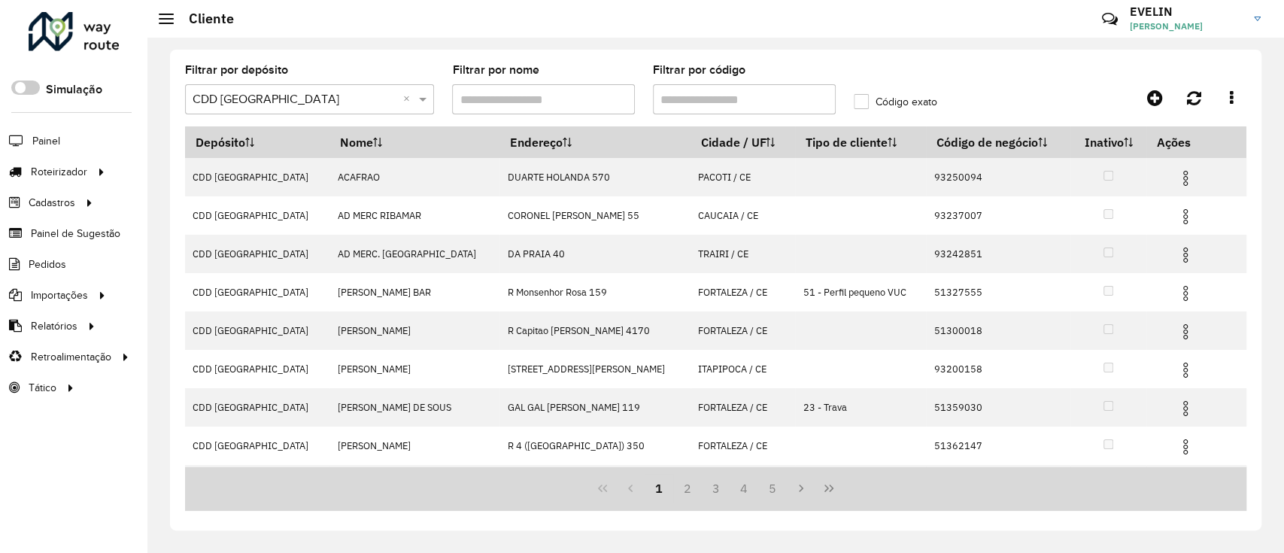
click at [1176, 175] on img at bounding box center [1185, 178] width 18 height 18
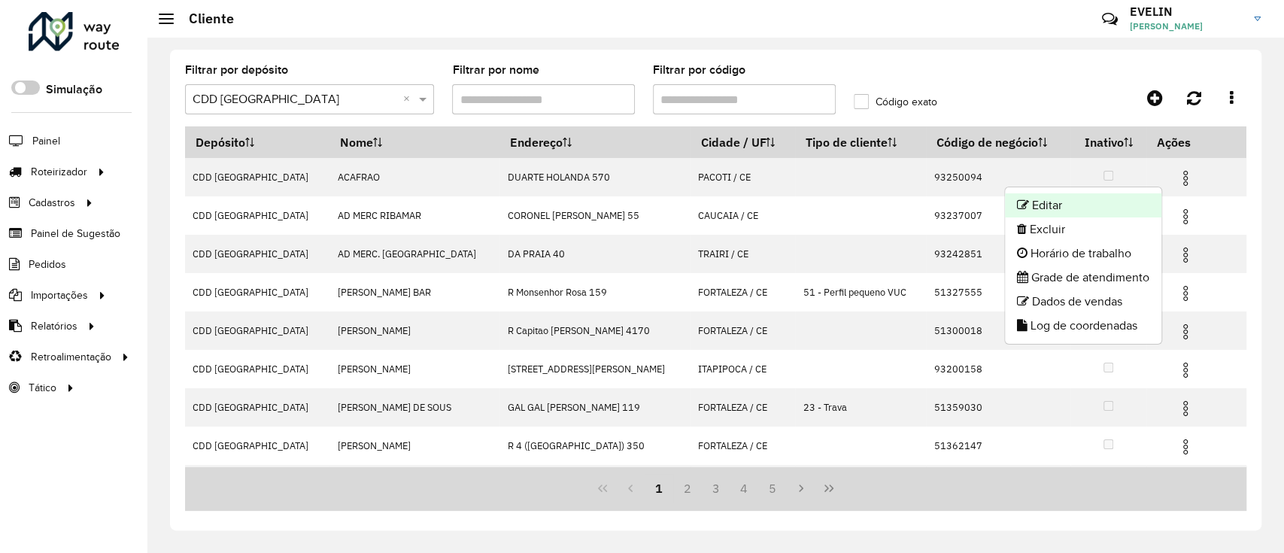
click at [1053, 205] on li "Editar" at bounding box center [1083, 205] width 156 height 24
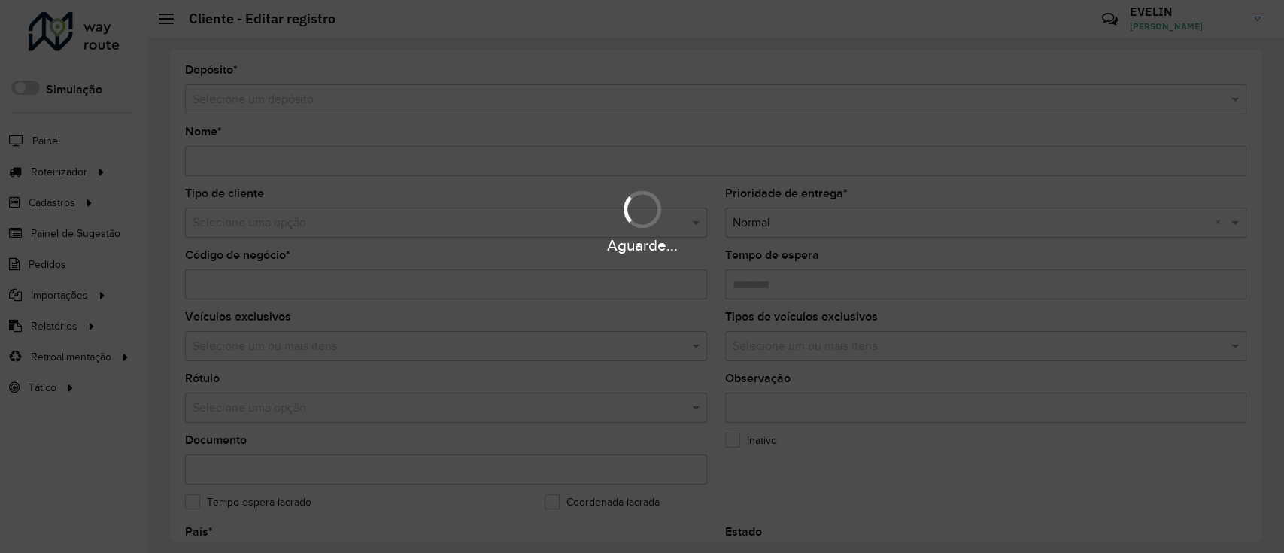
type input "*******"
type input "********"
type input "**********"
type input "******"
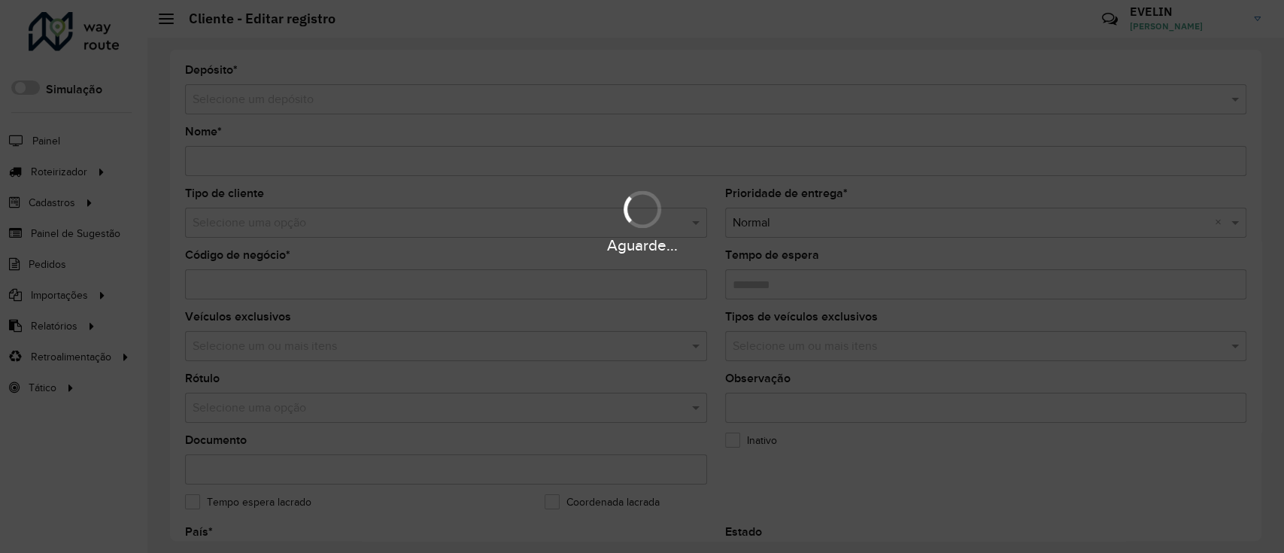
type input "******"
type input "*********"
type input "**********"
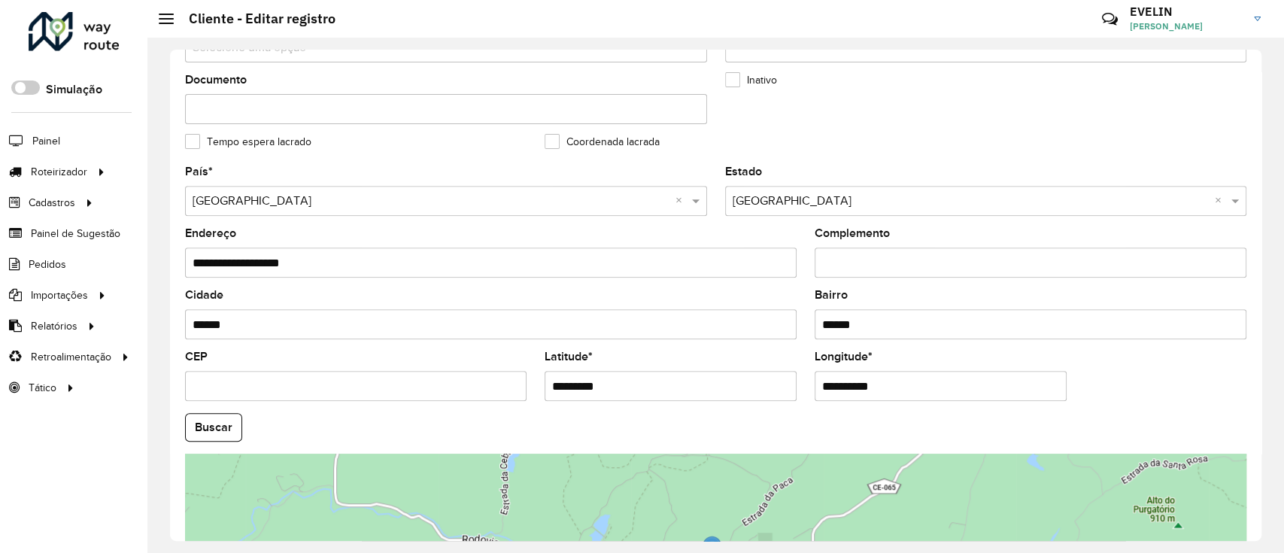
scroll to position [401, 0]
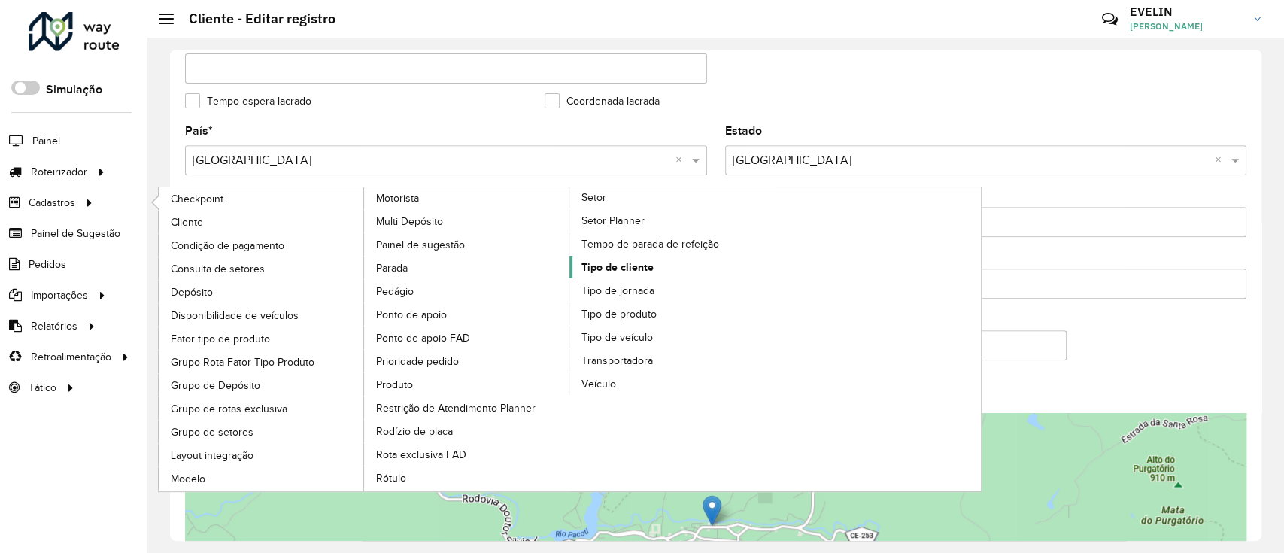
click at [602, 263] on span "Tipo de cliente" at bounding box center [617, 267] width 72 height 16
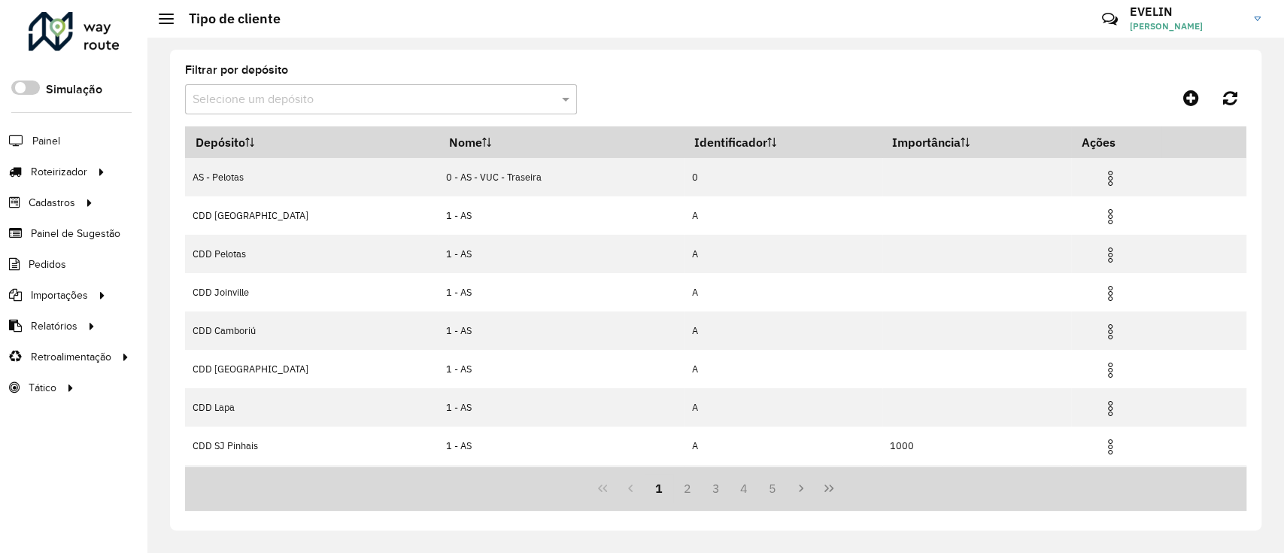
click at [449, 115] on formly-field "Filtrar por depósito Selecione um depósito" at bounding box center [381, 96] width 392 height 62
click at [320, 91] on input "text" at bounding box center [366, 100] width 347 height 18
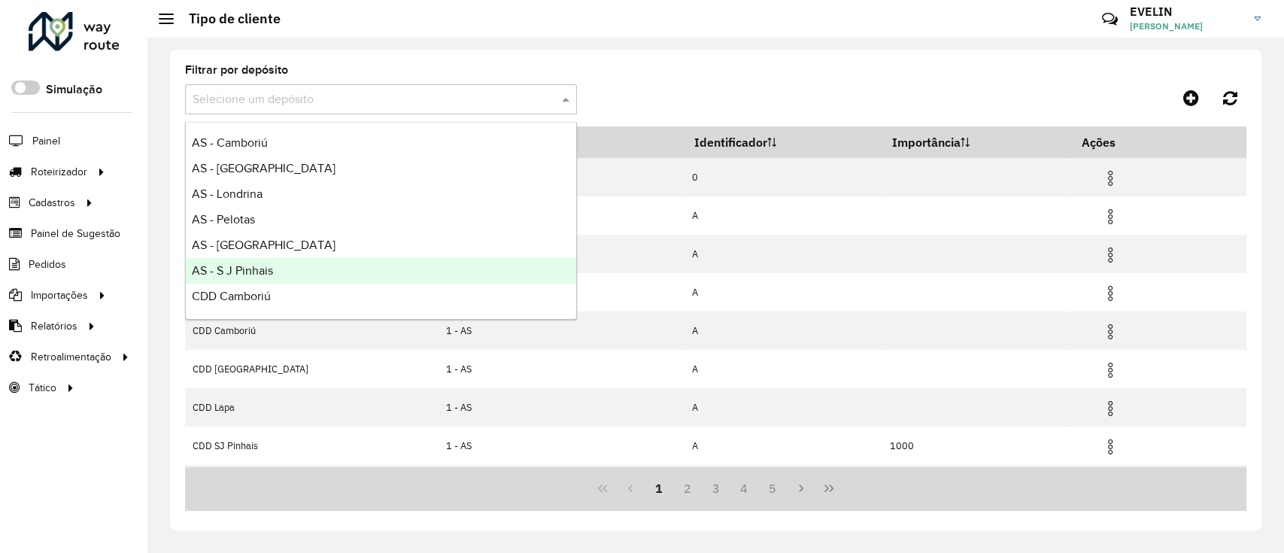
scroll to position [177, 0]
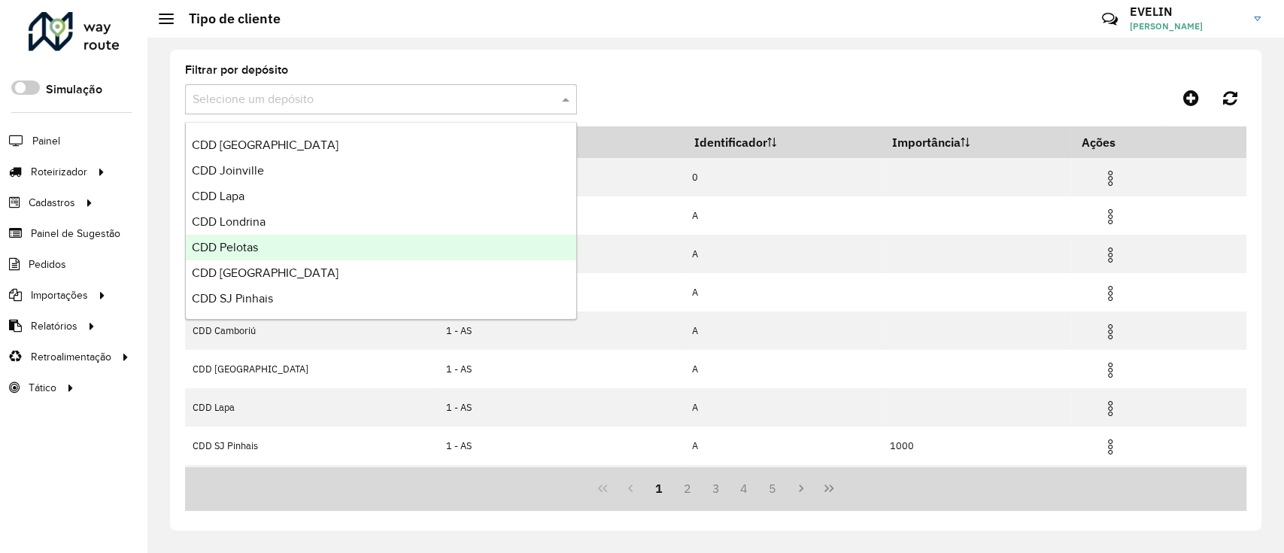
click at [248, 226] on span "CDD Londrina" at bounding box center [229, 221] width 74 height 13
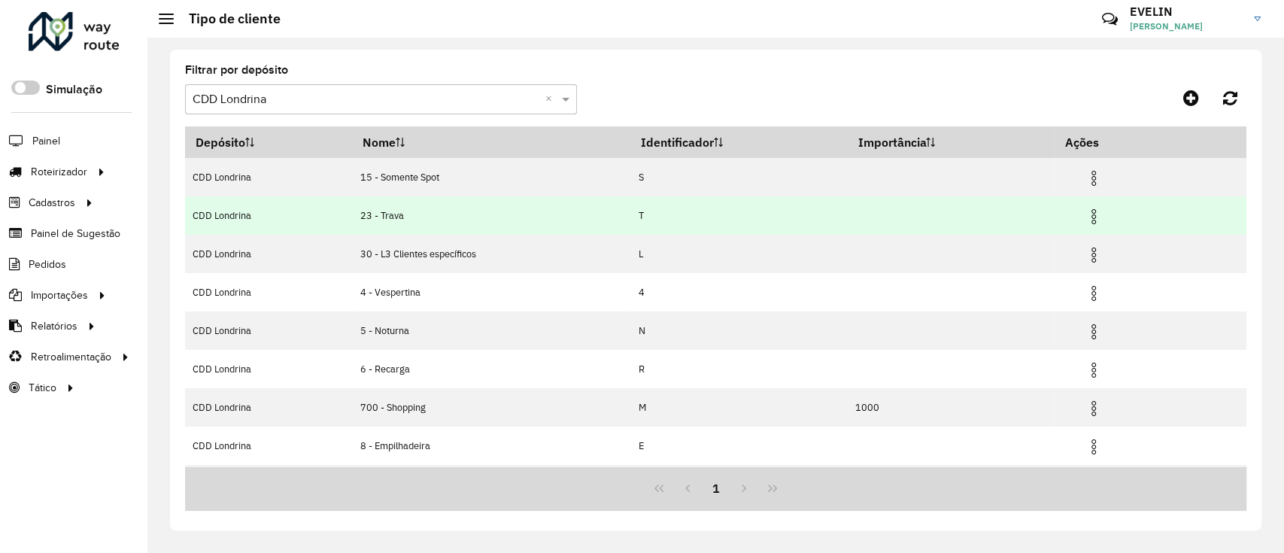
click at [1097, 210] on img at bounding box center [1093, 217] width 18 height 18
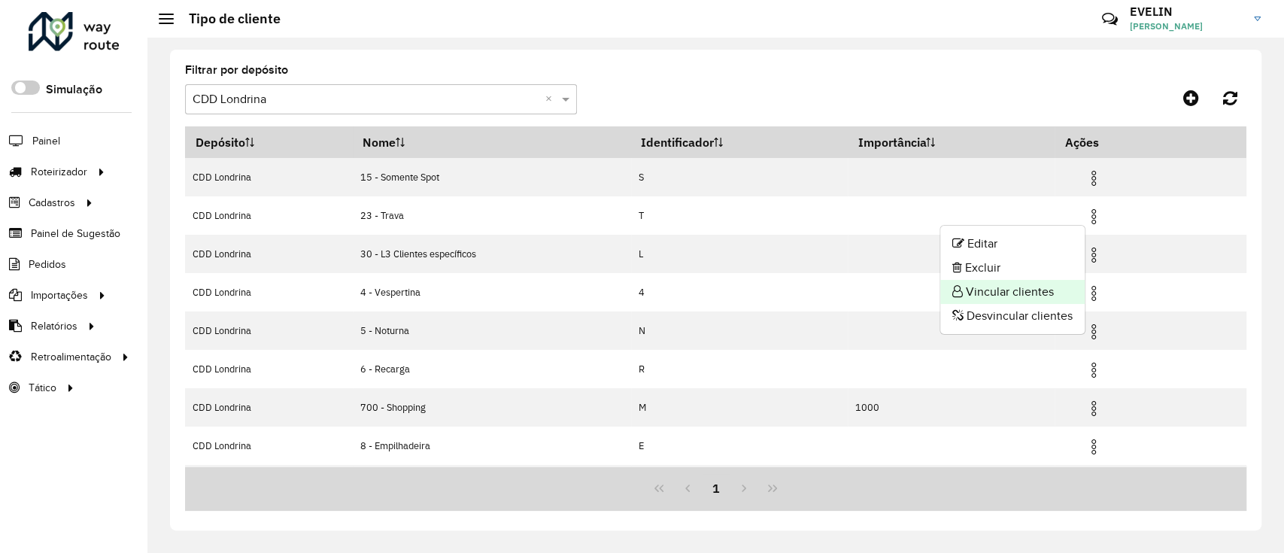
click at [1041, 281] on li "Vincular clientes" at bounding box center [1012, 292] width 144 height 24
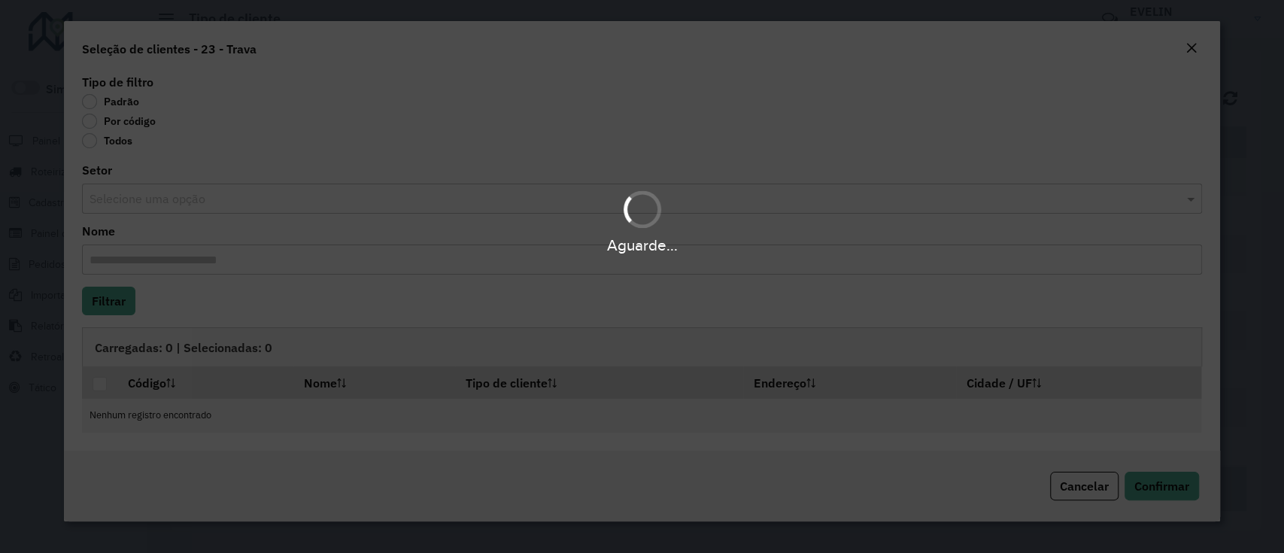
click at [118, 122] on body "Aguarde... Pop-up bloqueado! Seu navegador bloqueou automáticamente a abertura …" at bounding box center [642, 276] width 1284 height 553
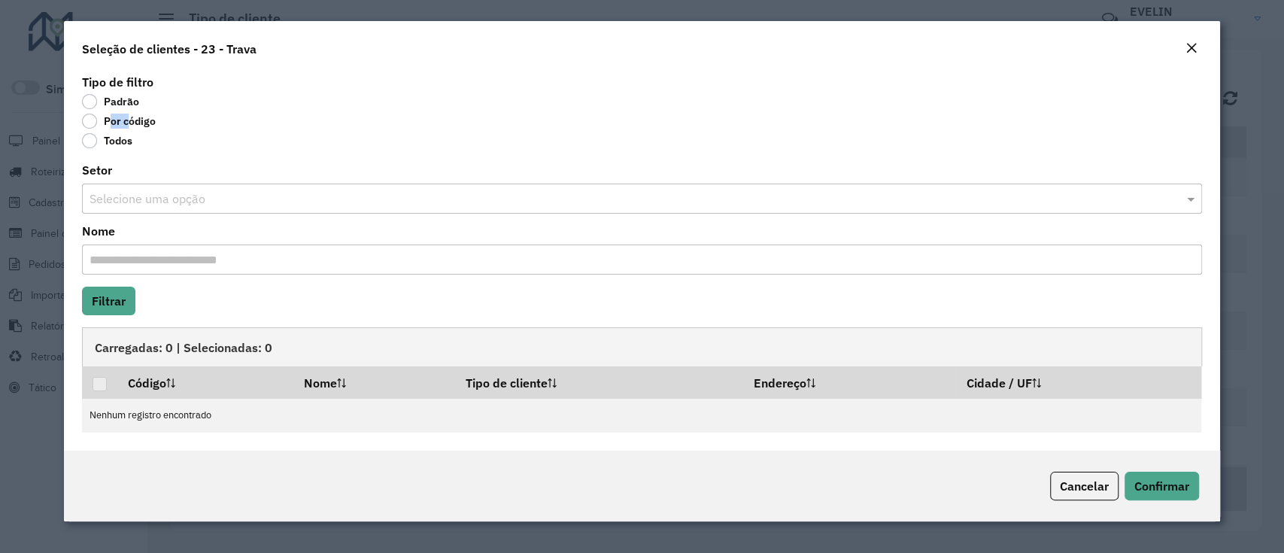
click at [118, 122] on label "Por código" at bounding box center [119, 121] width 74 height 15
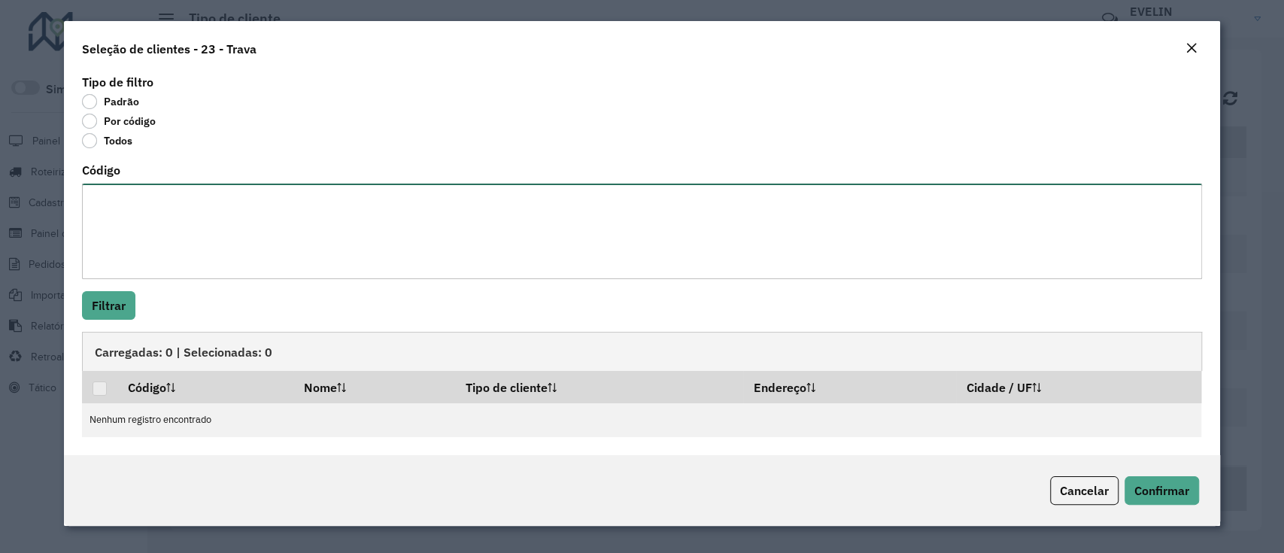
click at [211, 232] on textarea "Código" at bounding box center [641, 232] width 1119 height 96
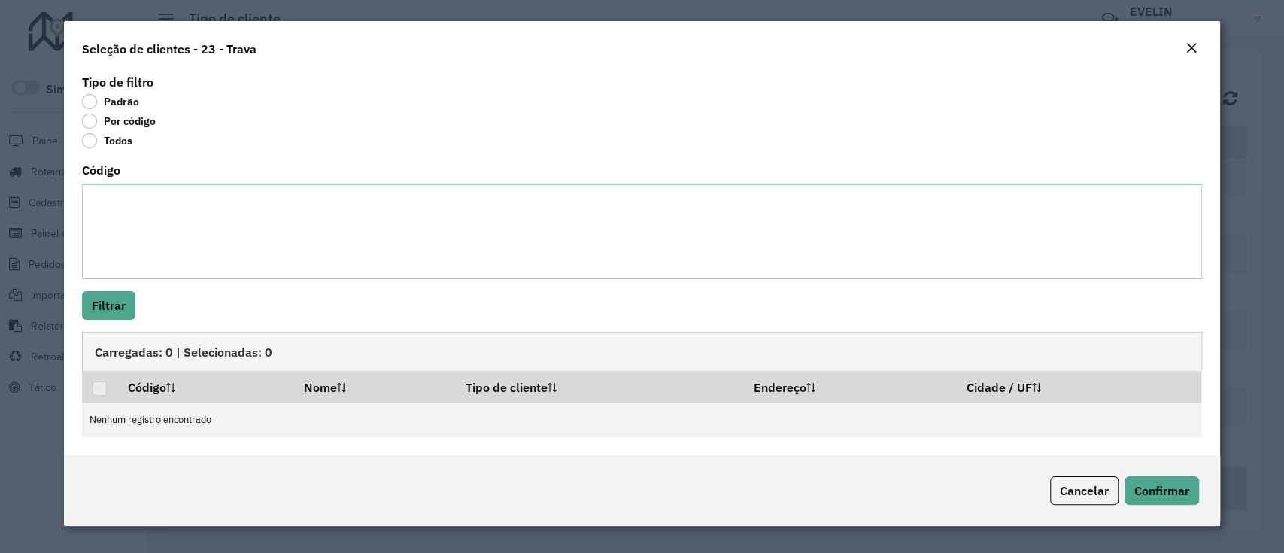
click at [1189, 50] on em "Close" at bounding box center [1191, 48] width 12 height 12
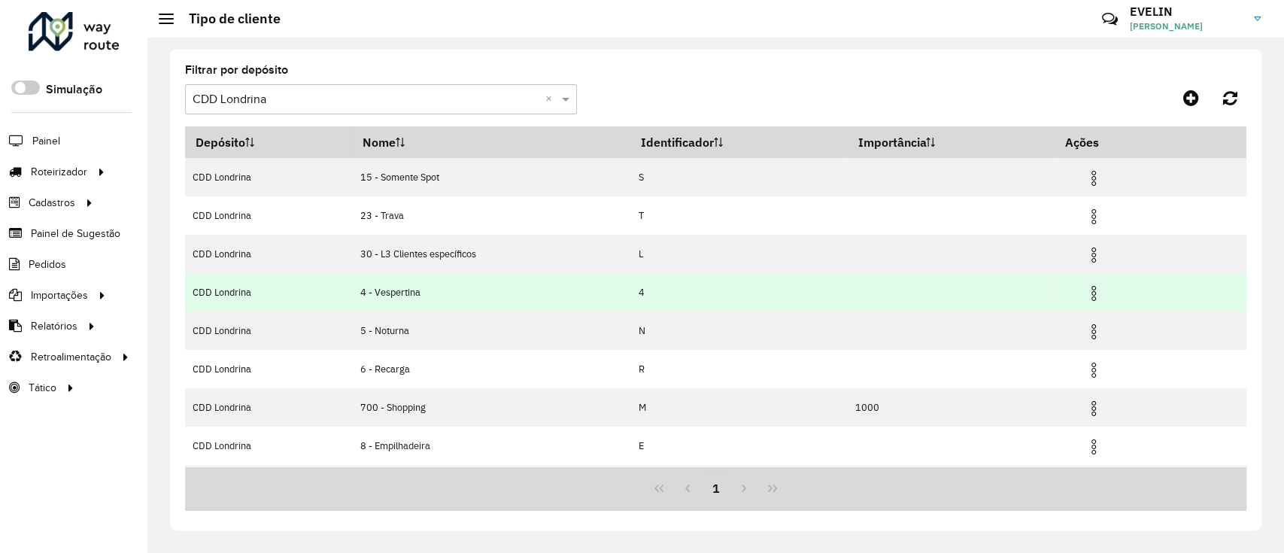
click at [1096, 290] on img at bounding box center [1093, 293] width 18 height 18
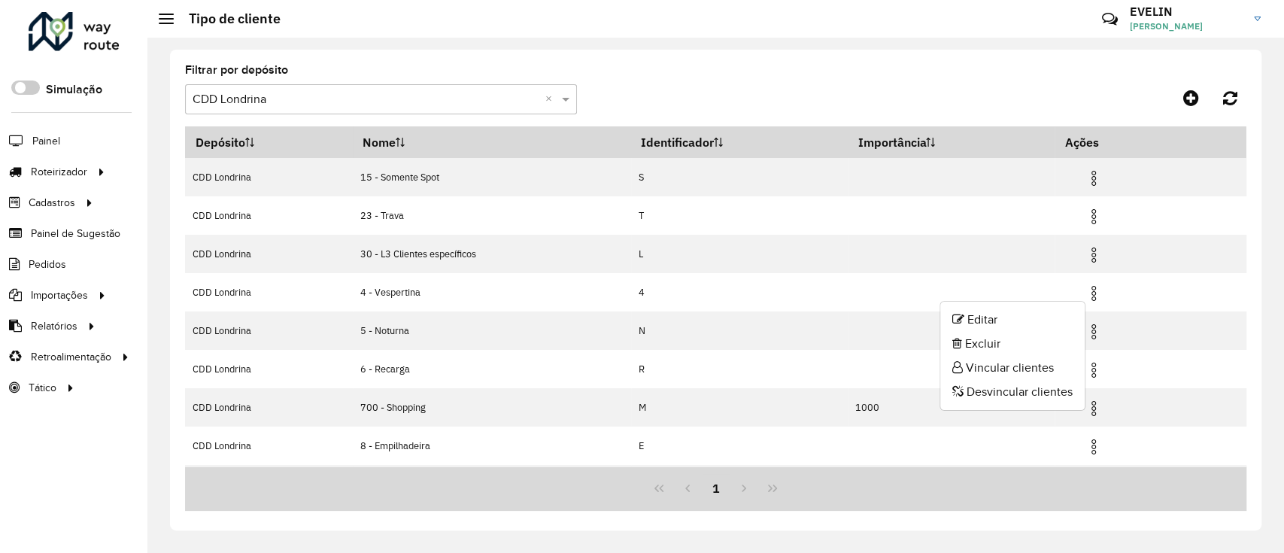
drag, startPoint x: 1007, startPoint y: 365, endPoint x: 982, endPoint y: 366, distance: 24.9
click at [1007, 366] on li "Vincular clientes" at bounding box center [1012, 368] width 144 height 24
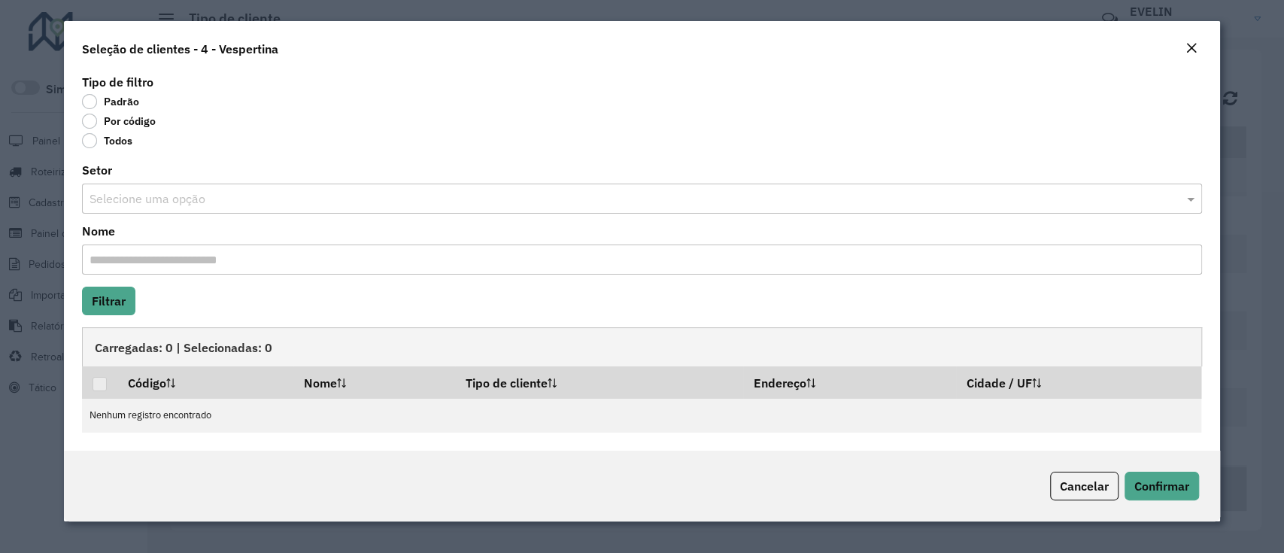
click at [131, 125] on body "Aguarde... Pop-up bloqueado! Seu navegador bloqueou automáticamente a abertura …" at bounding box center [642, 276] width 1284 height 553
click at [126, 118] on label "Por código" at bounding box center [119, 121] width 74 height 15
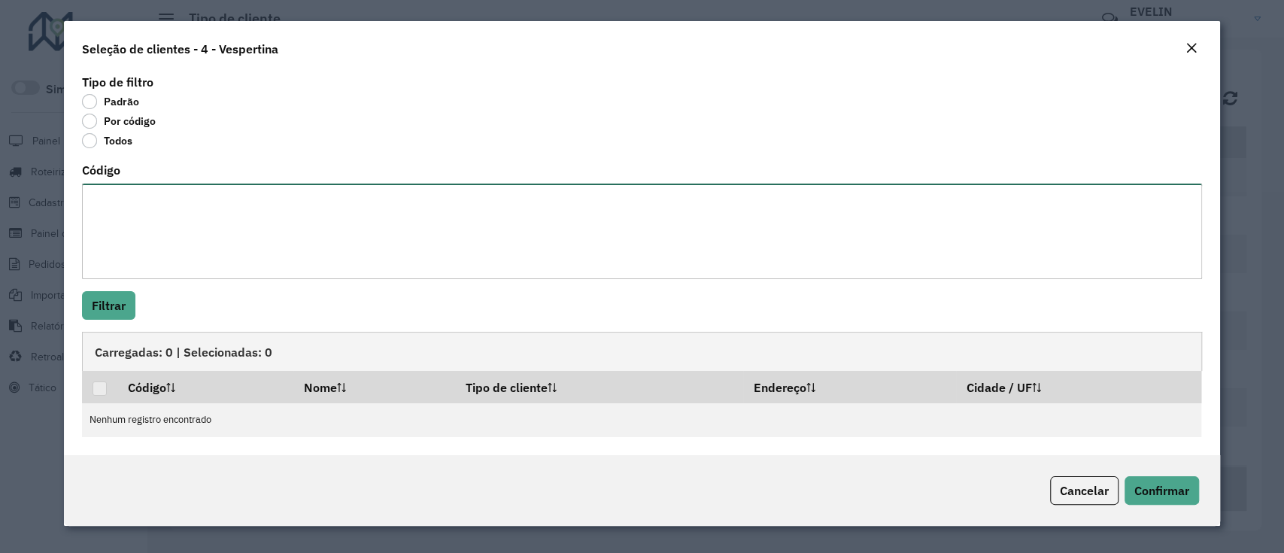
click at [543, 221] on textarea "Código" at bounding box center [641, 232] width 1119 height 96
type textarea "***** *****"
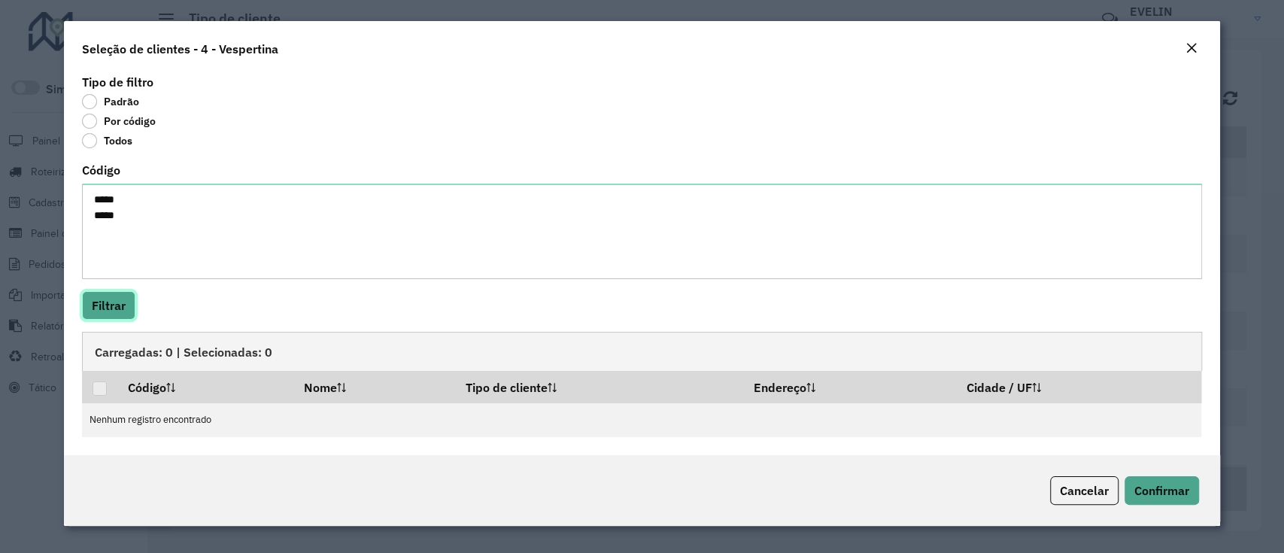
click at [84, 305] on button "Filtrar" at bounding box center [108, 305] width 53 height 29
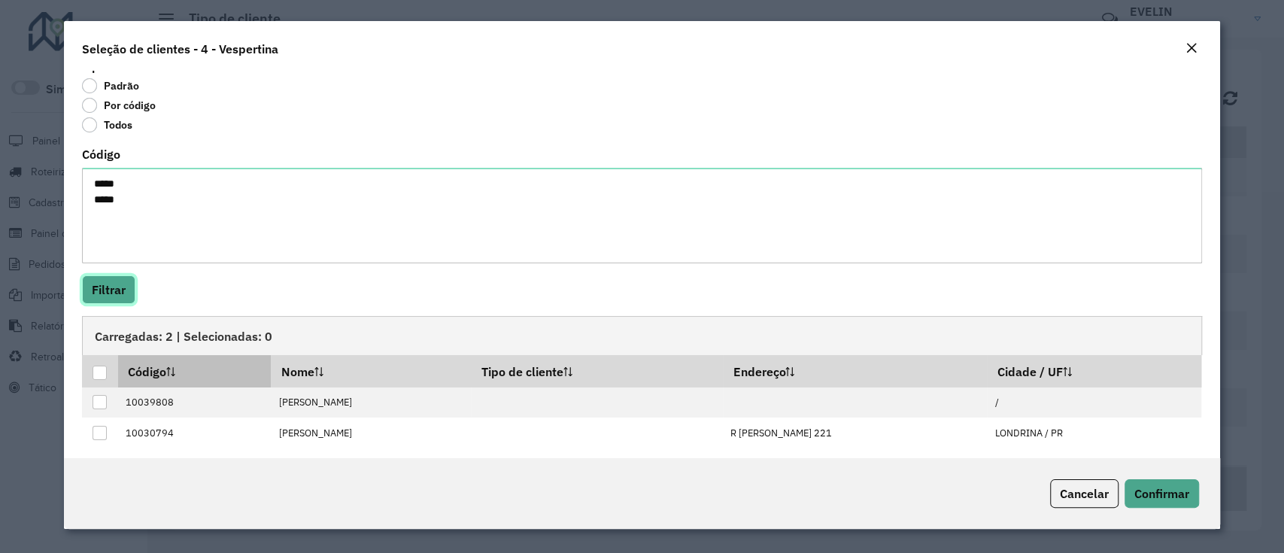
scroll to position [24, 0]
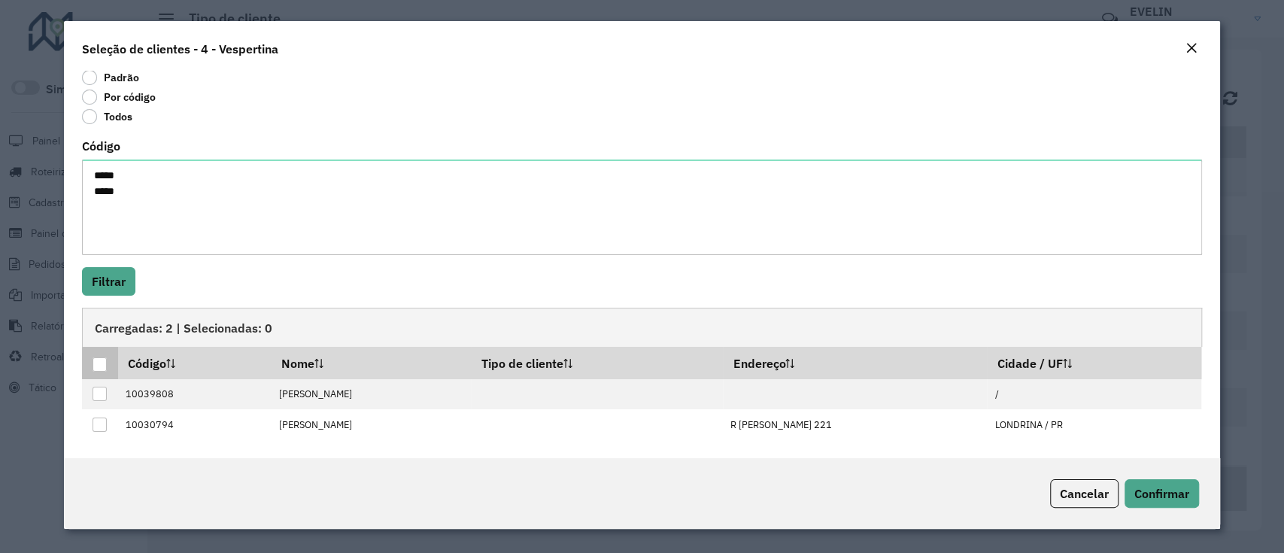
click at [102, 364] on div at bounding box center [100, 364] width 14 height 14
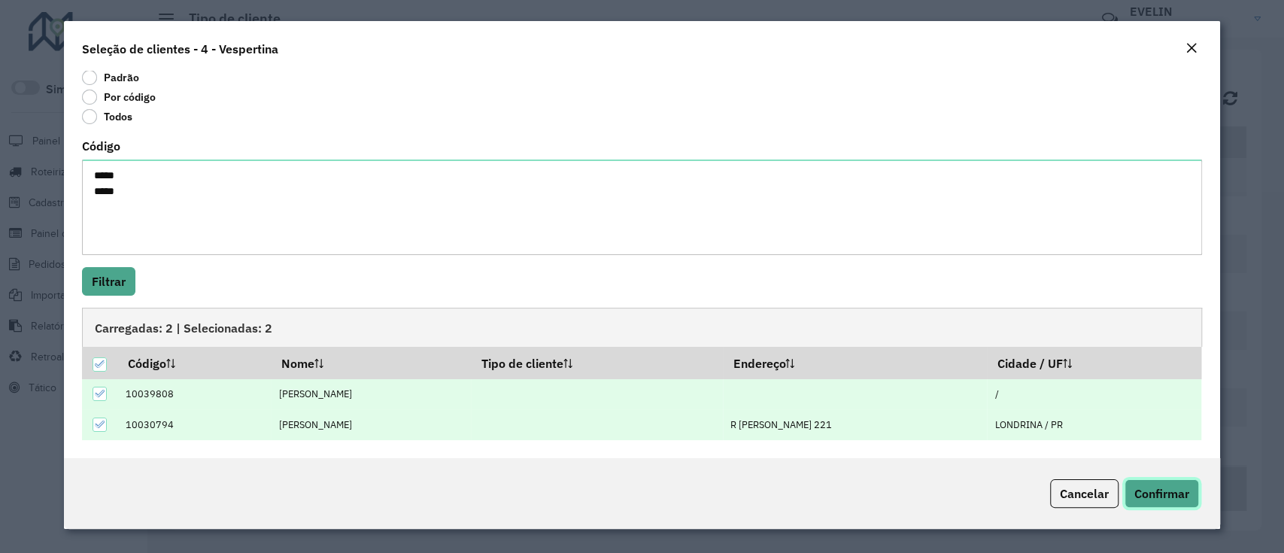
click at [1156, 490] on span "Confirmar" at bounding box center [1161, 493] width 55 height 15
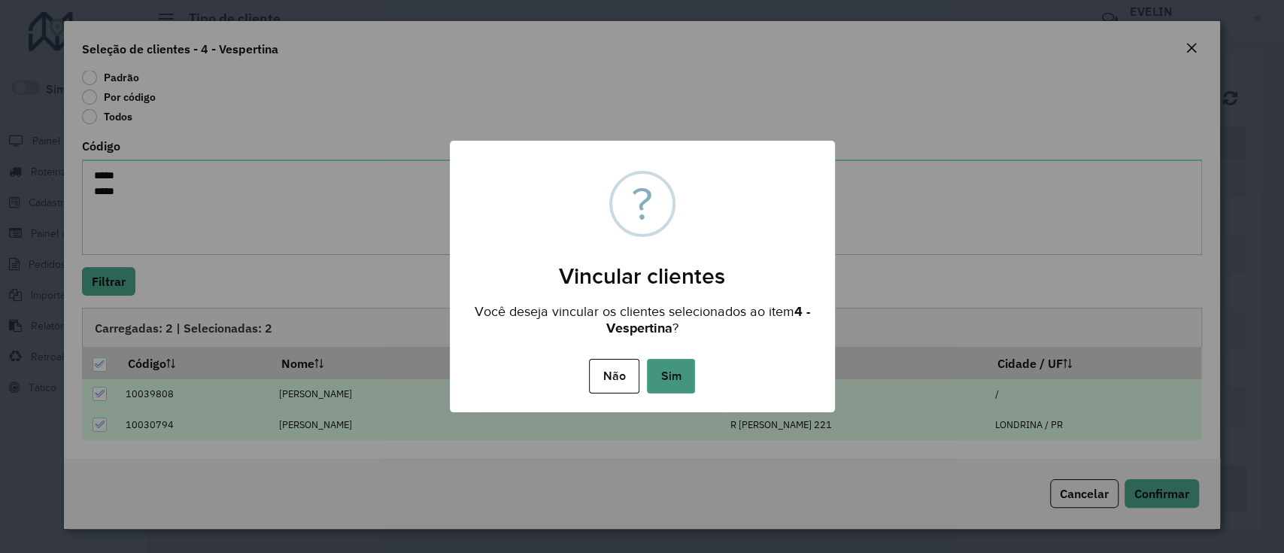
click at [662, 383] on button "Sim" at bounding box center [671, 376] width 48 height 35
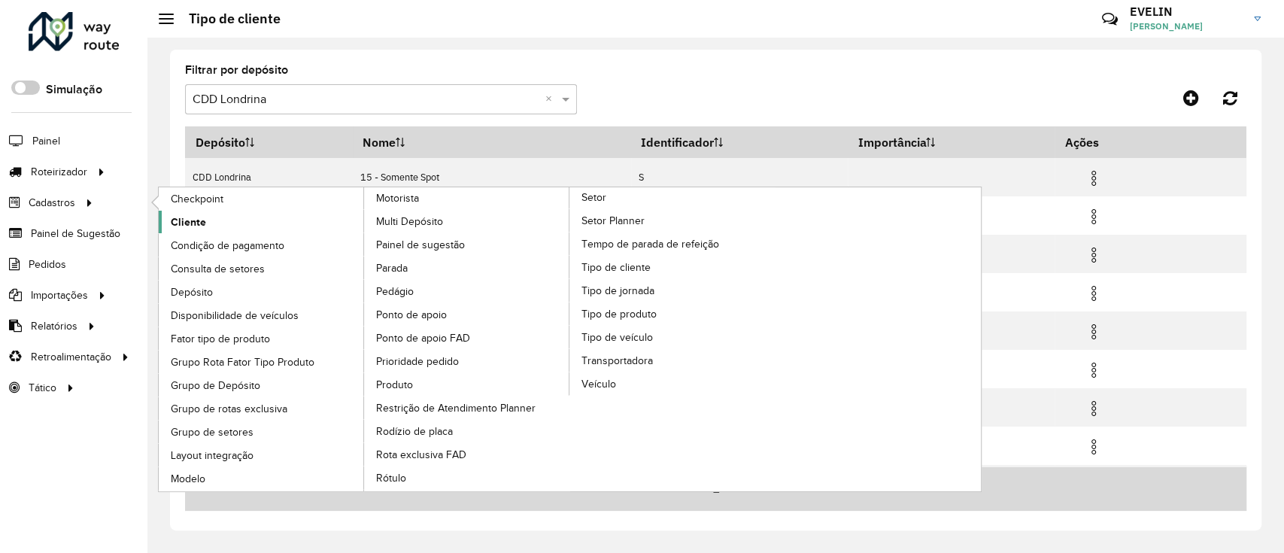
click at [205, 221] on link "Cliente" at bounding box center [262, 222] width 206 height 23
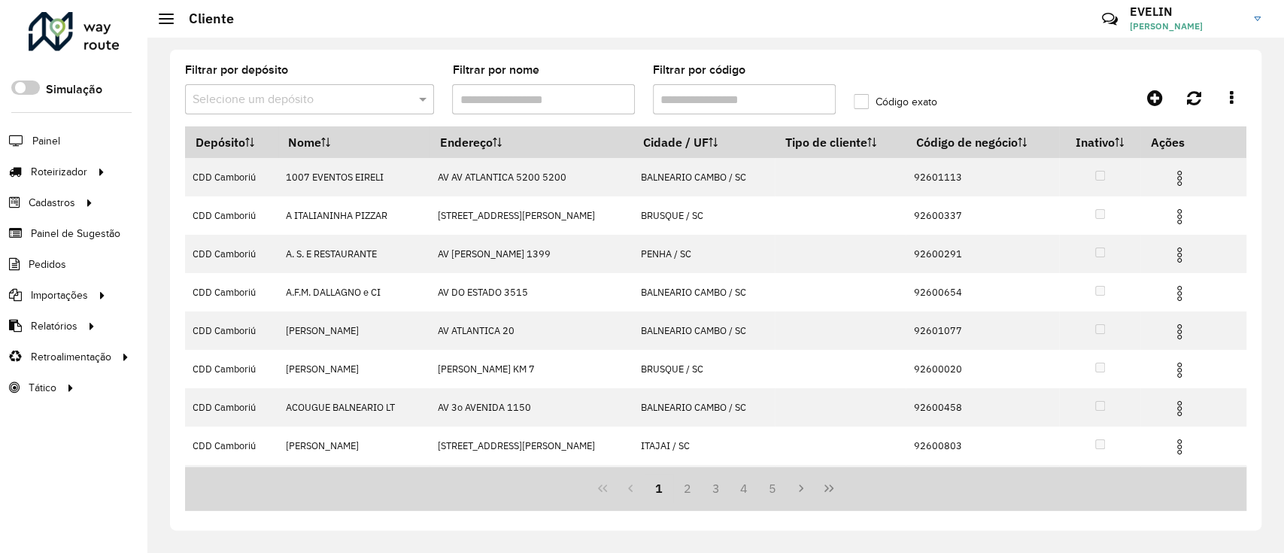
click at [403, 101] on div at bounding box center [309, 99] width 249 height 19
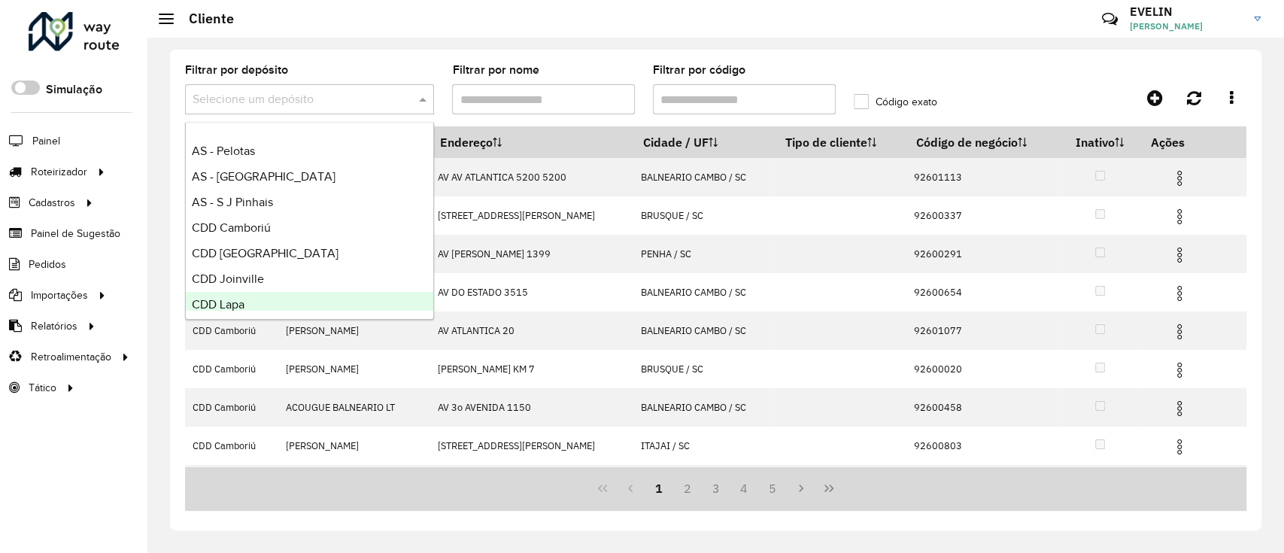
scroll to position [100, 0]
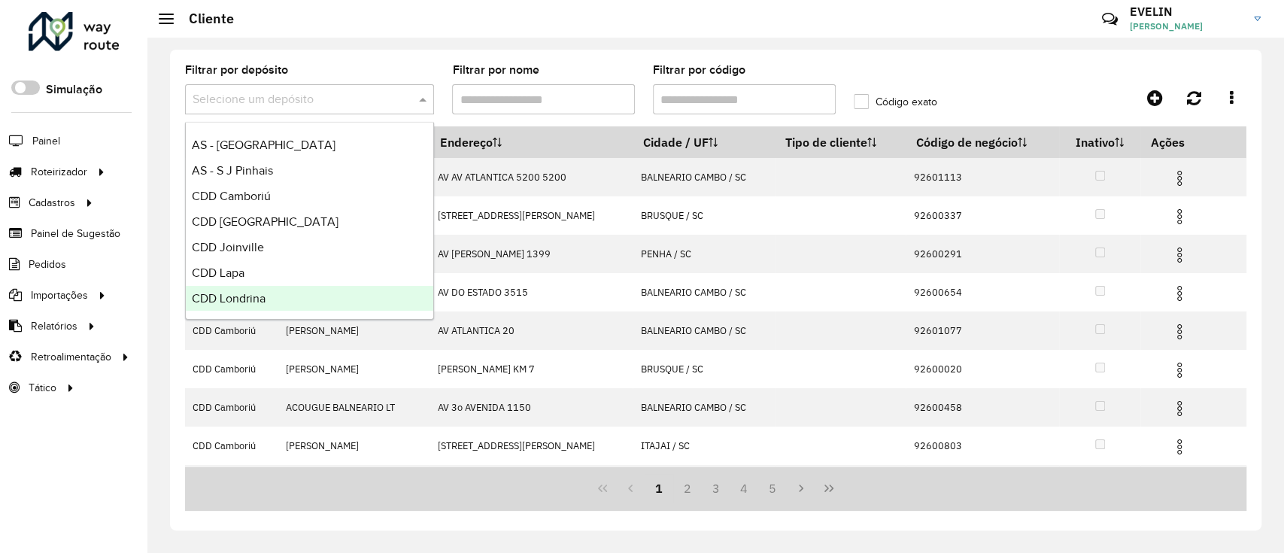
click at [250, 296] on span "CDD Londrina" at bounding box center [229, 298] width 74 height 13
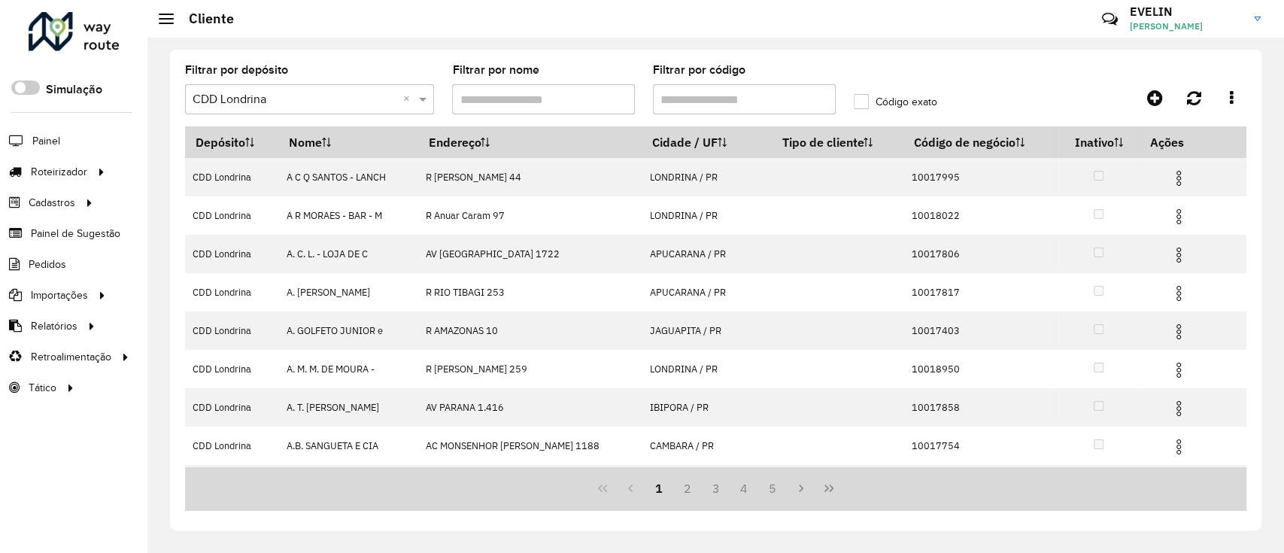
click at [695, 93] on input "Filtrar por código" at bounding box center [744, 99] width 183 height 30
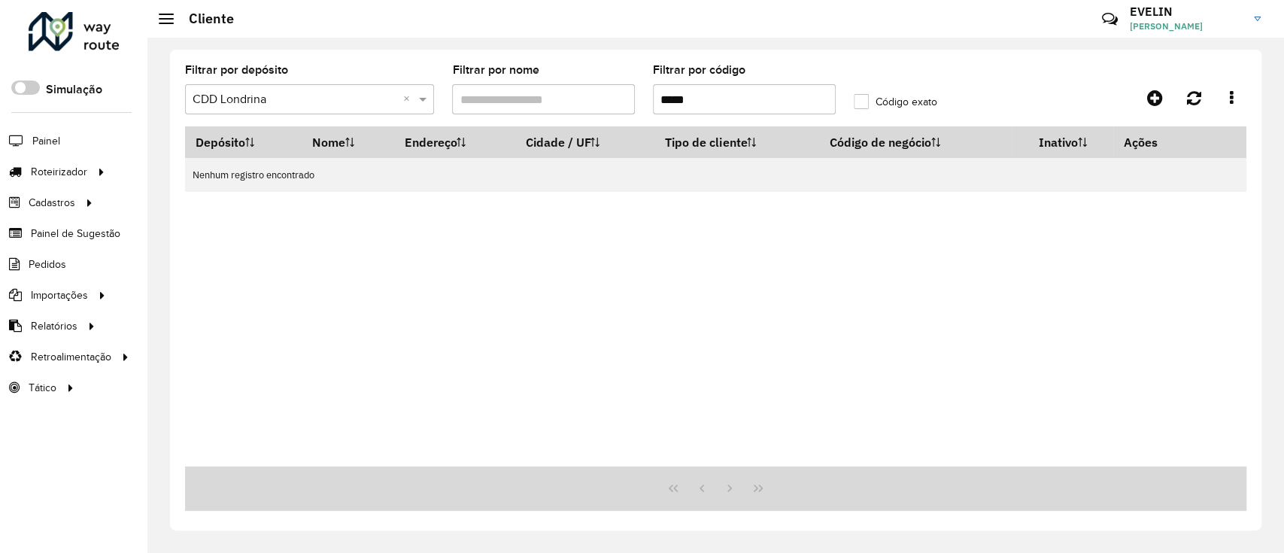
type input "*****"
click at [563, 341] on div "Depósito Nome Endereço Cidade / UF Tipo de cliente Código de negócio Inativo Aç…" at bounding box center [715, 296] width 1061 height 340
click at [336, 229] on div "Depósito Nome Endereço Cidade / UF Tipo de cliente Código de negócio Inativo Aç…" at bounding box center [715, 296] width 1061 height 340
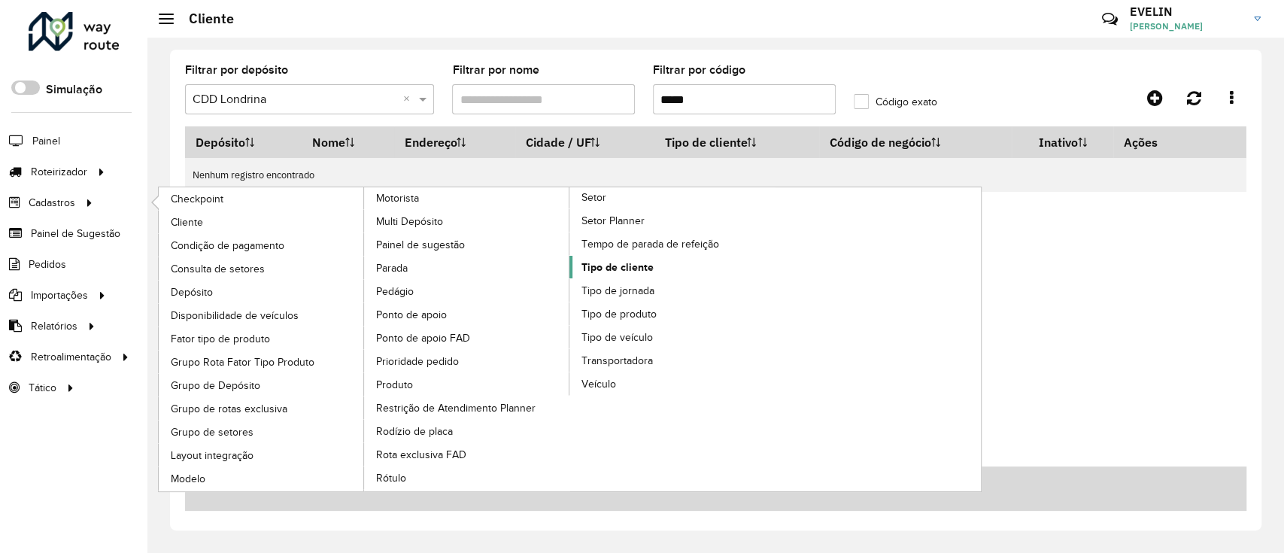
click at [600, 269] on span "Tipo de cliente" at bounding box center [617, 267] width 72 height 16
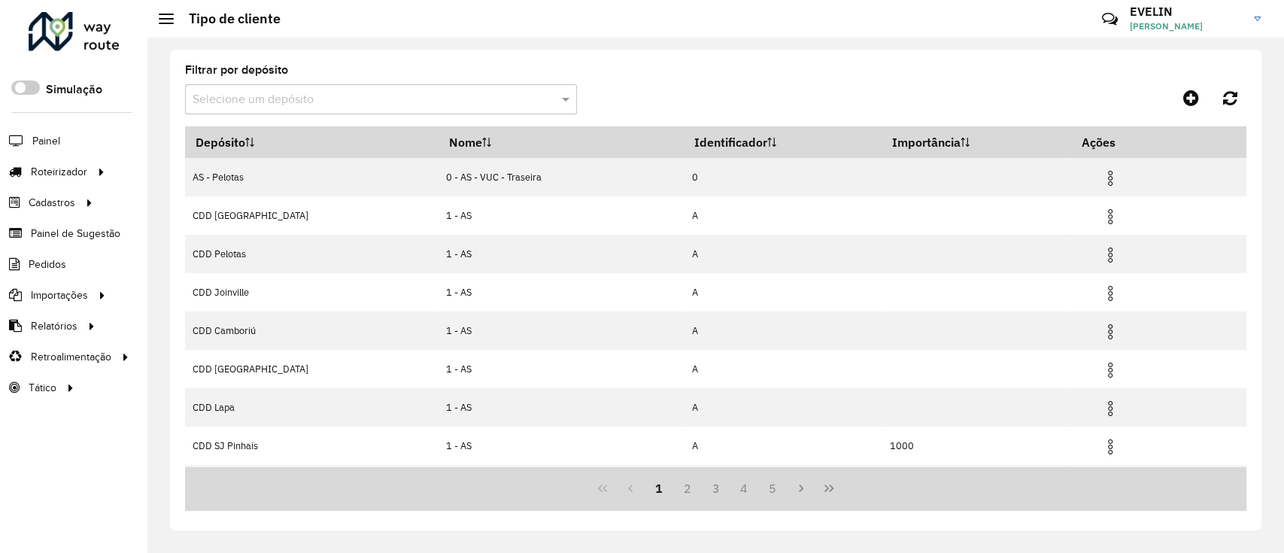
click at [296, 105] on input "text" at bounding box center [366, 100] width 347 height 18
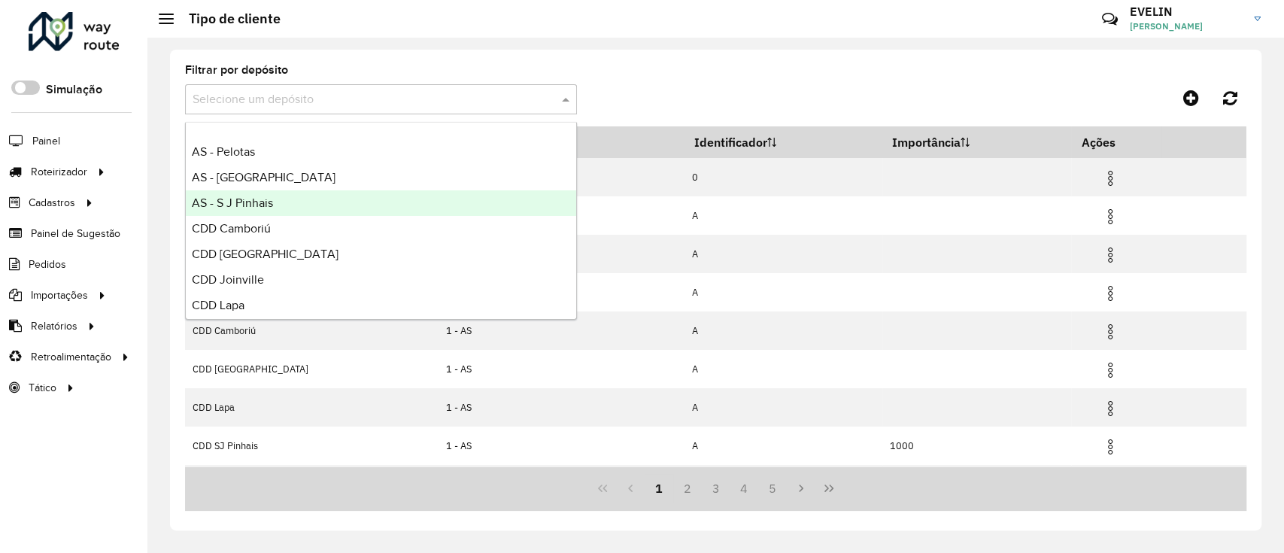
scroll to position [100, 0]
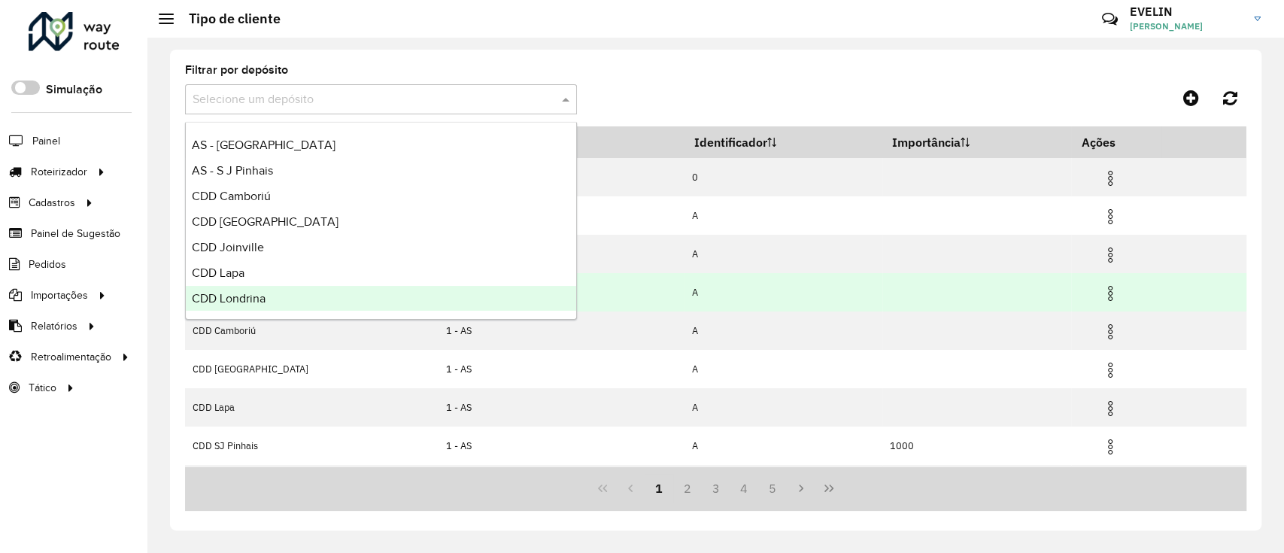
click at [311, 296] on div "CDD Londrina" at bounding box center [381, 299] width 390 height 26
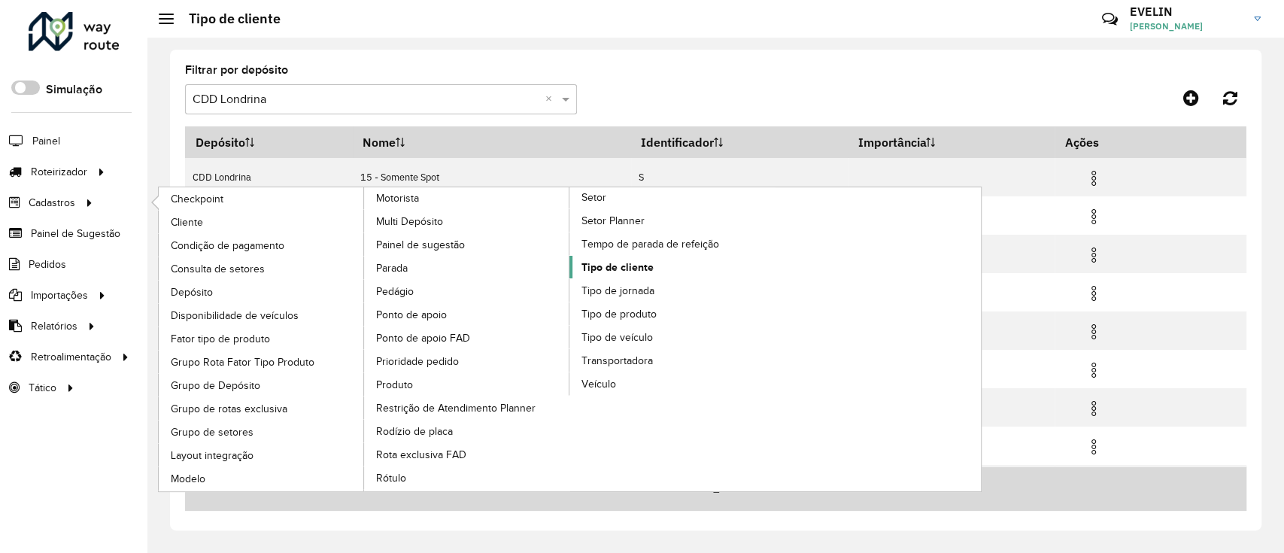
click at [617, 261] on span "Tipo de cliente" at bounding box center [617, 267] width 72 height 16
click at [602, 265] on span "Tipo de cliente" at bounding box center [617, 267] width 72 height 16
click at [598, 262] on span "Tipo de cliente" at bounding box center [617, 267] width 72 height 16
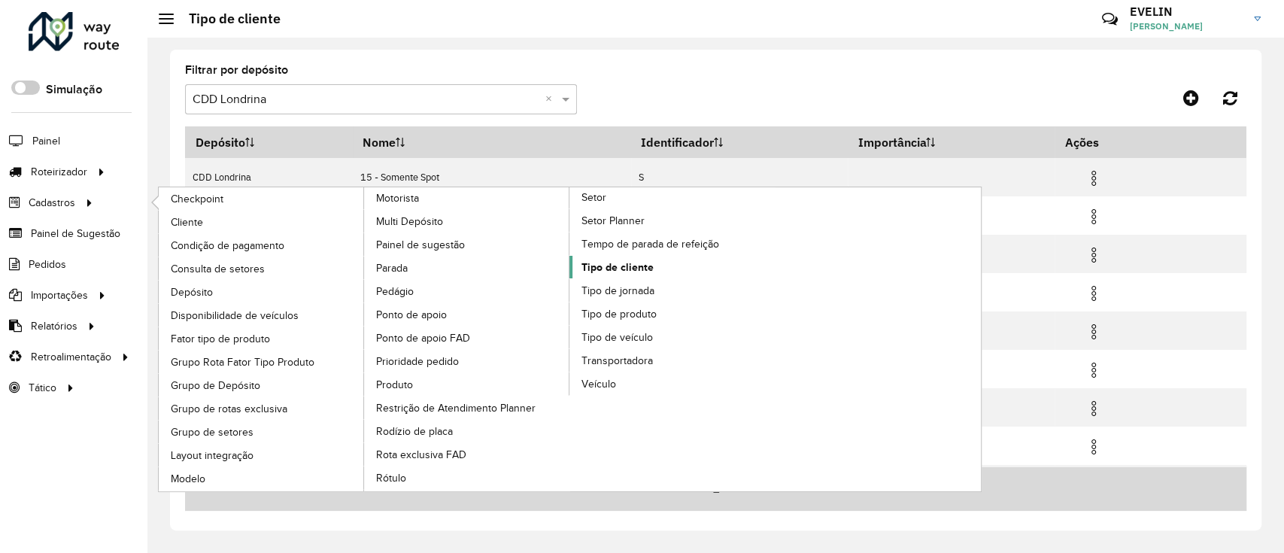
click at [598, 262] on span "Tipo de cliente" at bounding box center [617, 267] width 72 height 16
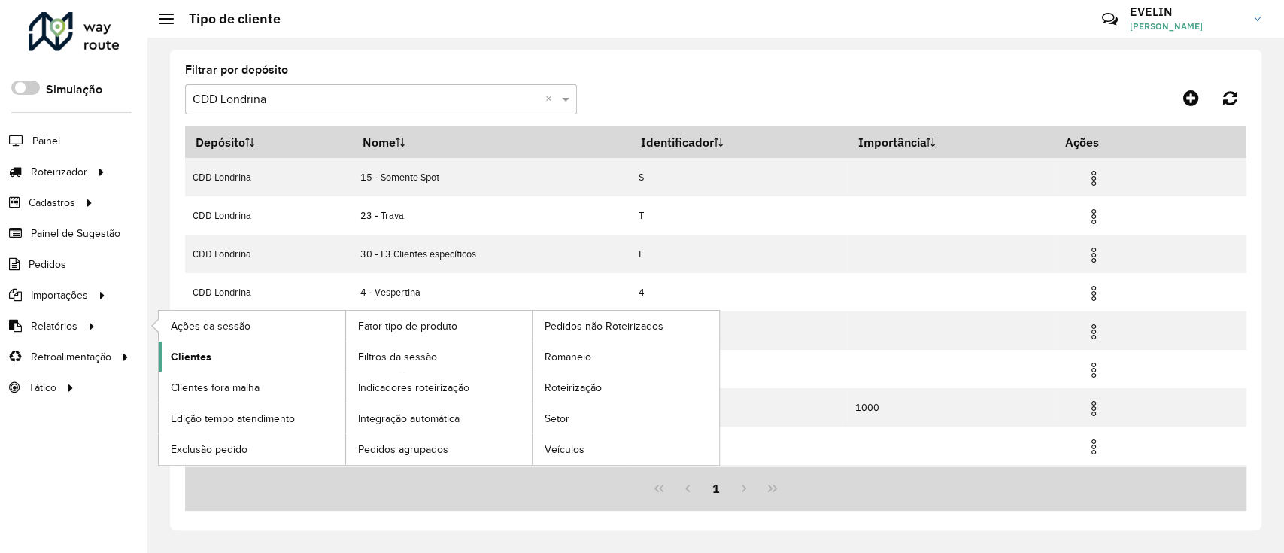
click at [186, 358] on span "Clientes" at bounding box center [191, 357] width 41 height 16
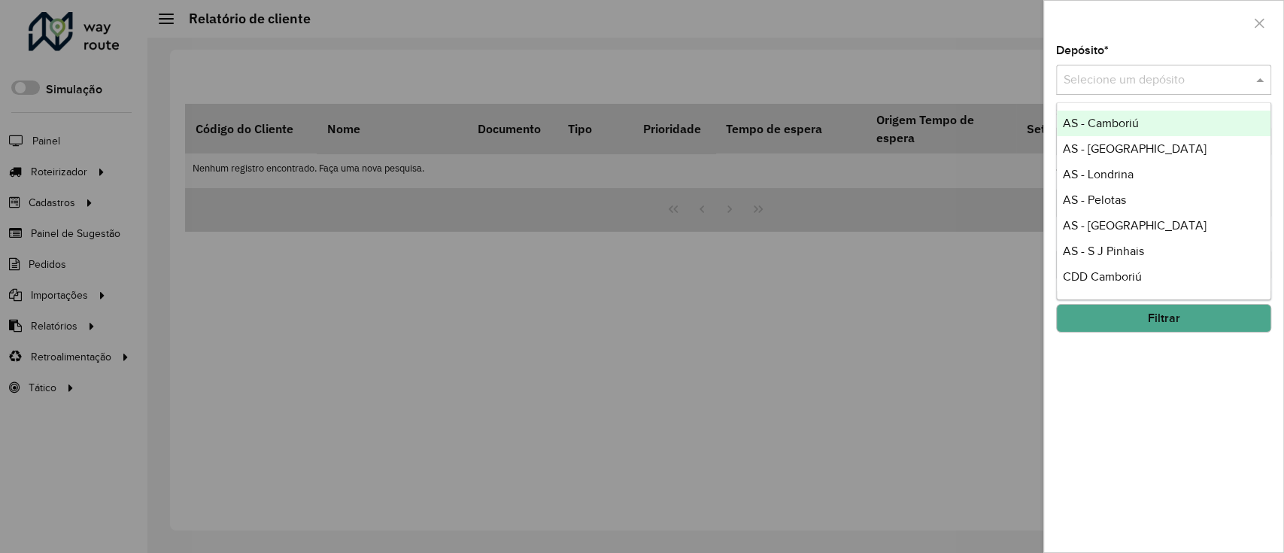
click at [1152, 76] on input "text" at bounding box center [1148, 80] width 170 height 18
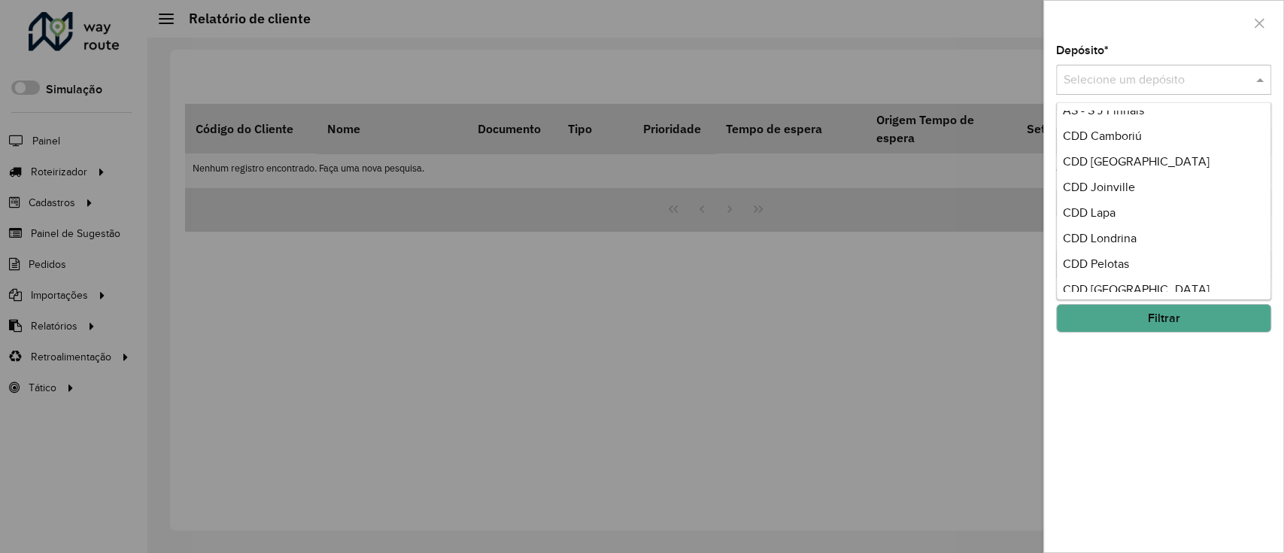
scroll to position [177, 0]
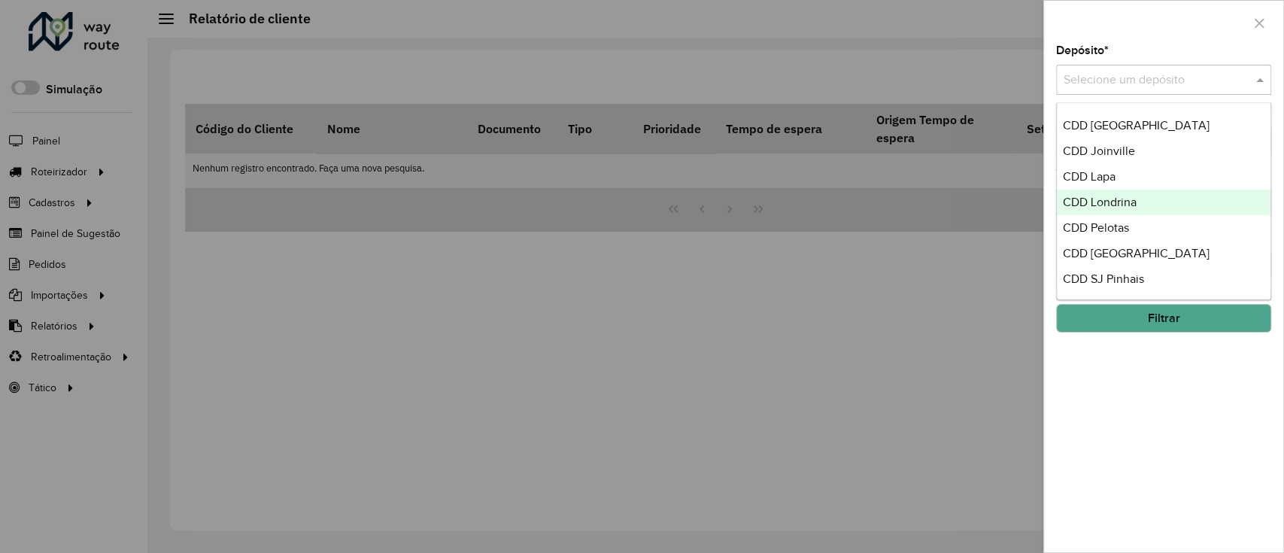
click at [1158, 208] on div "CDD Londrina" at bounding box center [1164, 203] width 214 height 26
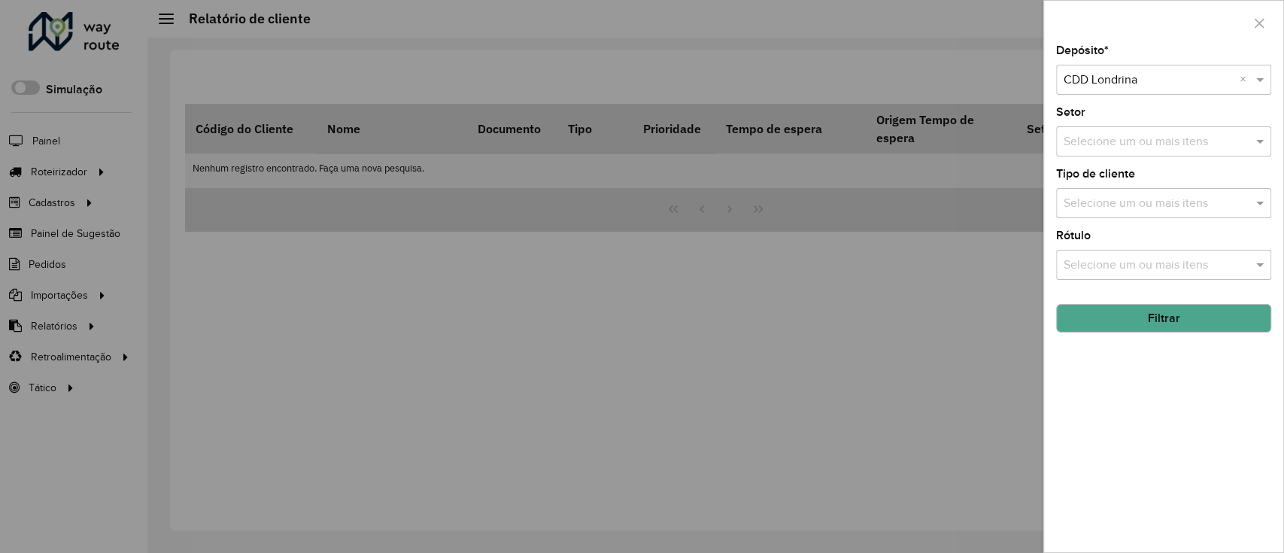
click at [1122, 207] on input "text" at bounding box center [1156, 204] width 193 height 18
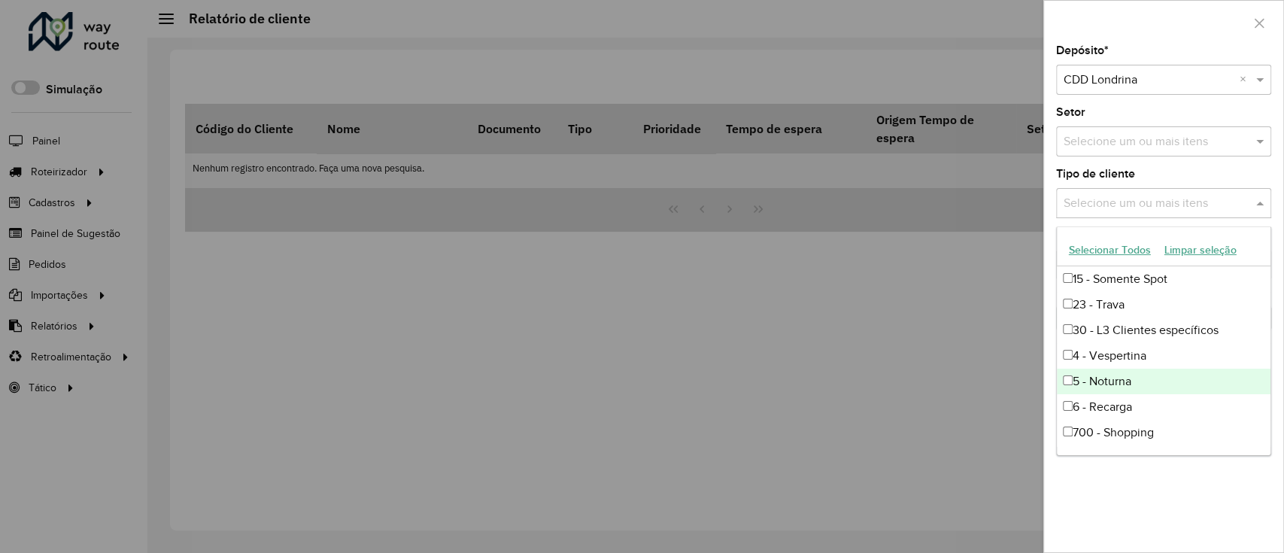
click at [1104, 375] on div "5 - Noturna" at bounding box center [1164, 382] width 214 height 26
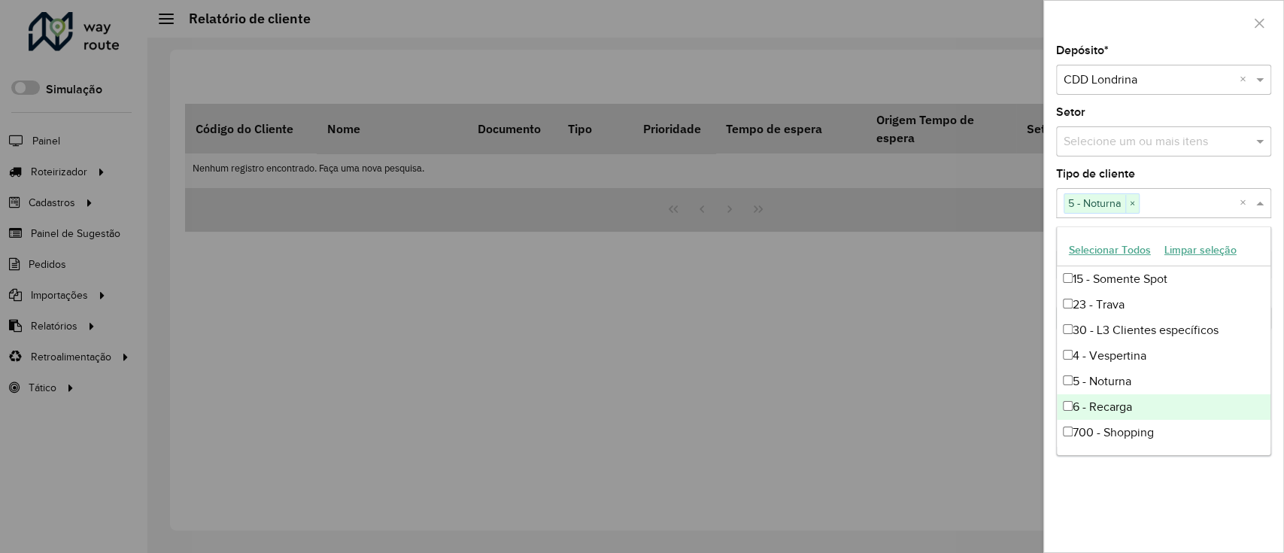
click at [1203, 502] on div "Depósito * Selecione um depósito × CDD Londrina × Setor Selecione um ou mais it…" at bounding box center [1163, 298] width 239 height 507
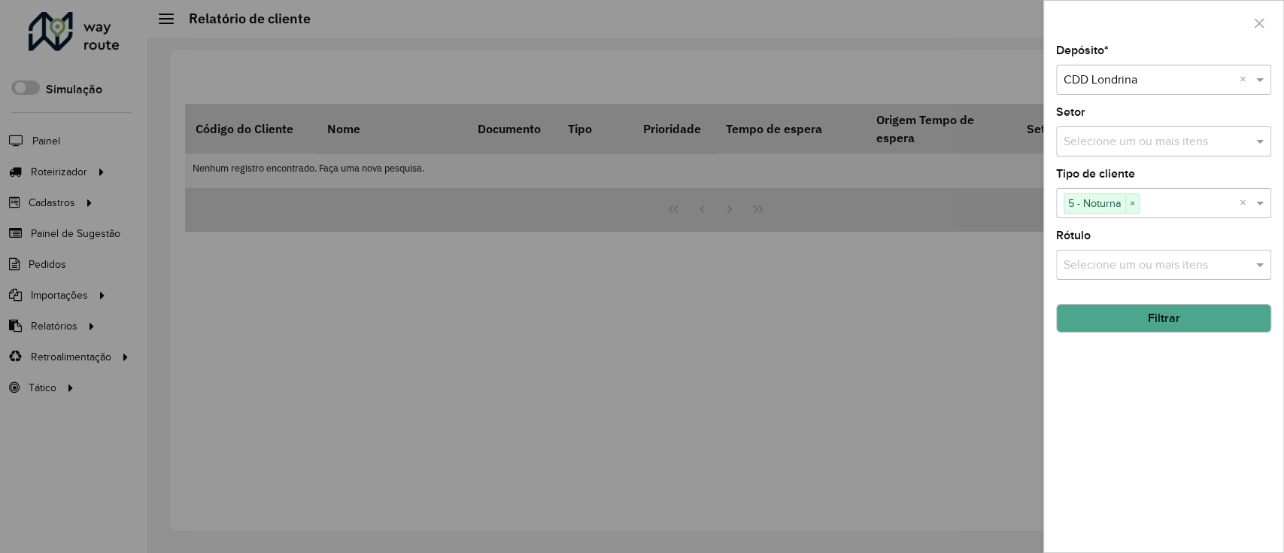
click at [1172, 324] on button "Filtrar" at bounding box center [1163, 318] width 215 height 29
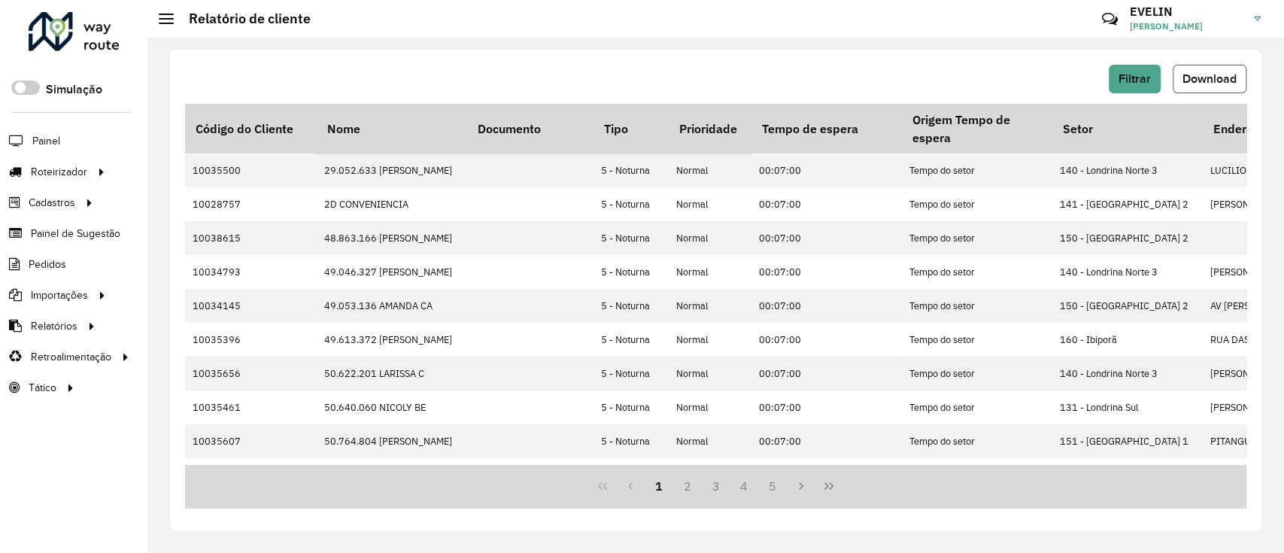
click at [1201, 80] on span "Download" at bounding box center [1209, 78] width 54 height 13
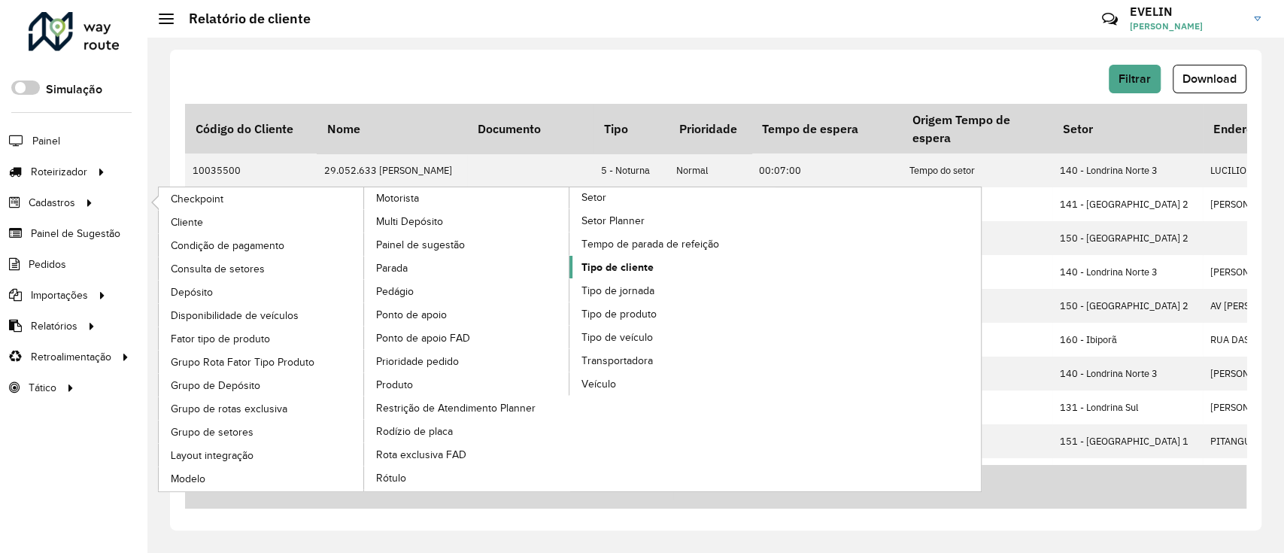
click at [632, 263] on span "Tipo de cliente" at bounding box center [617, 267] width 72 height 16
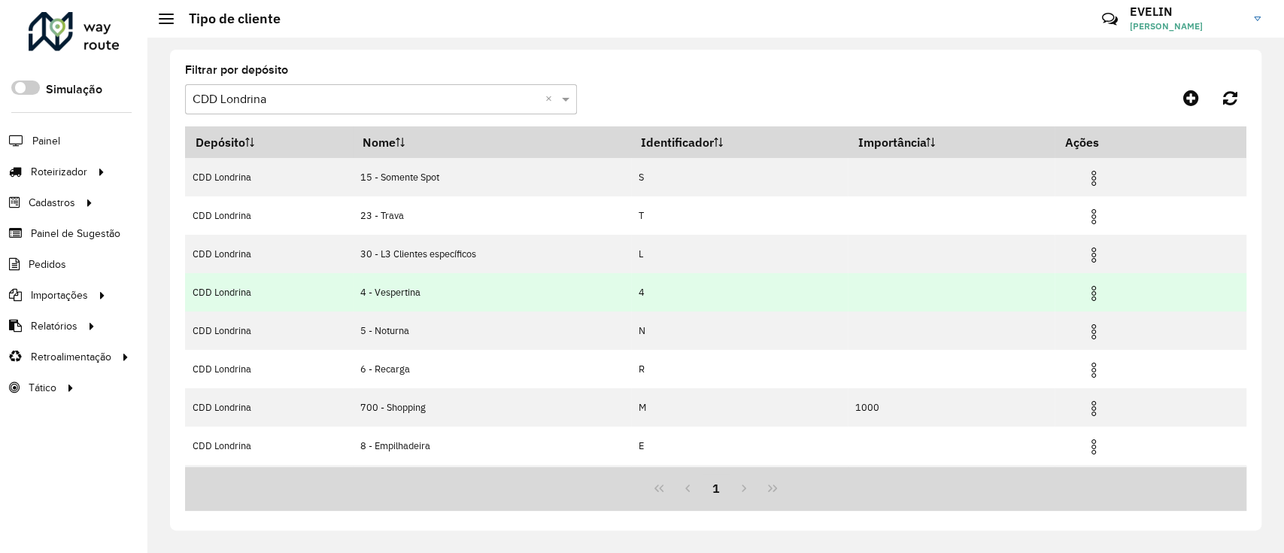
click at [1103, 296] on img at bounding box center [1093, 293] width 18 height 18
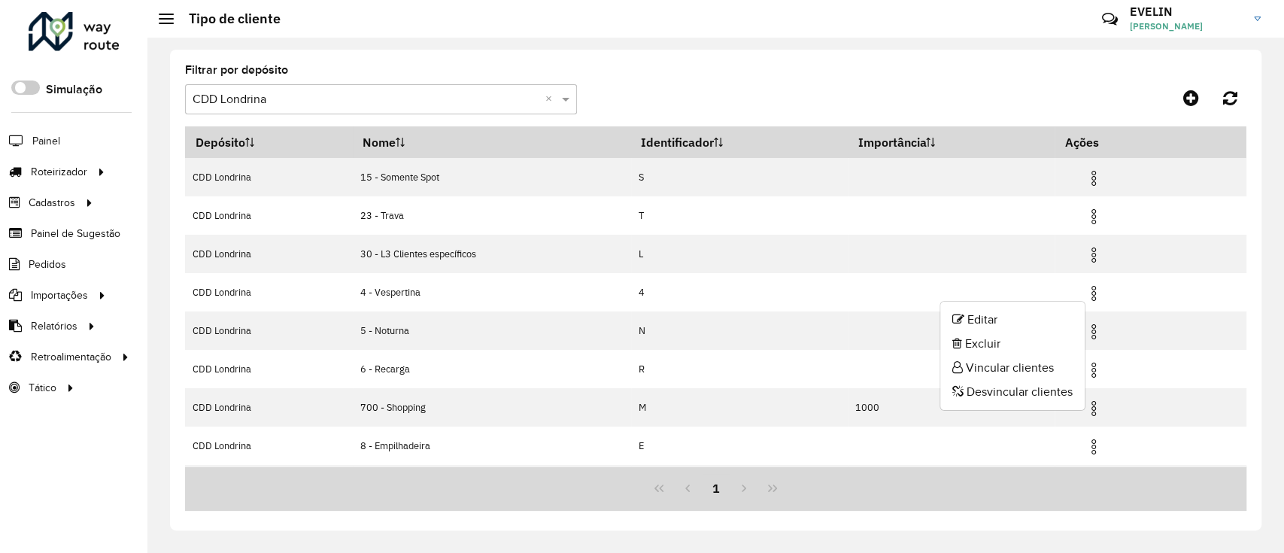
drag, startPoint x: 1022, startPoint y: 367, endPoint x: 1015, endPoint y: 366, distance: 7.7
click at [1022, 367] on li "Vincular clientes" at bounding box center [1012, 368] width 144 height 24
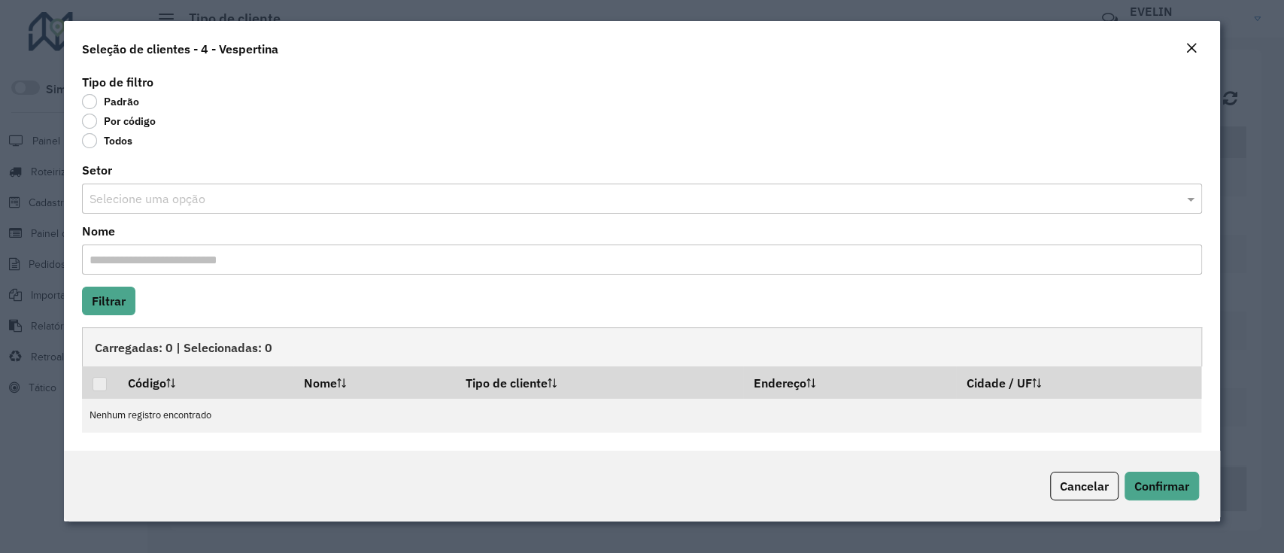
click at [127, 123] on label "Por código" at bounding box center [119, 121] width 74 height 15
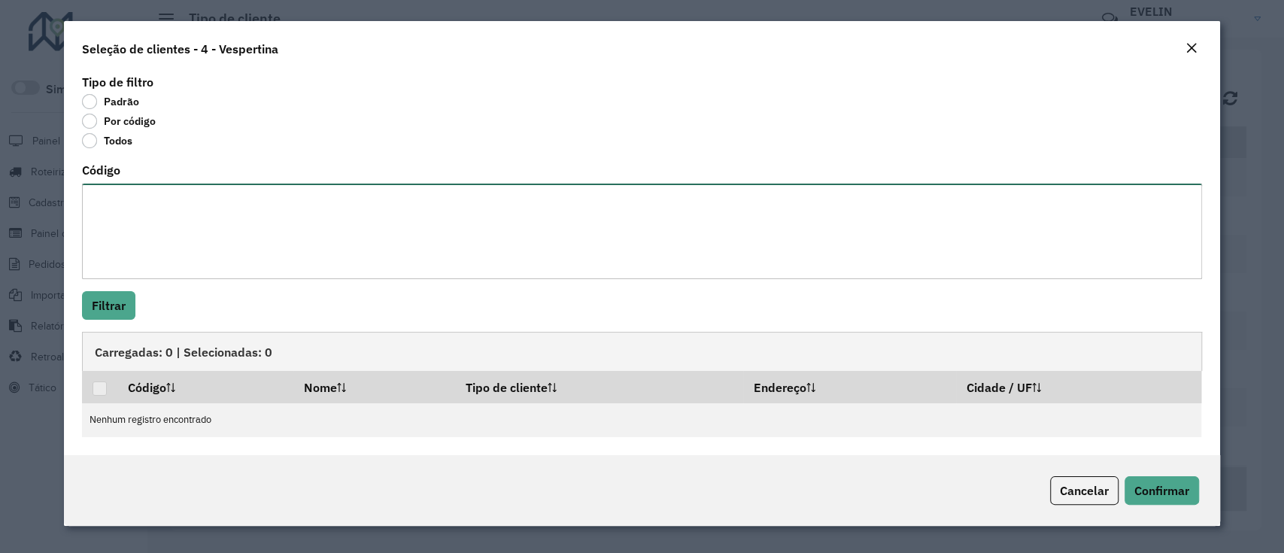
click at [133, 208] on textarea "Código" at bounding box center [641, 232] width 1119 height 96
paste textarea "**********"
type textarea "**********"
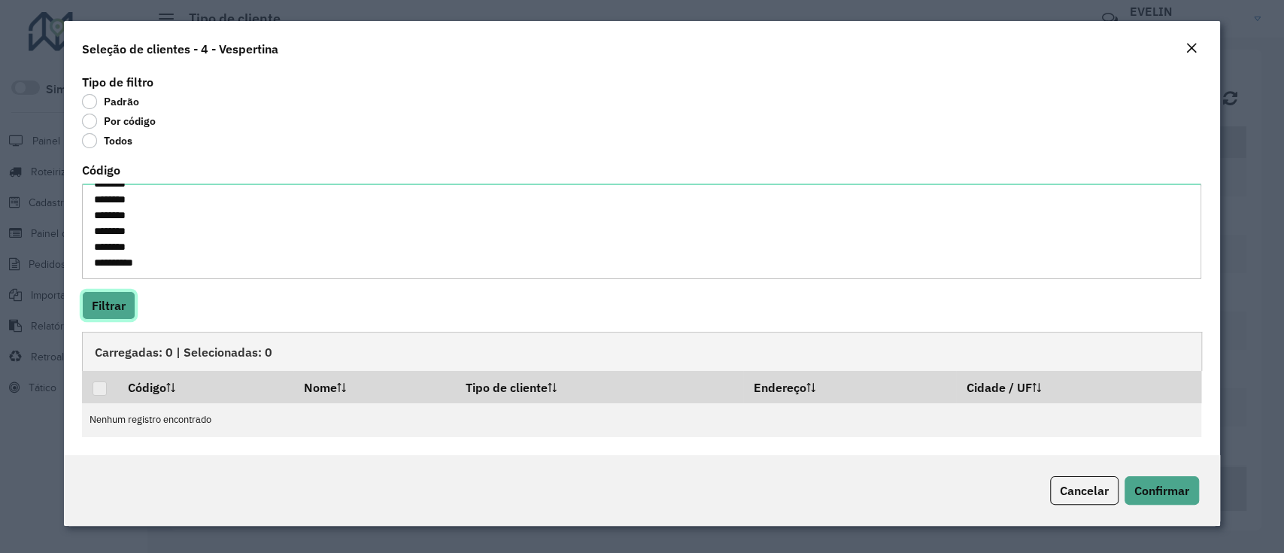
click at [120, 299] on button "Filtrar" at bounding box center [108, 305] width 53 height 29
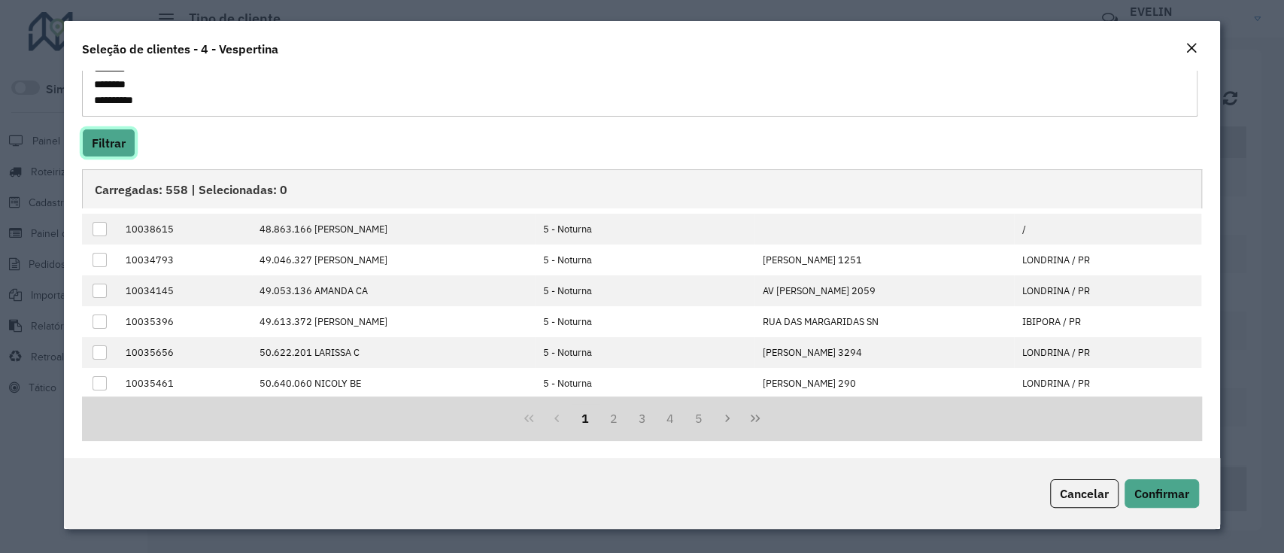
scroll to position [151, 0]
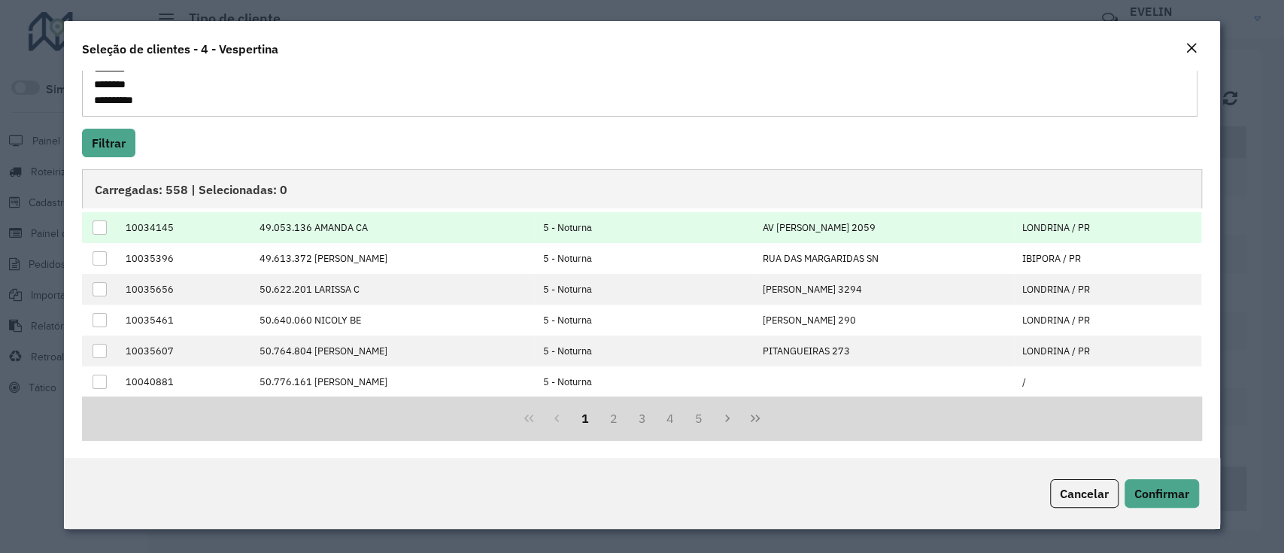
click at [102, 220] on div at bounding box center [100, 227] width 14 height 14
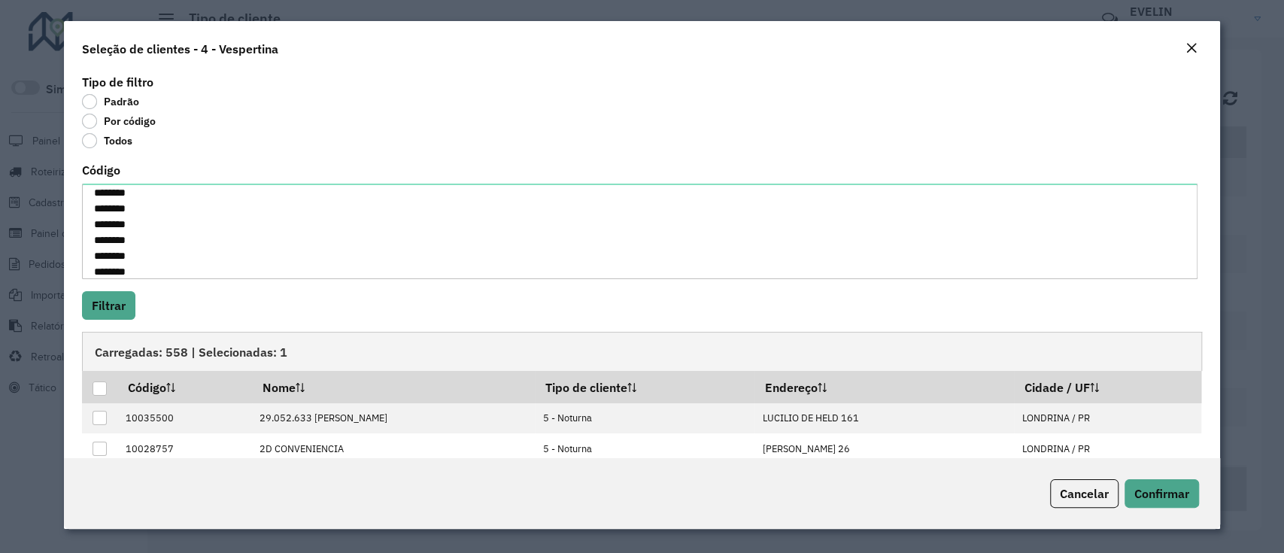
scroll to position [8170, 0]
click at [1070, 491] on span "Cancelar" at bounding box center [1084, 493] width 49 height 15
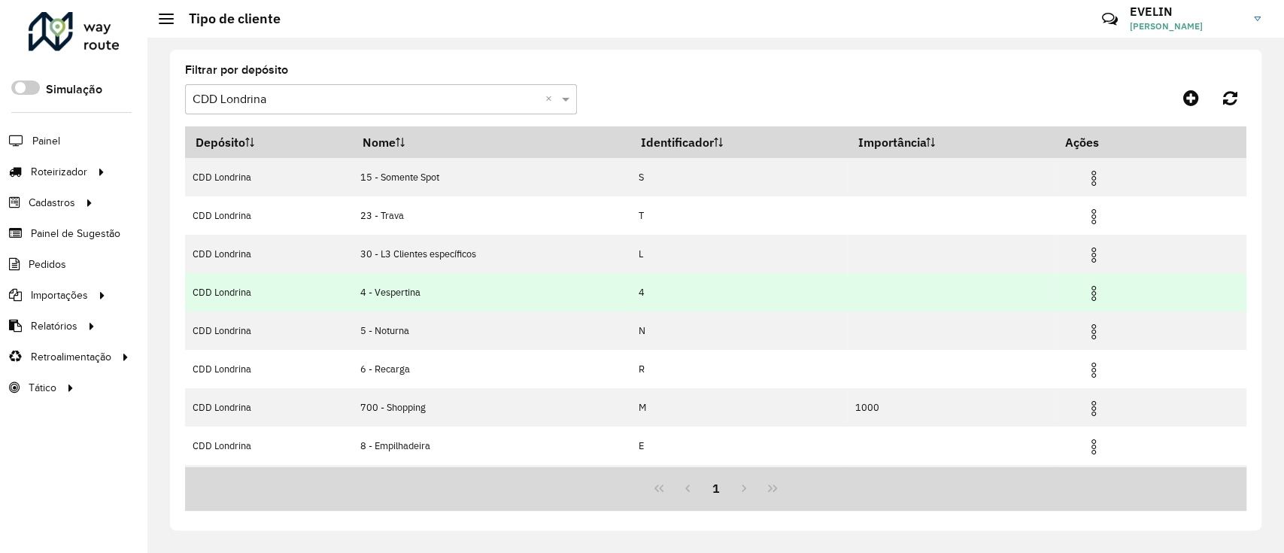
click at [1098, 283] on span at bounding box center [1093, 291] width 18 height 20
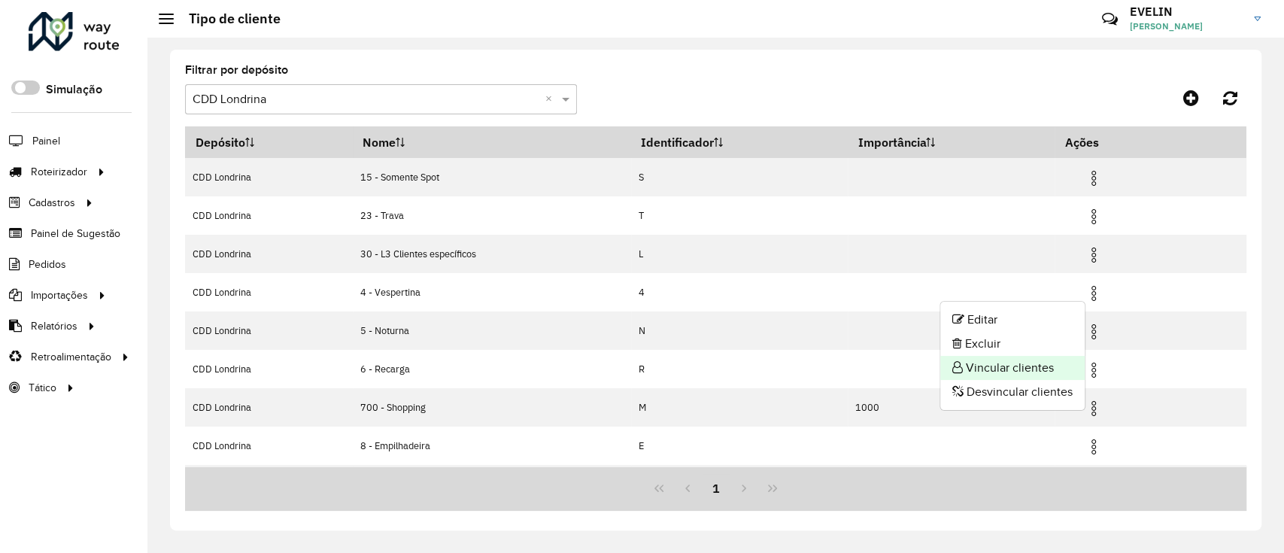
click at [990, 360] on li "Vincular clientes" at bounding box center [1012, 368] width 144 height 24
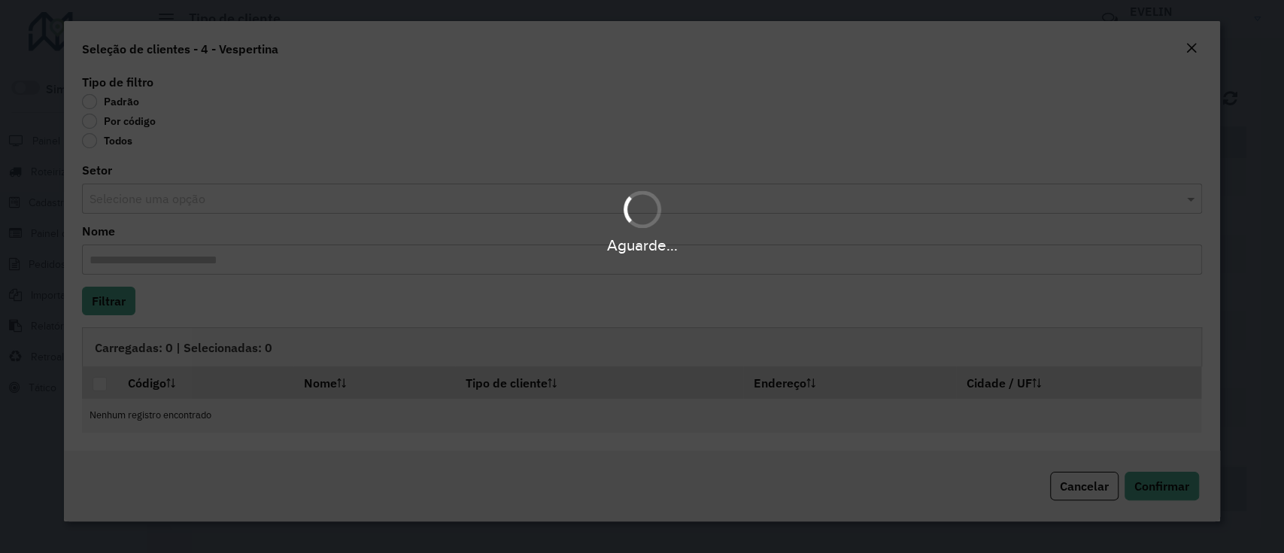
click at [120, 123] on body "Aguarde... Pop-up bloqueado! Seu navegador bloqueou automáticamente a abertura …" at bounding box center [642, 276] width 1284 height 553
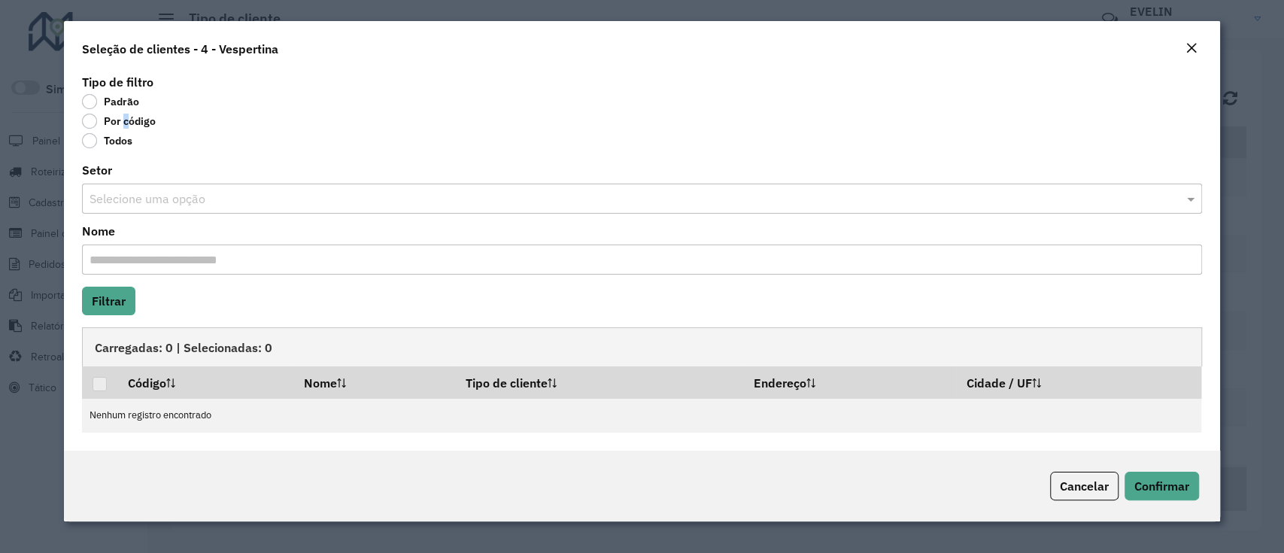
click at [120, 123] on label "Por código" at bounding box center [119, 121] width 74 height 15
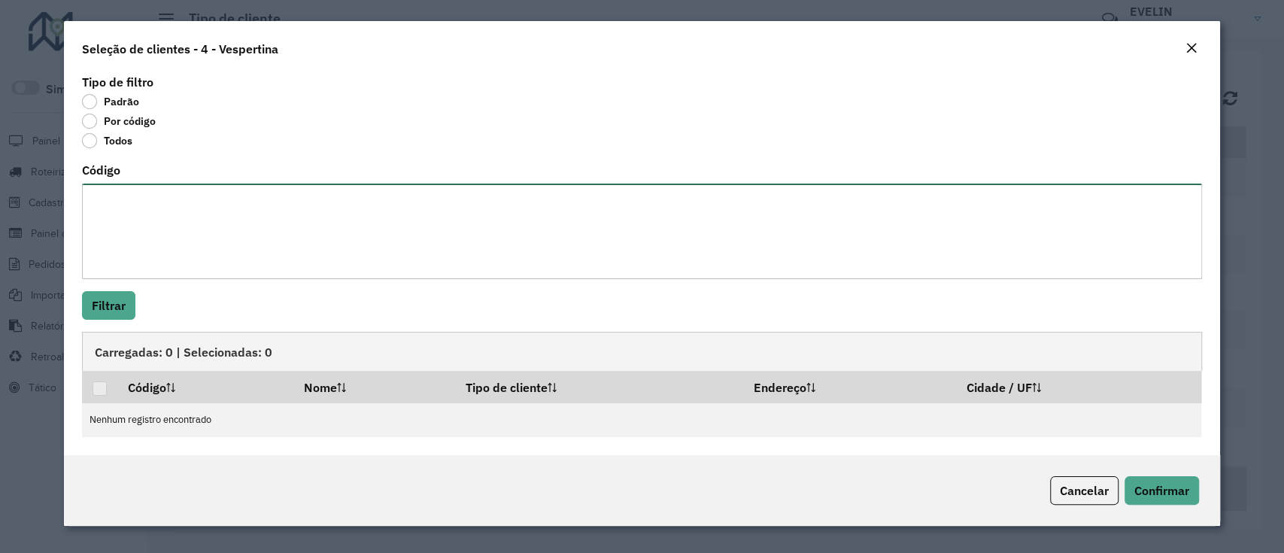
click at [127, 221] on textarea "Código" at bounding box center [641, 232] width 1119 height 96
paste textarea "**********"
type textarea "**********"
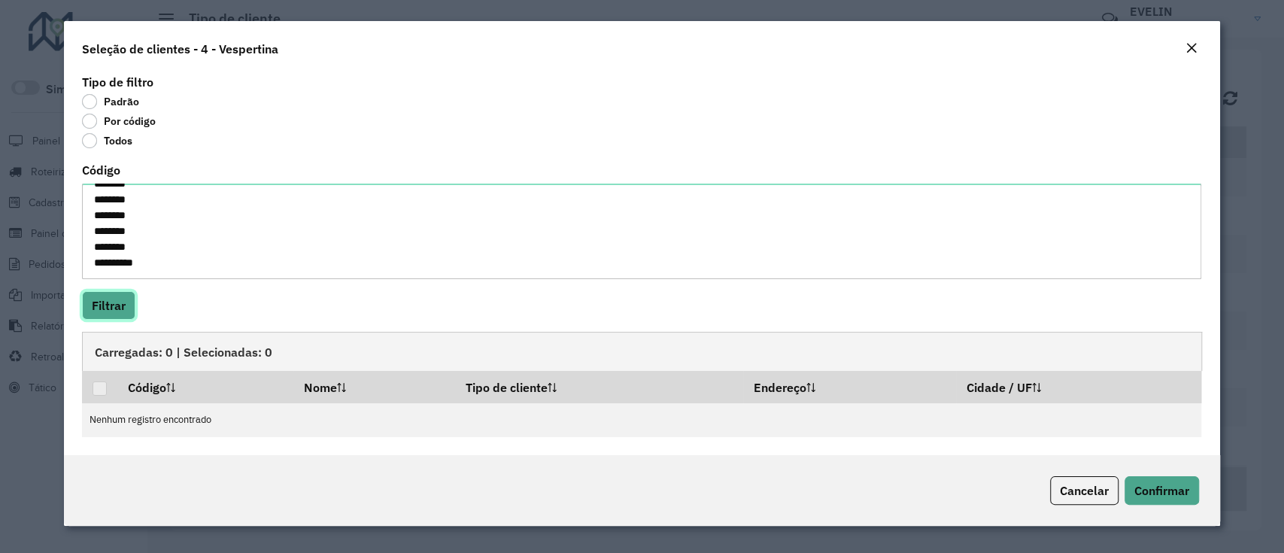
click at [117, 311] on button "Filtrar" at bounding box center [108, 305] width 53 height 29
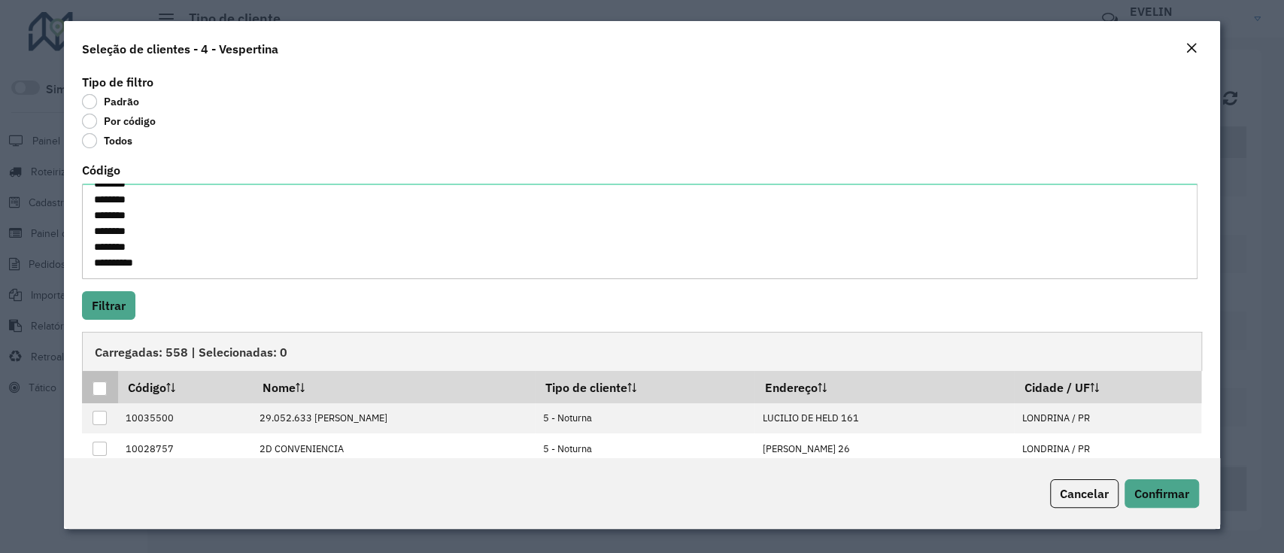
click at [97, 384] on div at bounding box center [100, 388] width 14 height 14
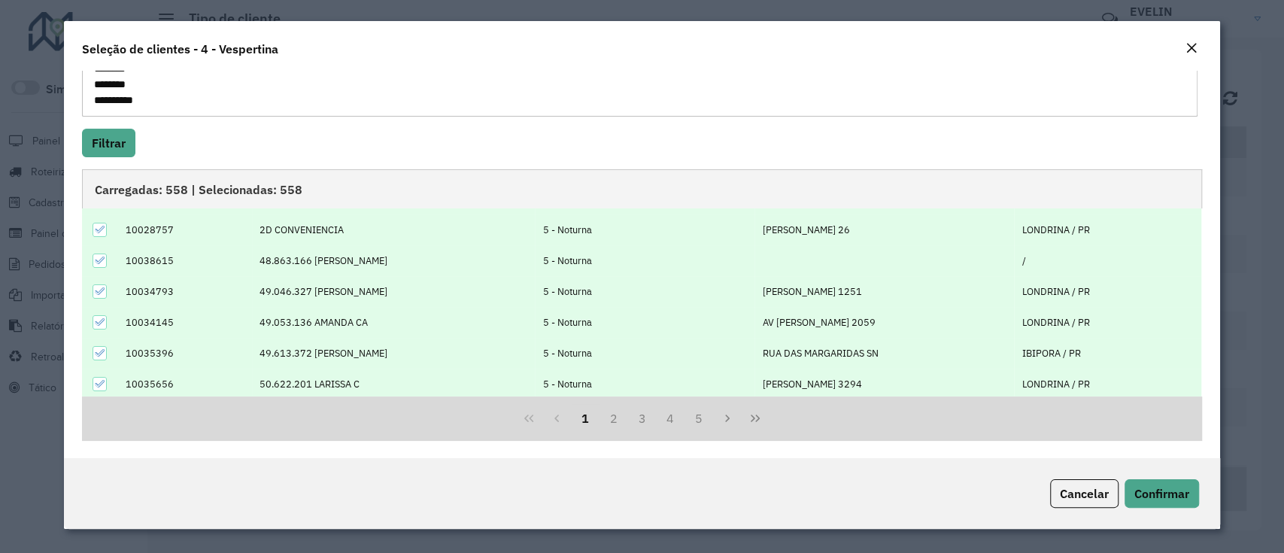
scroll to position [151, 0]
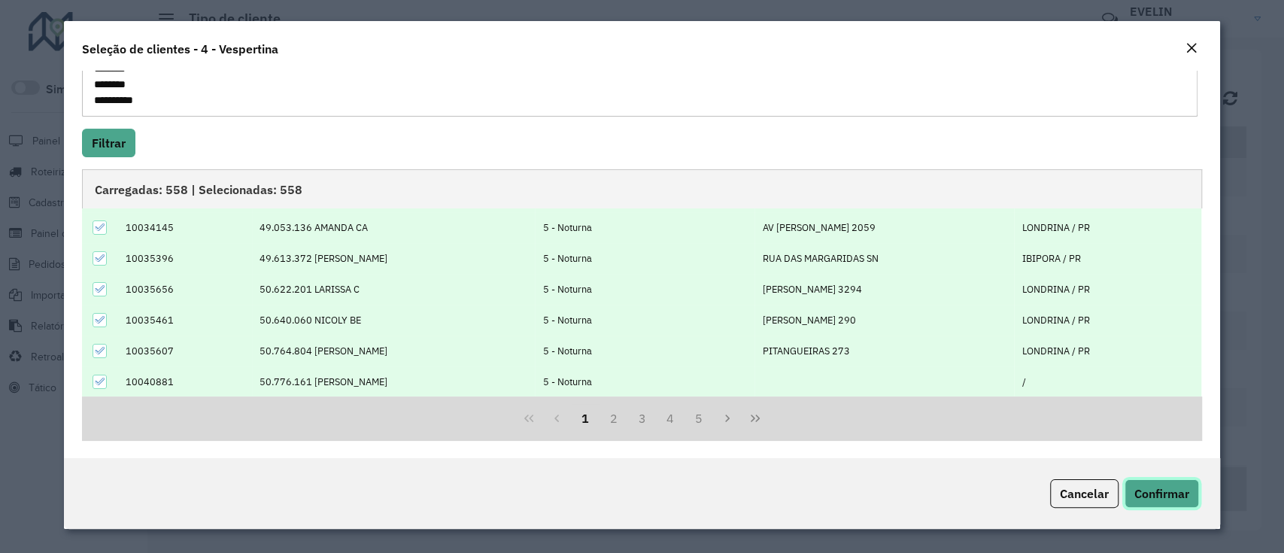
click at [1173, 491] on span "Confirmar" at bounding box center [1161, 493] width 55 height 15
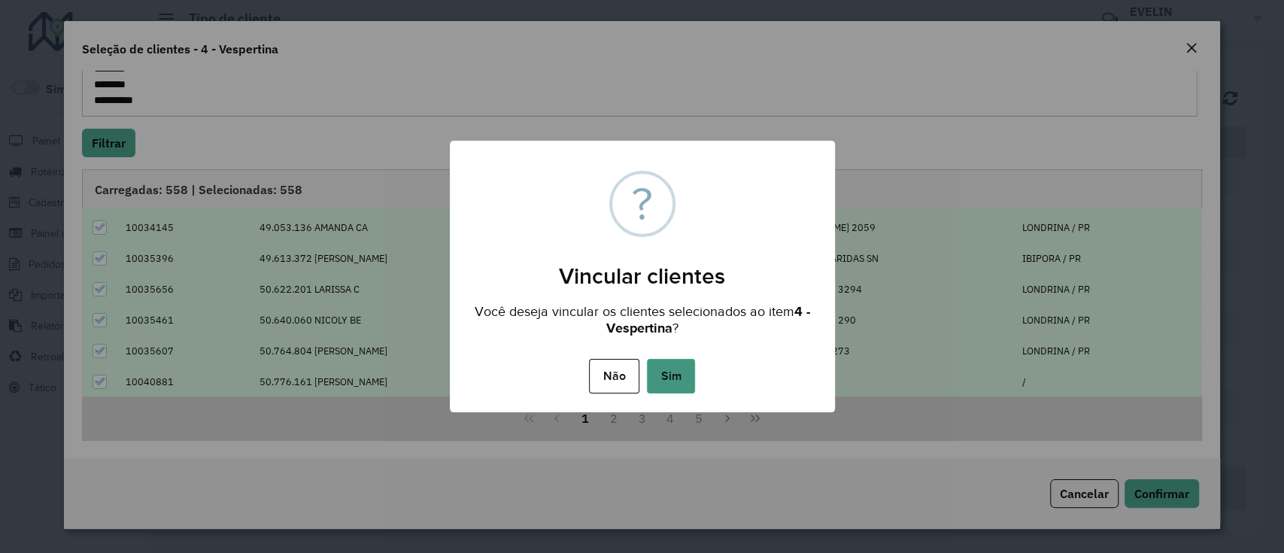
click at [668, 383] on button "Sim" at bounding box center [671, 376] width 48 height 35
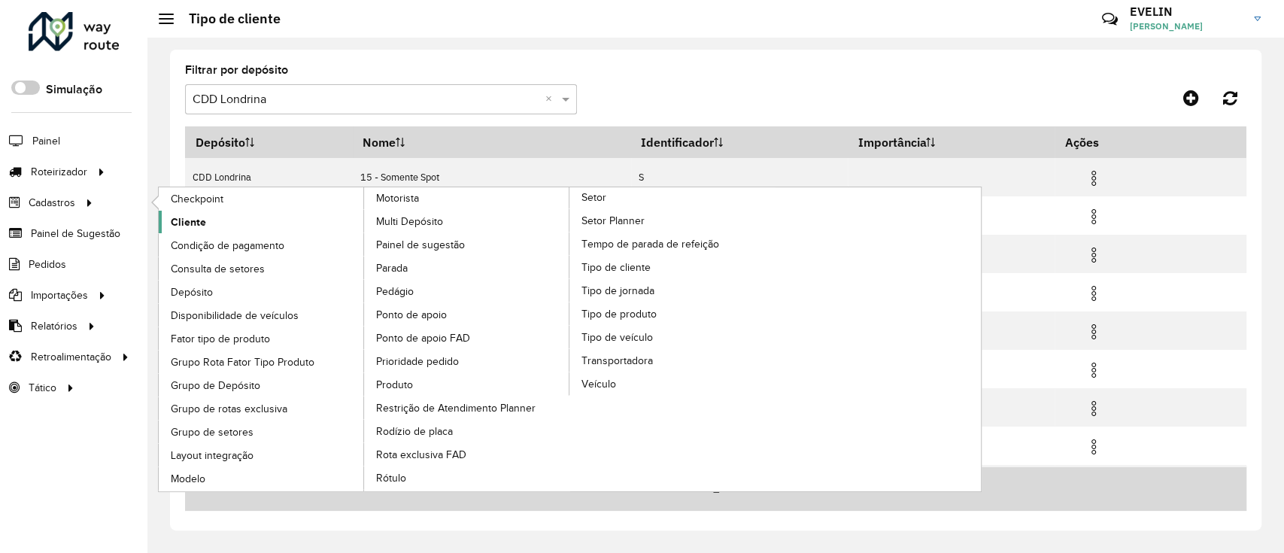
click at [202, 217] on span "Cliente" at bounding box center [188, 222] width 35 height 16
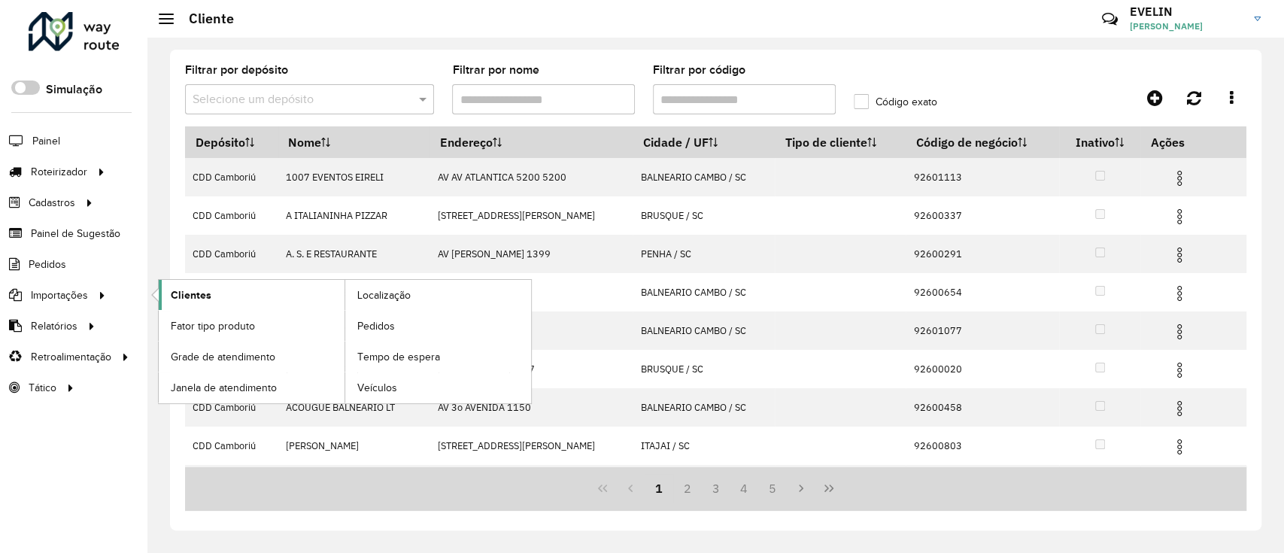
click at [304, 290] on link "Clientes" at bounding box center [252, 295] width 186 height 30
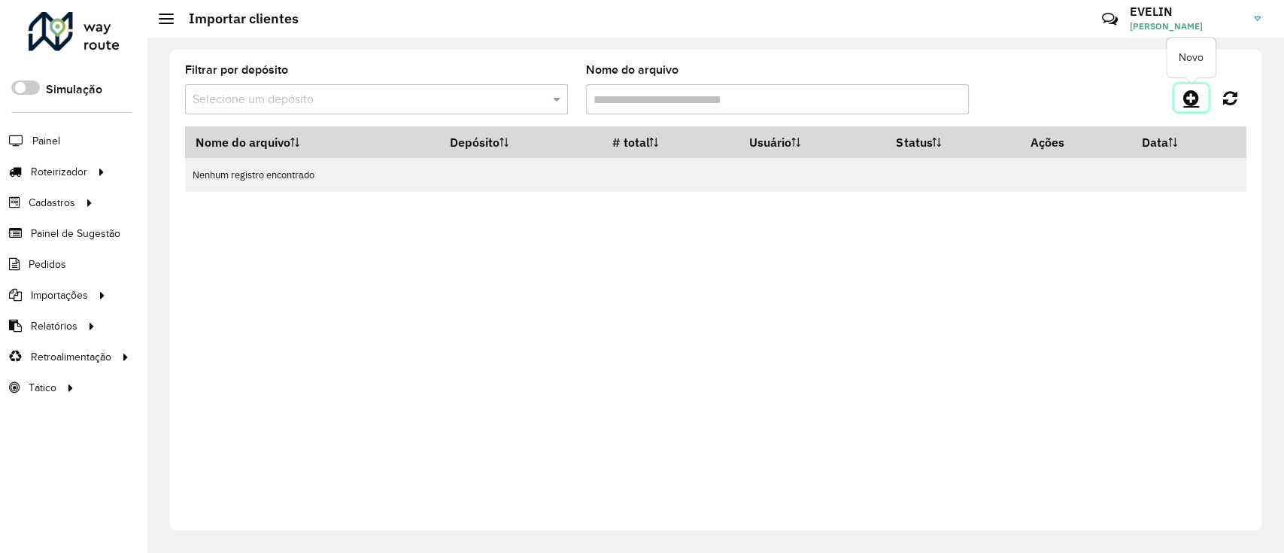
click at [1190, 99] on icon at bounding box center [1191, 98] width 16 height 18
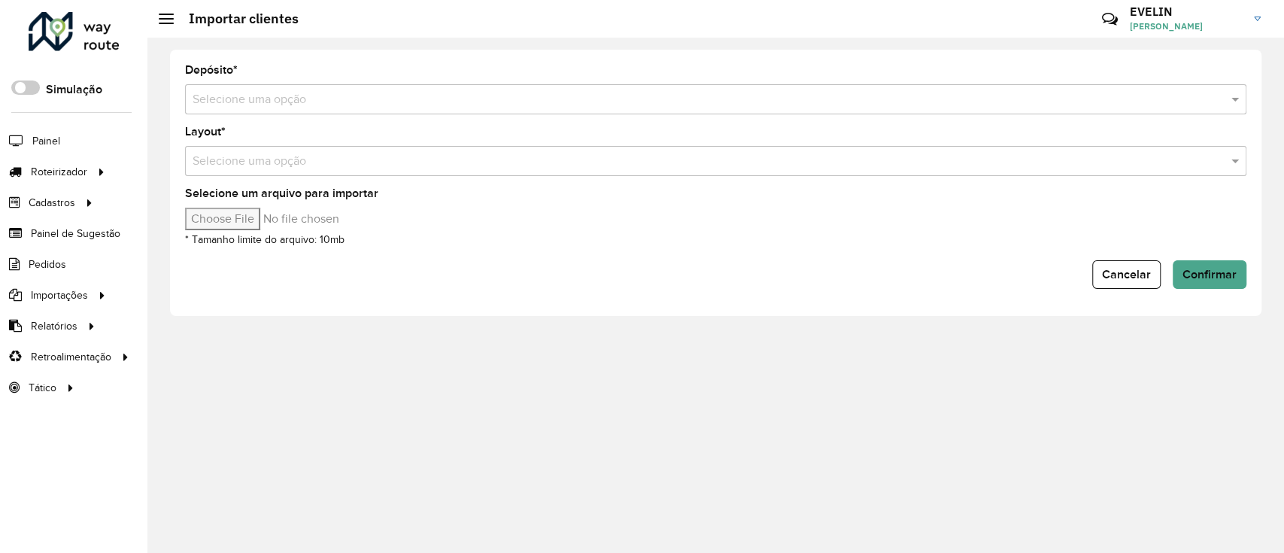
click at [283, 108] on input "text" at bounding box center [701, 100] width 1016 height 18
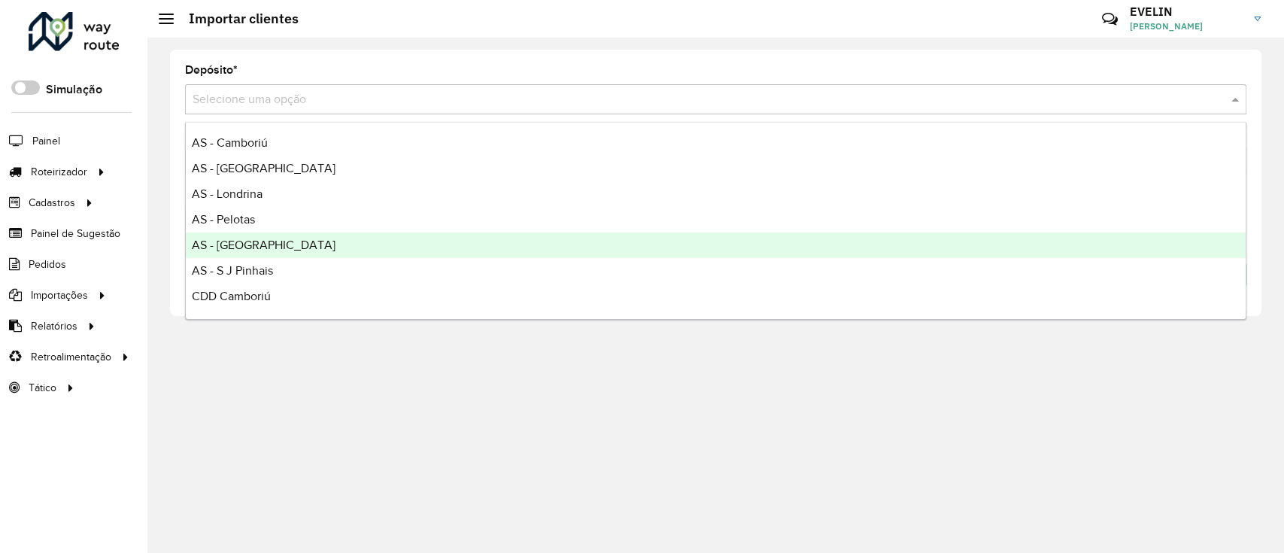
scroll to position [177, 0]
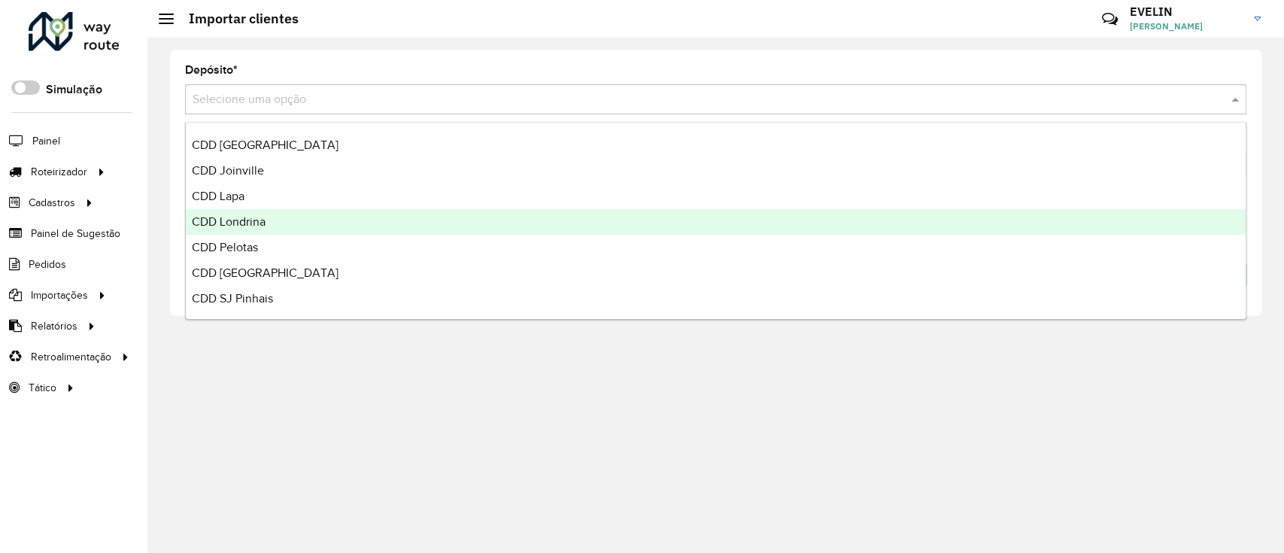
click at [278, 226] on div "CDD Londrina" at bounding box center [716, 222] width 1060 height 26
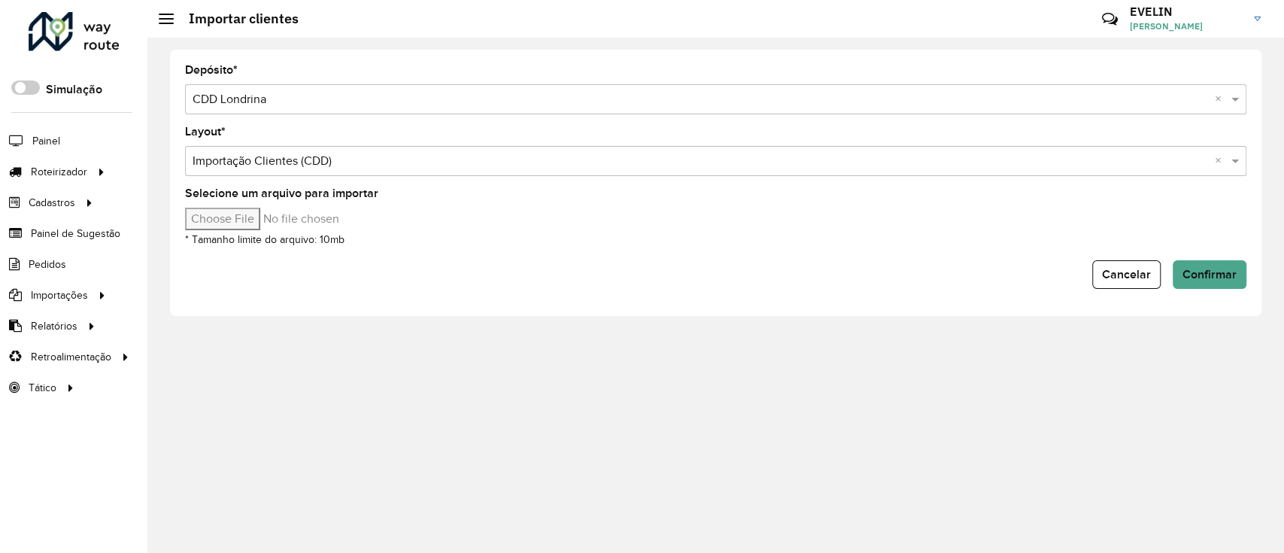
click at [246, 214] on input "Selecione um arquivo para importar" at bounding box center [313, 219] width 256 height 23
